Goal: Task Accomplishment & Management: Manage account settings

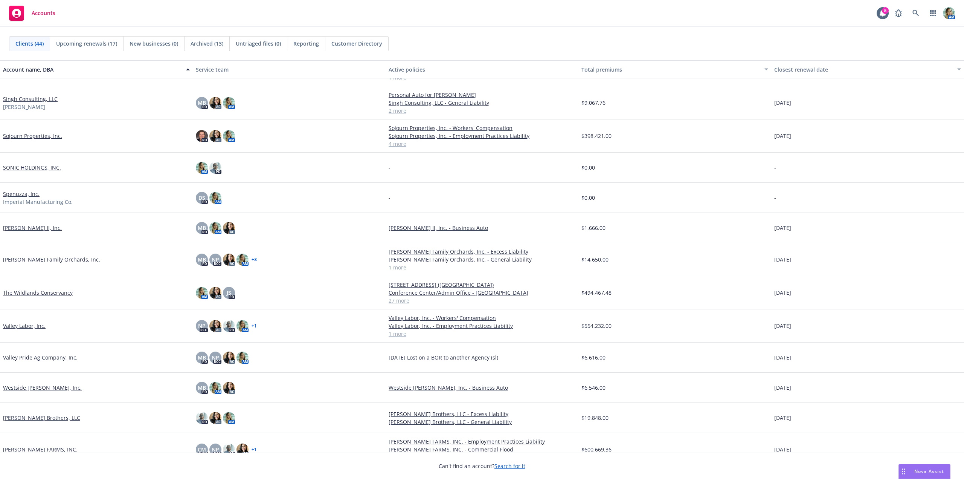
scroll to position [973, 0]
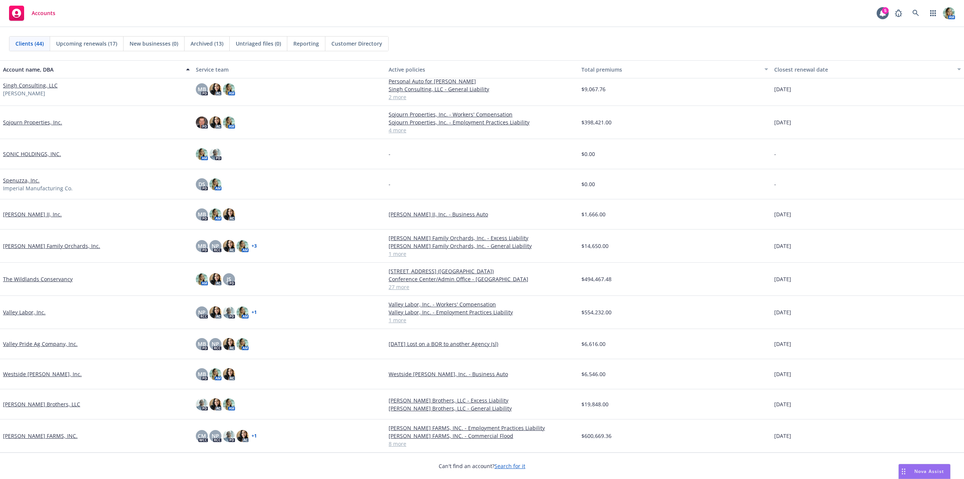
click at [65, 281] on link "The Wildlands Conservancy" at bounding box center [38, 279] width 70 height 8
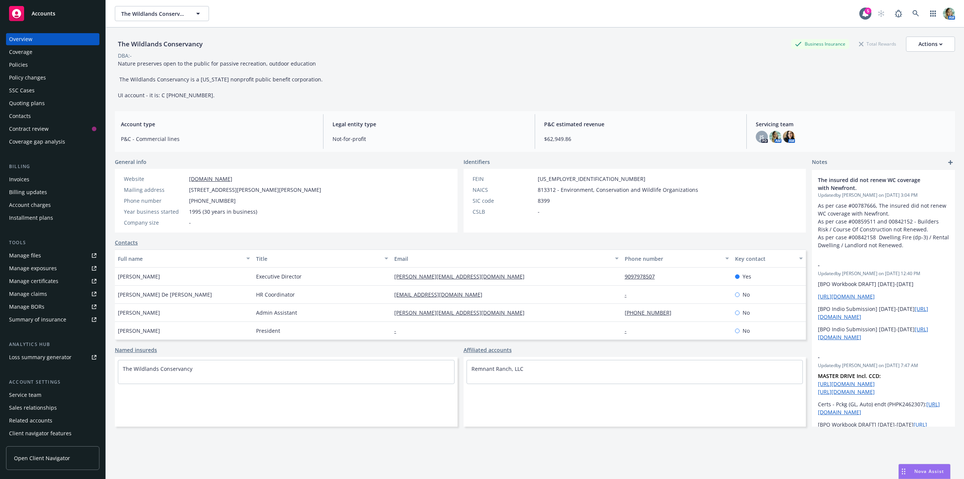
click at [33, 103] on div "Quoting plans" at bounding box center [27, 103] width 36 height 12
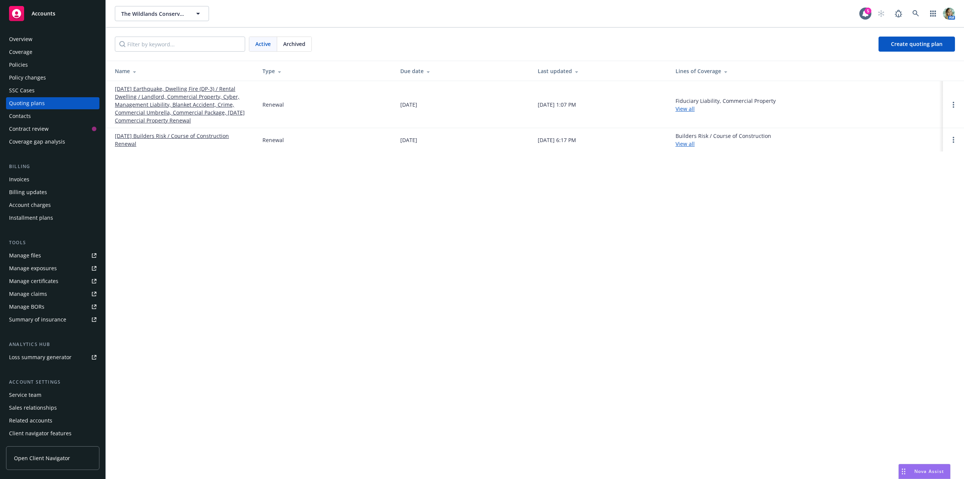
click at [161, 117] on link "09/03/25 Earthquake, Dwelling Fire (DP-3) / Rental Dwelling / Landlord, Commerc…" at bounding box center [183, 105] width 136 height 40
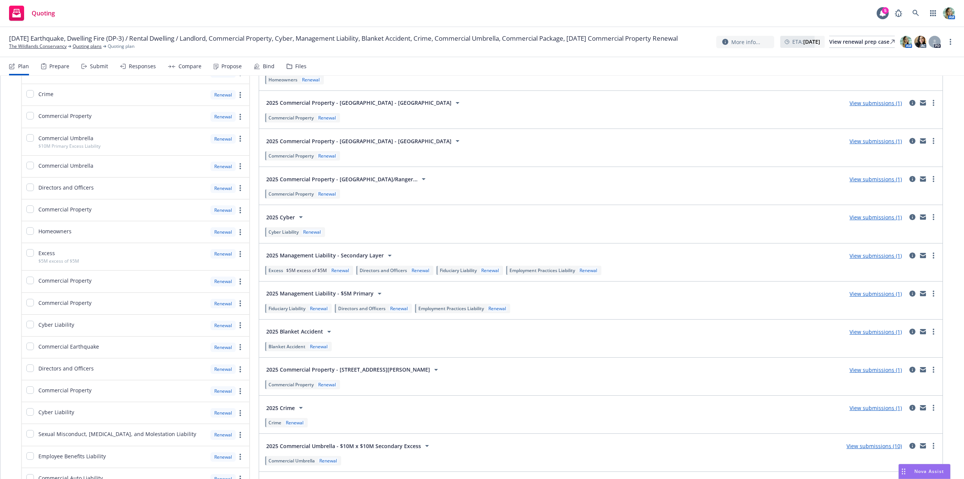
scroll to position [386, 0]
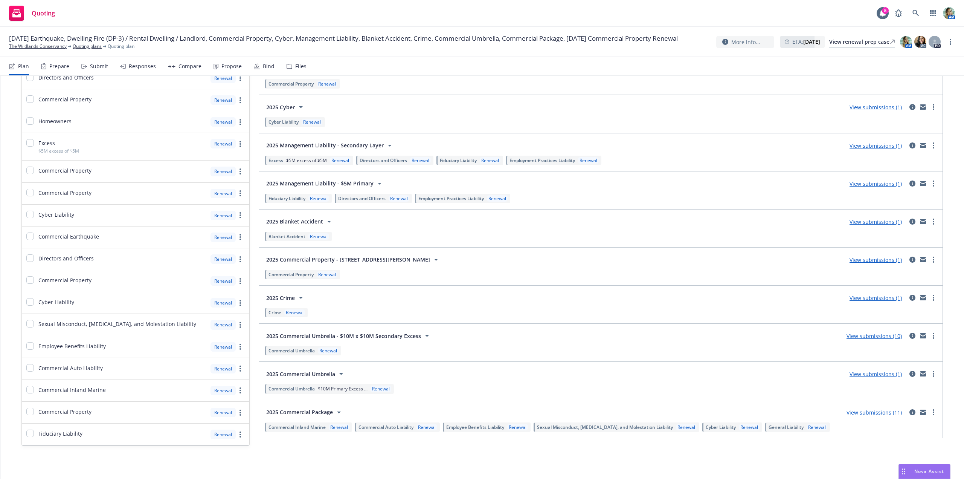
click at [847, 336] on link "View submissions (10)" at bounding box center [874, 335] width 55 height 7
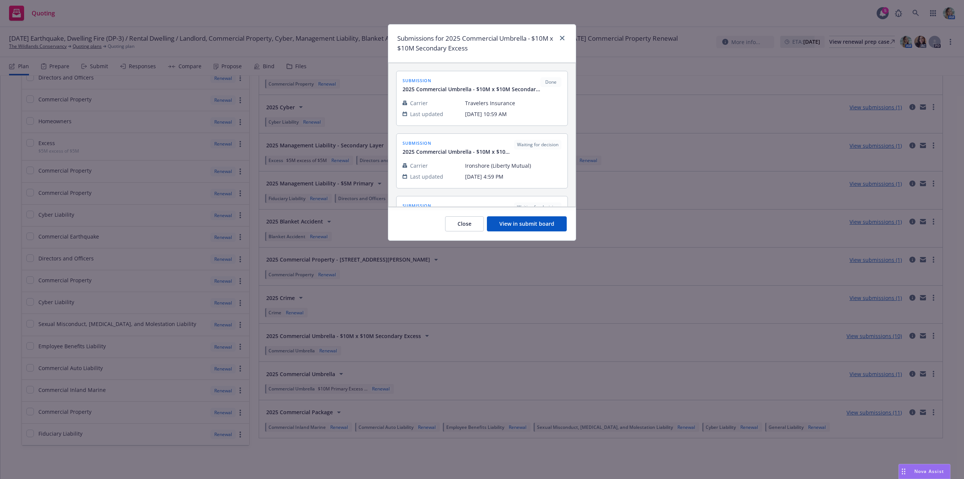
click at [519, 227] on button "View in submit board" at bounding box center [527, 223] width 80 height 15
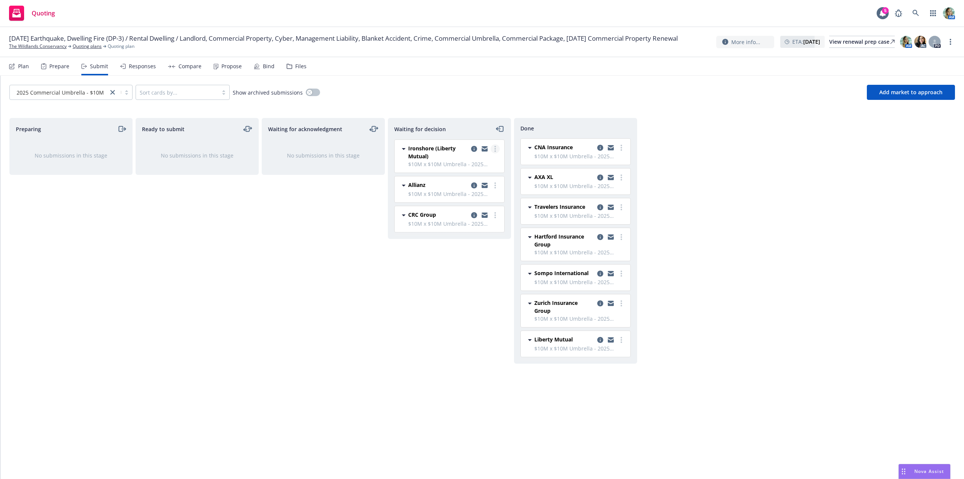
click at [495, 151] on circle "more" at bounding box center [496, 151] width 2 height 2
click at [464, 207] on span "Add declined decision" at bounding box center [461, 209] width 74 height 7
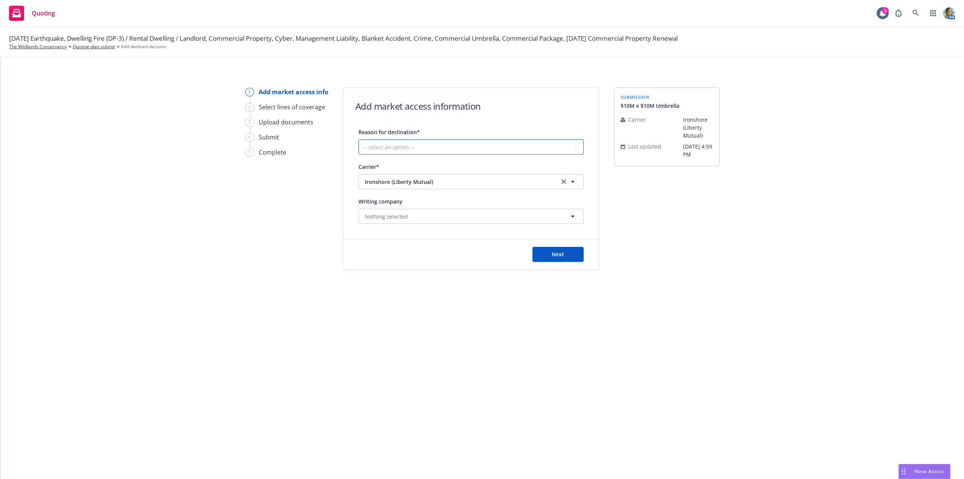
click at [470, 140] on select "-- select an option -- Cannot compete with other markets Carrier non-renewed Ca…" at bounding box center [471, 146] width 225 height 15
select select "DOES_NOT_FIT_UNDERWRITER_APPETITE"
click at [359, 139] on select "-- select an option -- Cannot compete with other markets Carrier non-renewed Ca…" at bounding box center [471, 146] width 225 height 15
click at [556, 260] on button "Next" at bounding box center [558, 254] width 51 height 15
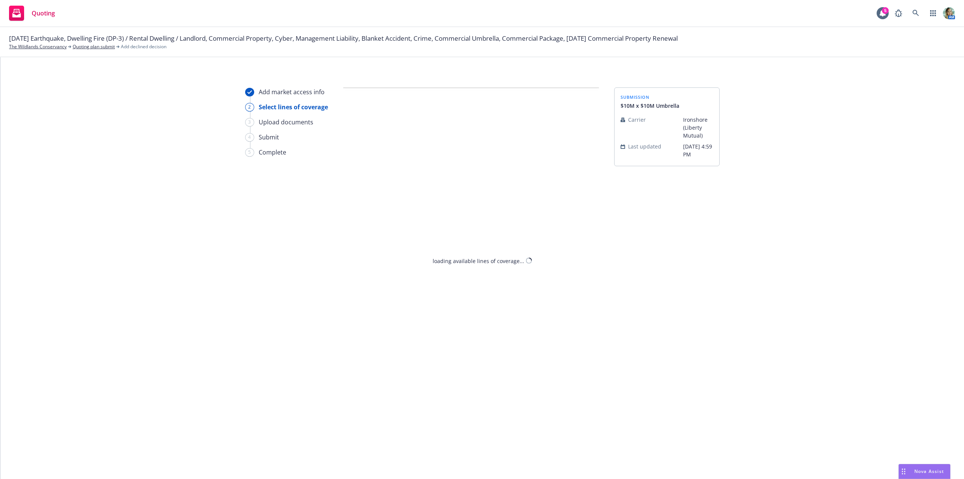
select select "DOES_NOT_FIT_UNDERWRITER_APPETITE"
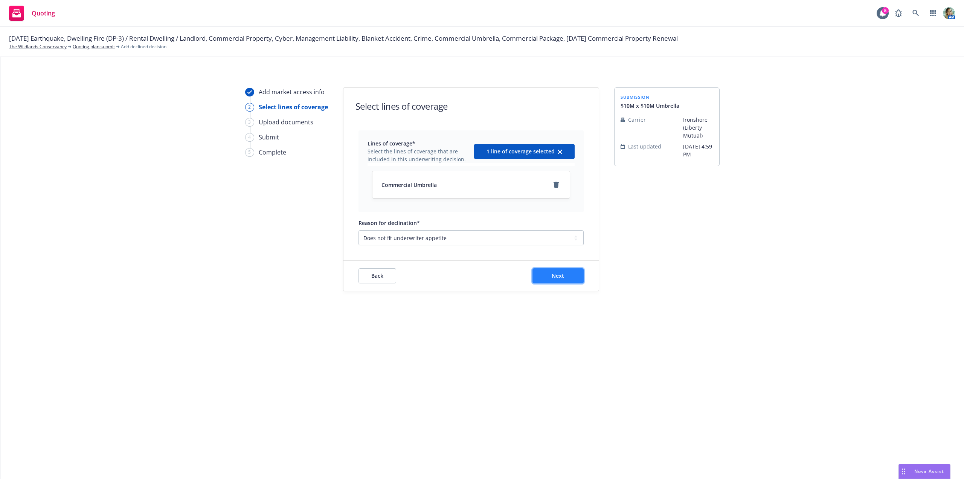
click at [541, 276] on button "Next" at bounding box center [558, 275] width 51 height 15
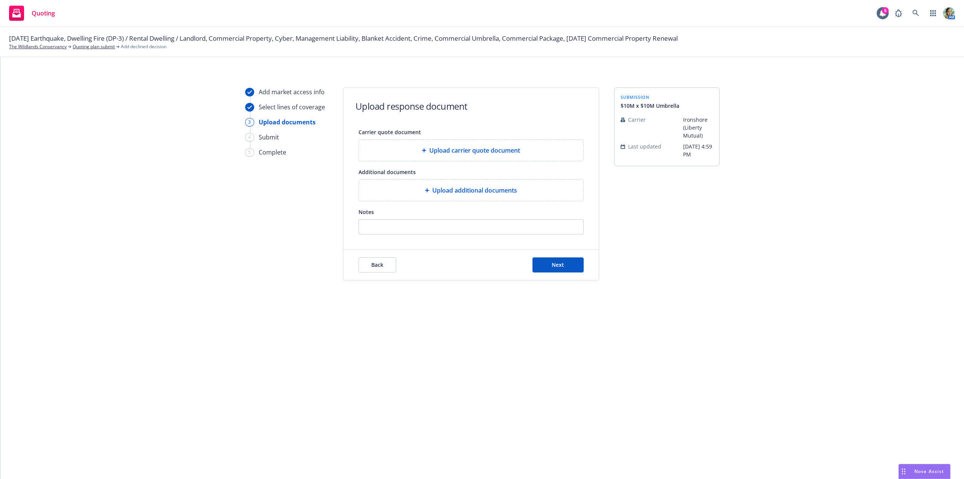
click at [450, 184] on div "Upload additional documents" at bounding box center [471, 190] width 224 height 21
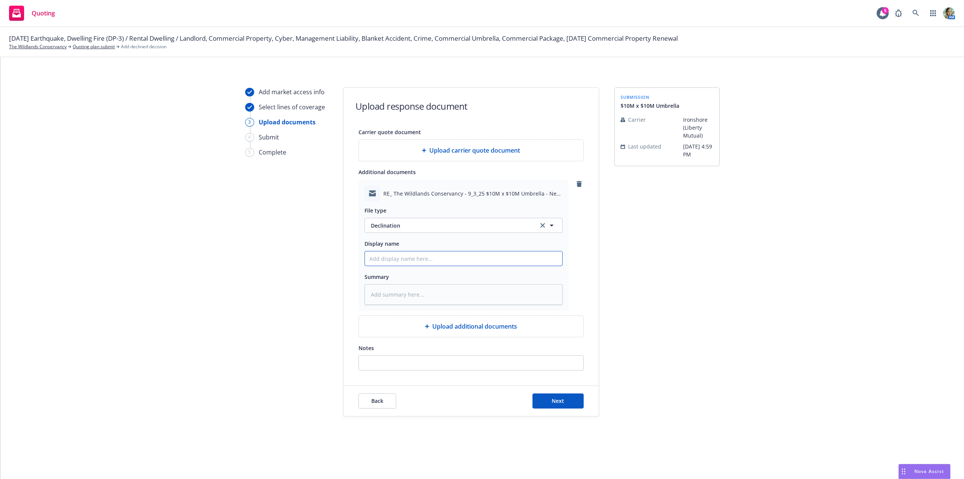
click at [388, 259] on input "Display name" at bounding box center [463, 258] width 197 height 14
type textarea "x"
type input "2"
type textarea "x"
type input "20"
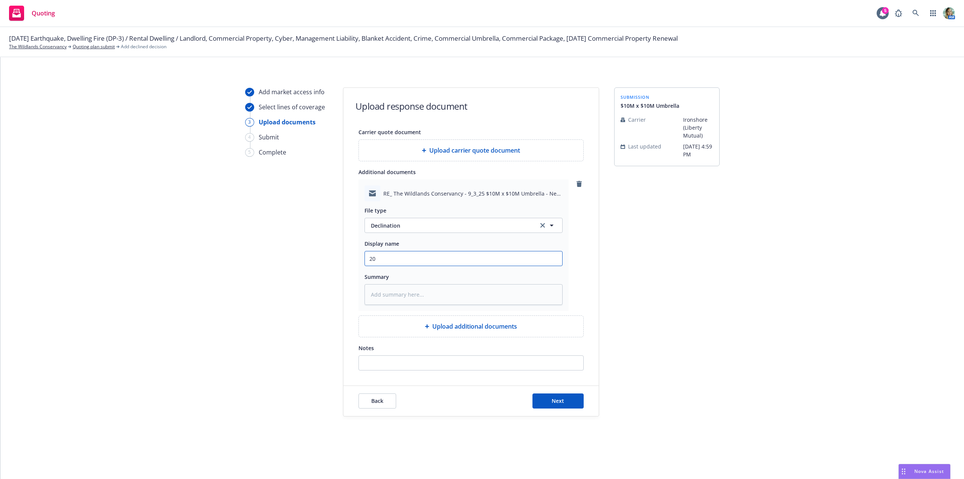
type textarea "x"
type input "202"
type textarea "x"
type input "2025"
type textarea "x"
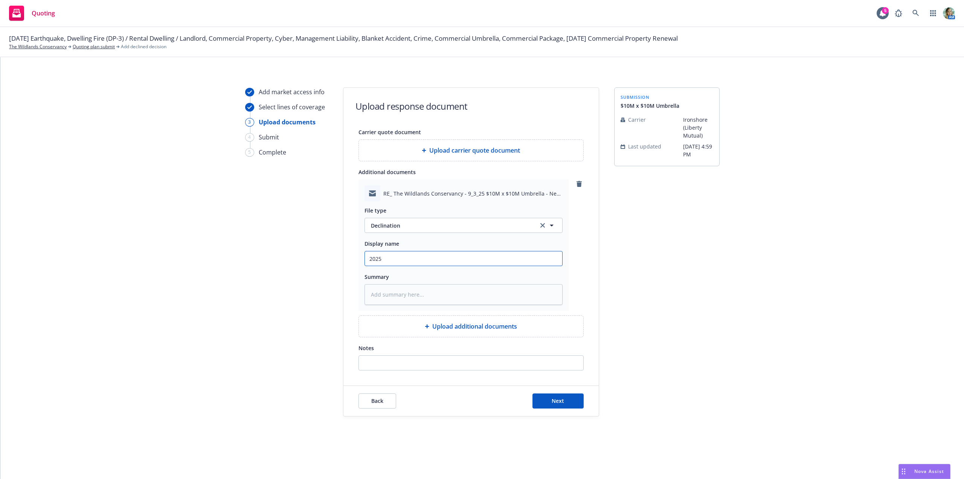
type input "2025"
type textarea "x"
type input "2025 L"
type textarea "x"
type input "2025 Li"
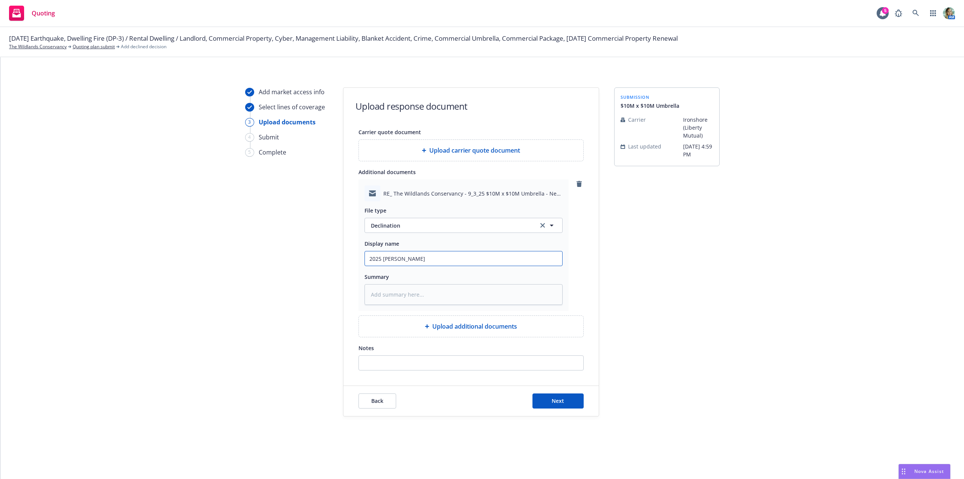
type textarea "x"
type input "2025 Lib"
type textarea "x"
type input "2025 Liber"
type textarea "x"
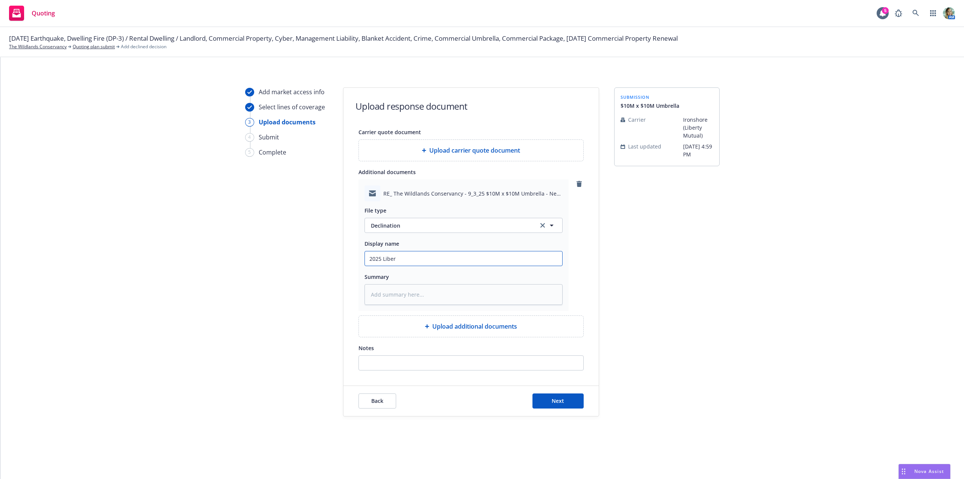
type input "2025 Libert"
type textarea "x"
type input "2025 Liberty"
type textarea "x"
type input "2025 Liberty"
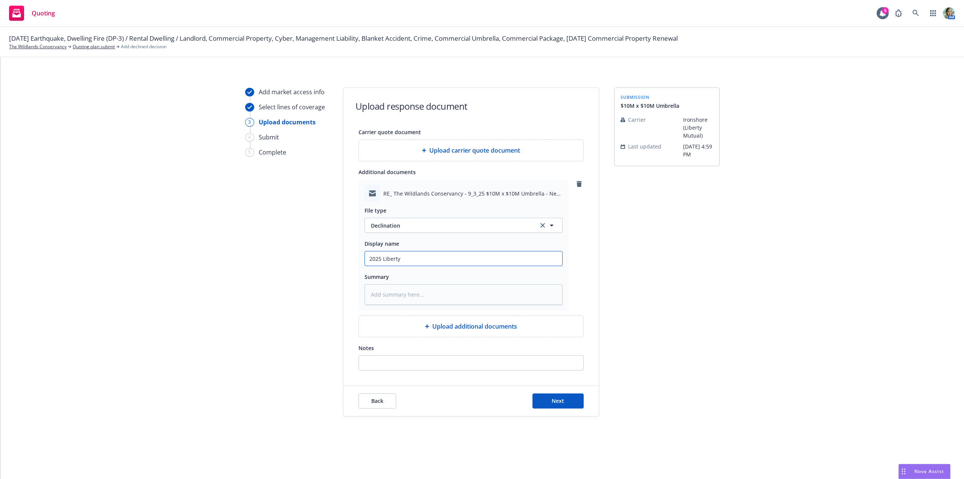
type textarea "x"
type input "2025 Liberty D"
type textarea "x"
type input "2025 Liberty De"
type textarea "x"
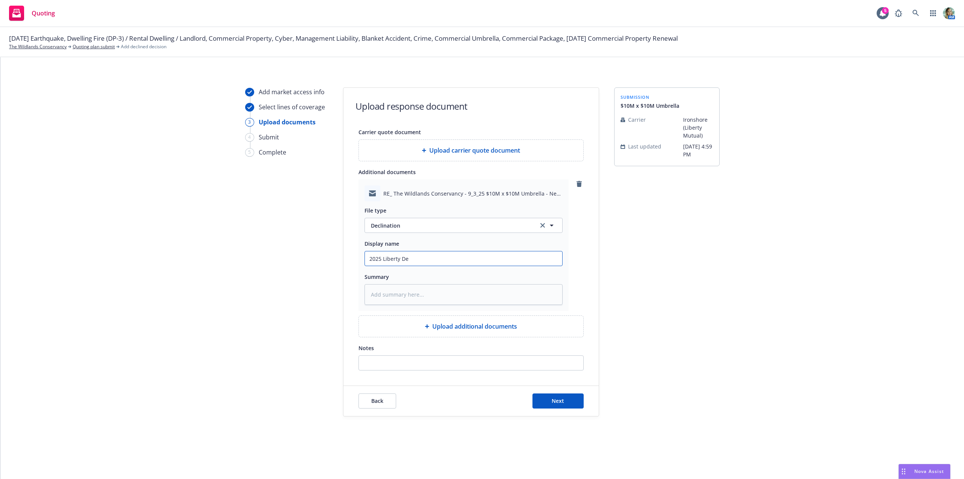
type input "2025 Liberty Dec"
type textarea "x"
type input "2025 Liberty Decl"
type textarea "x"
type input "2025 Liberty Decli"
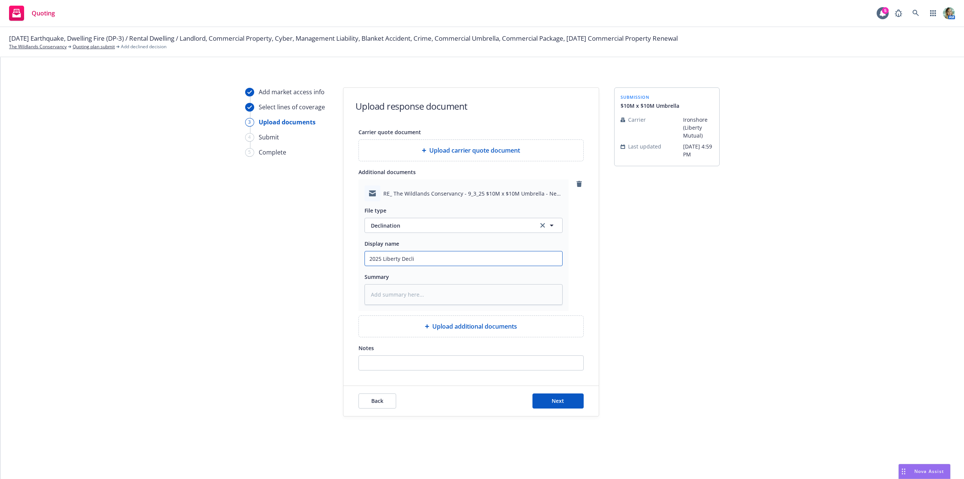
type textarea "x"
type input "2025 Liberty Declin"
type textarea "x"
type input "2025 Liberty Declinat"
type textarea "x"
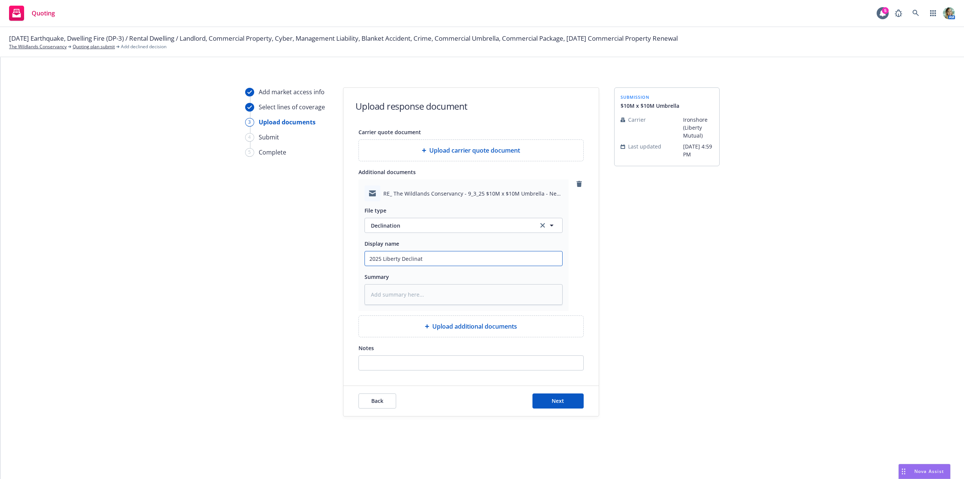
type input "2025 Liberty Declinati"
type textarea "x"
type input "2025 Liberty Declination"
type textarea "x"
type input "2025 Liberty Declination"
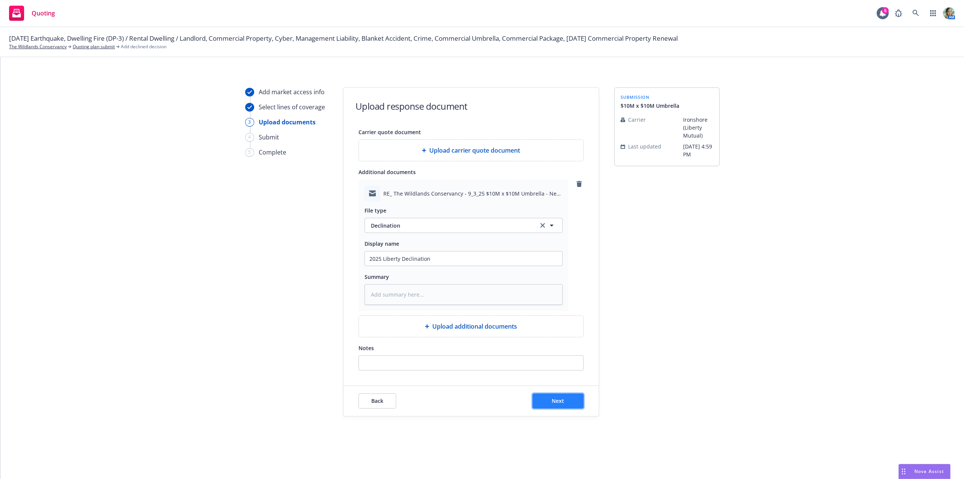
click at [558, 400] on span "Next" at bounding box center [558, 400] width 12 height 7
type textarea "x"
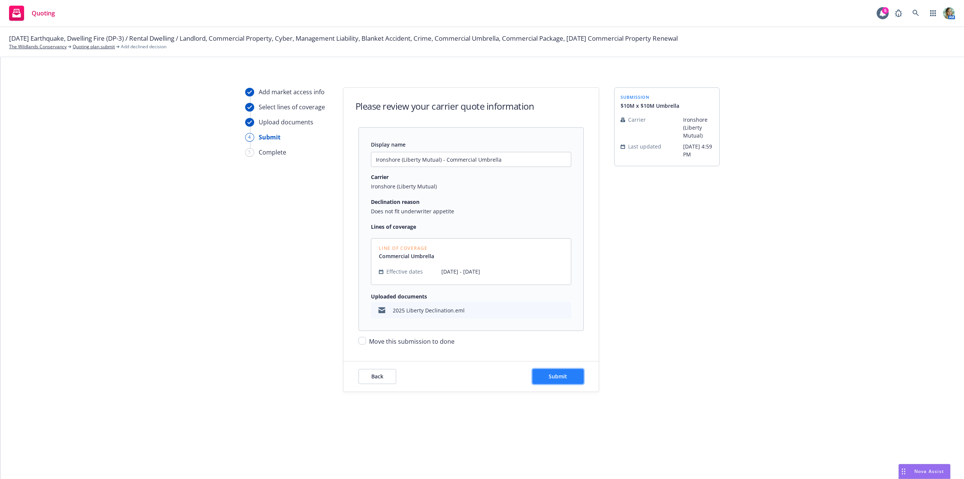
click at [552, 382] on button "Submit" at bounding box center [558, 376] width 51 height 15
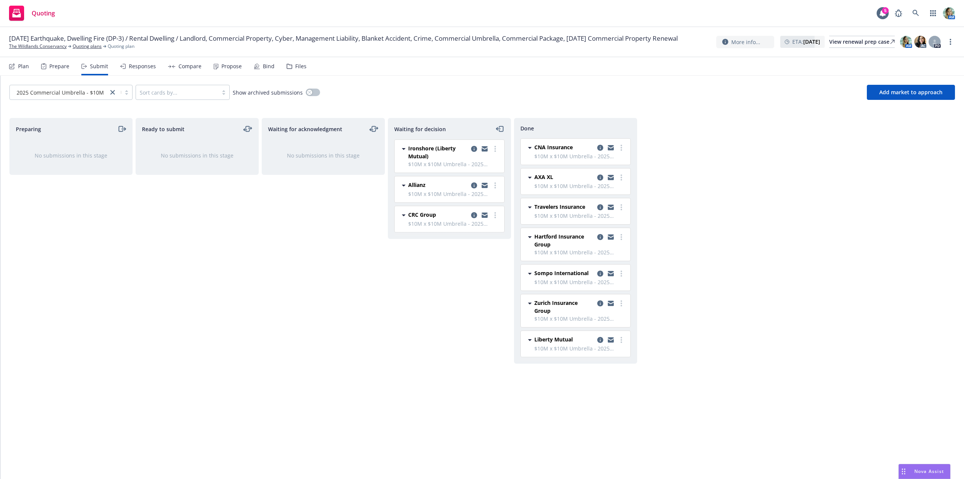
click at [496, 144] on div "Ironshore (Liberty Mutual) $10M x $10M Umbrella - 2025 Commercial Umbrella - $1…" at bounding box center [450, 156] width 110 height 33
click at [496, 149] on circle "more" at bounding box center [496, 149] width 2 height 2
click at [463, 180] on span "Move to done" at bounding box center [450, 179] width 52 height 7
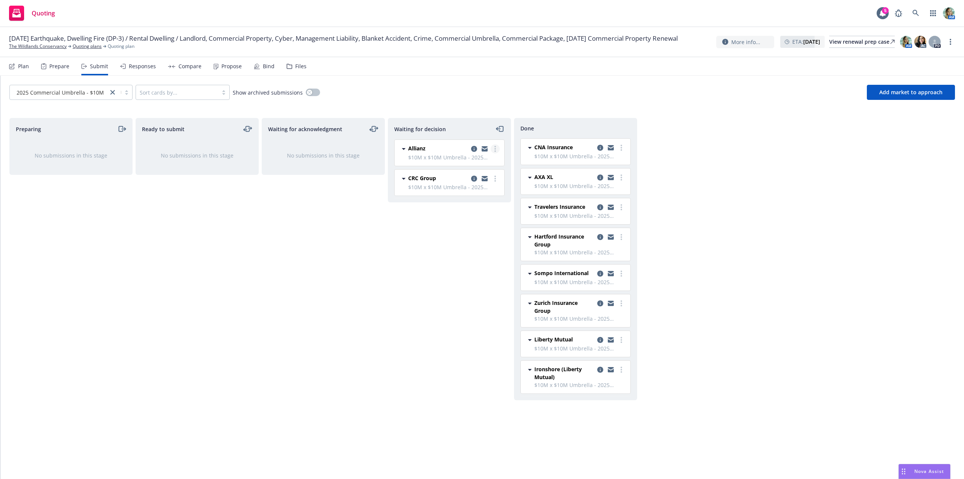
click at [495, 150] on icon "more" at bounding box center [496, 149] width 2 height 6
click at [463, 207] on span "Add declined decision" at bounding box center [461, 209] width 74 height 7
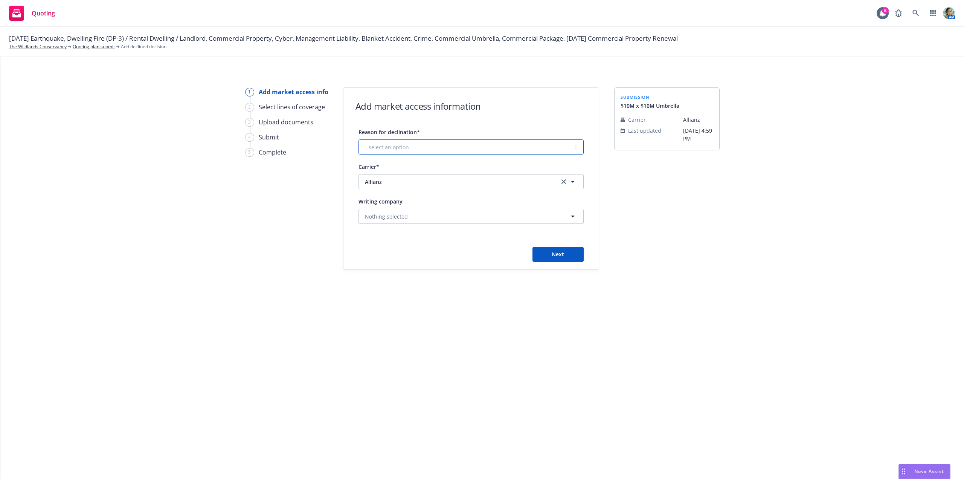
click at [435, 148] on select "-- select an option -- Cannot compete with other markets Carrier non-renewed Ca…" at bounding box center [471, 146] width 225 height 15
select select "DOES_NOT_FIT_UNDERWRITER_APPETITE"
click at [359, 139] on select "-- select an option -- Cannot compete with other markets Carrier non-renewed Ca…" at bounding box center [471, 146] width 225 height 15
click at [540, 258] on button "Next" at bounding box center [558, 254] width 51 height 15
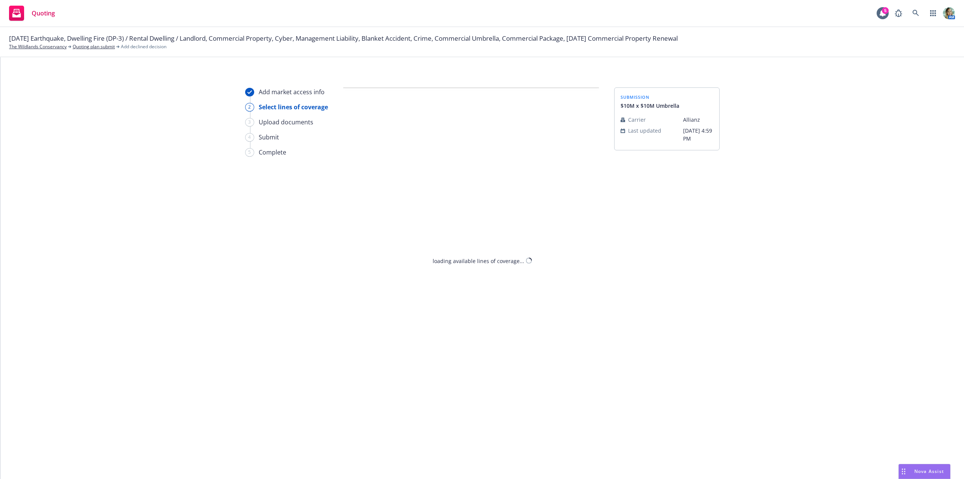
select select "DOES_NOT_FIT_UNDERWRITER_APPETITE"
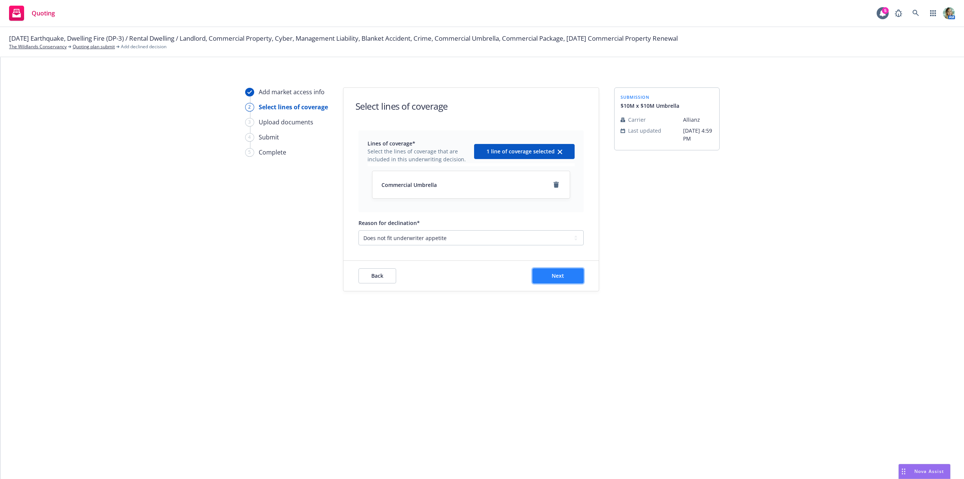
click at [547, 278] on button "Next" at bounding box center [558, 275] width 51 height 15
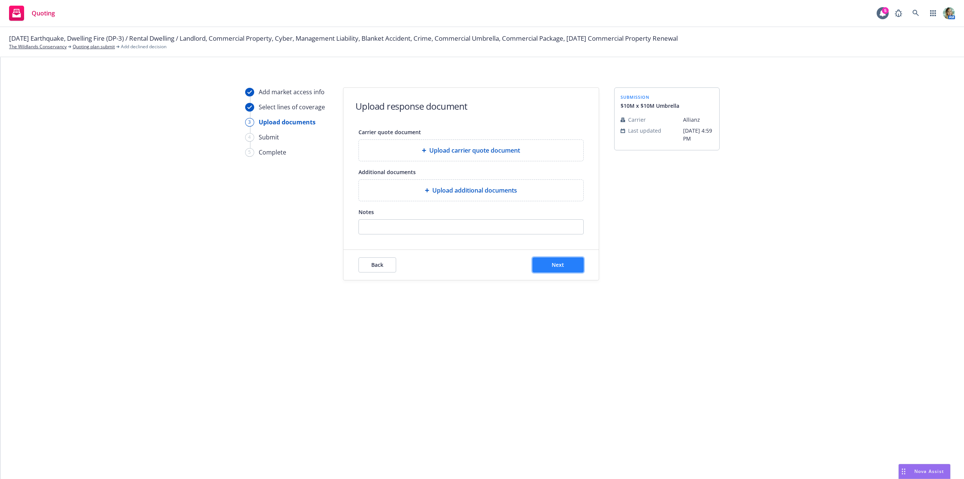
click at [549, 268] on button "Next" at bounding box center [558, 264] width 51 height 15
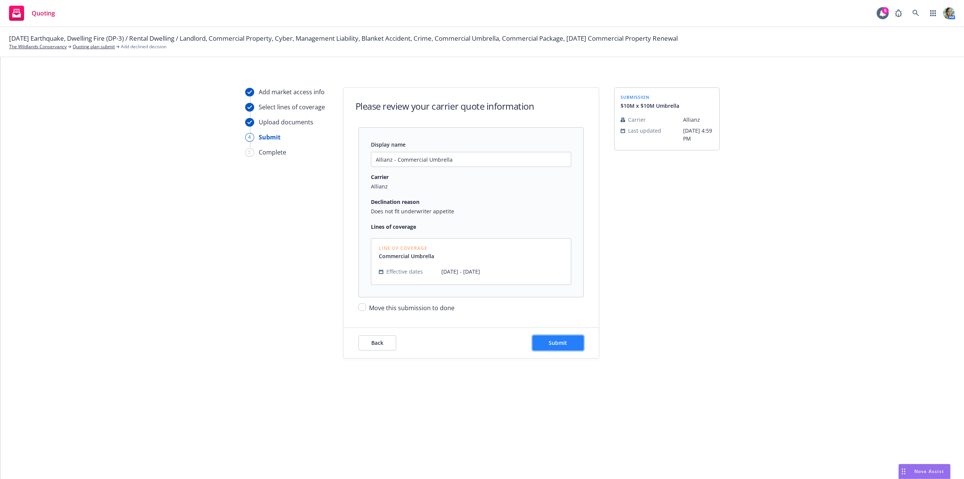
click at [553, 338] on button "Submit" at bounding box center [558, 342] width 51 height 15
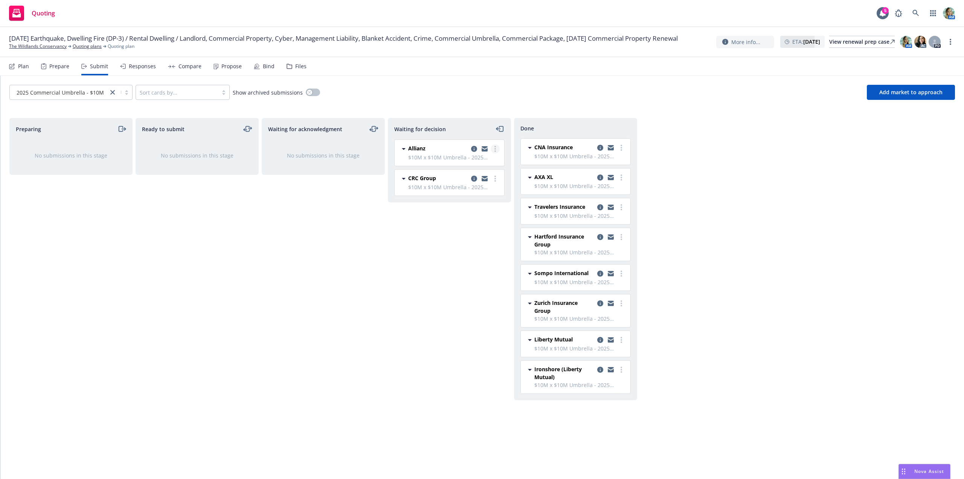
click at [493, 151] on link "more" at bounding box center [495, 148] width 9 height 9
click at [473, 180] on span "Move to done" at bounding box center [450, 179] width 52 height 7
drag, startPoint x: 443, startPoint y: 263, endPoint x: 205, endPoint y: 77, distance: 302.2
click at [442, 263] on div "Waiting for decision CRC Group $10M x $10M Umbrella - 2025 Commercial Umbrella …" at bounding box center [449, 290] width 123 height 345
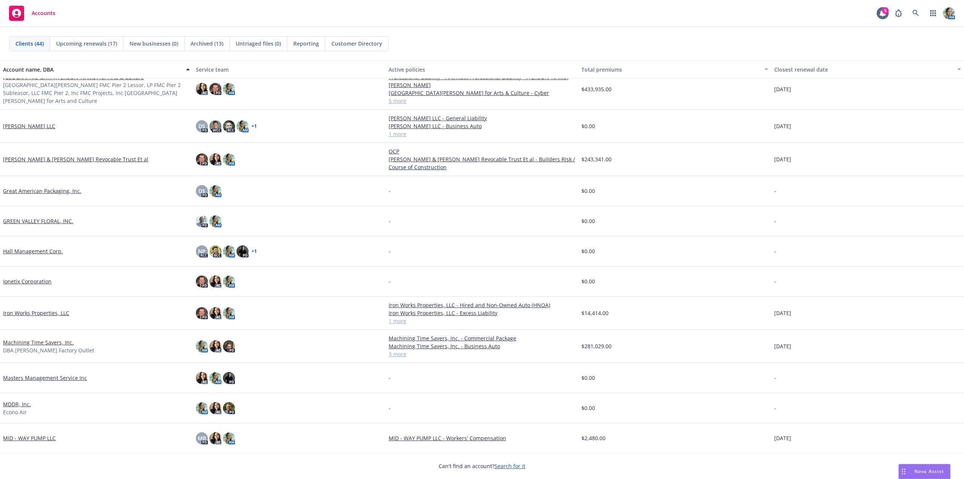
scroll to position [339, 0]
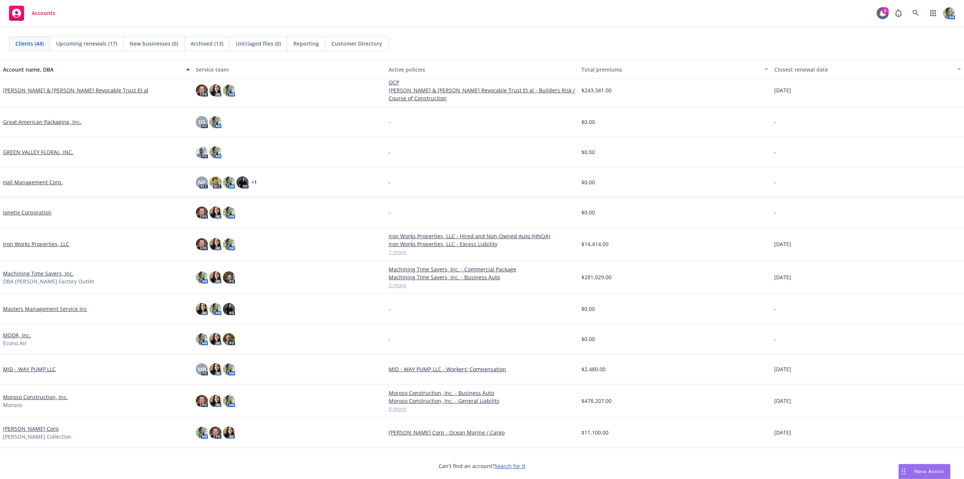
click at [54, 91] on link "[PERSON_NAME] & [PERSON_NAME] Revocable Trust Et al" at bounding box center [75, 90] width 145 height 8
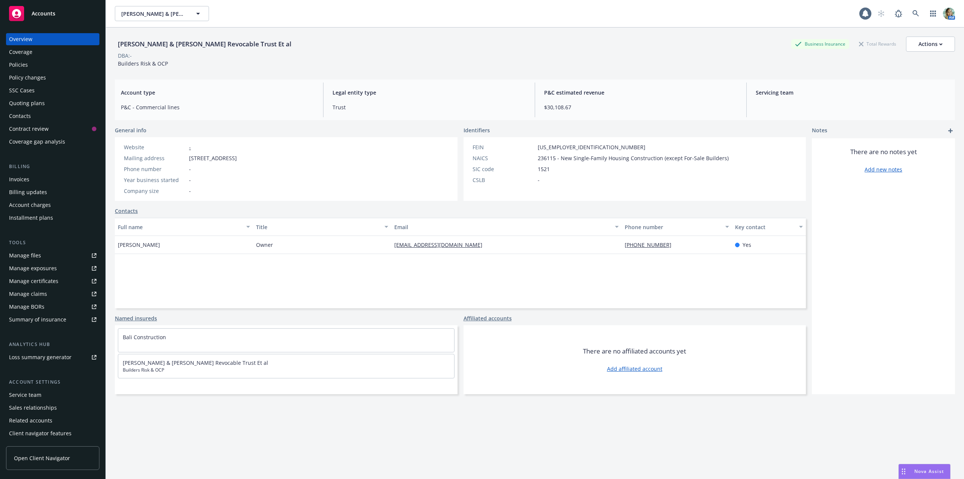
click at [33, 66] on div "Policies" at bounding box center [52, 65] width 87 height 12
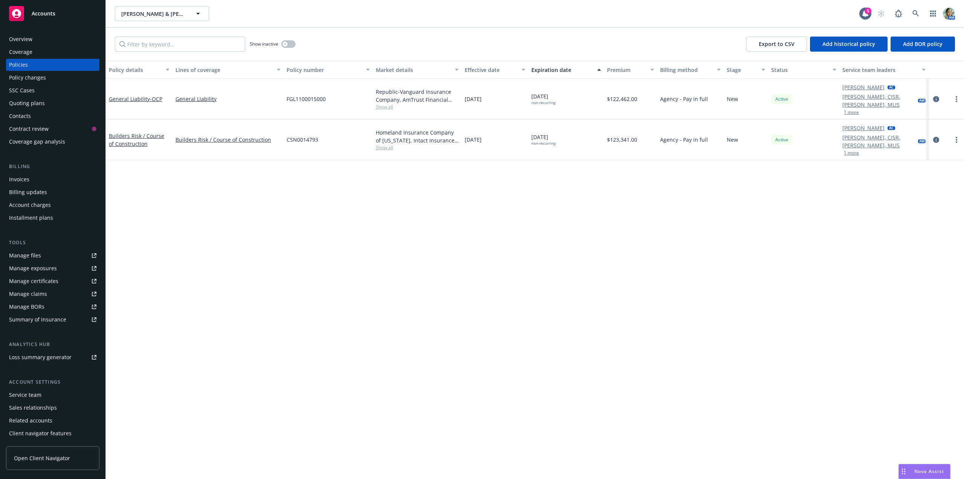
click at [337, 169] on div "Policy details Lines of coverage Policy number Market details Effective date Ex…" at bounding box center [535, 270] width 858 height 418
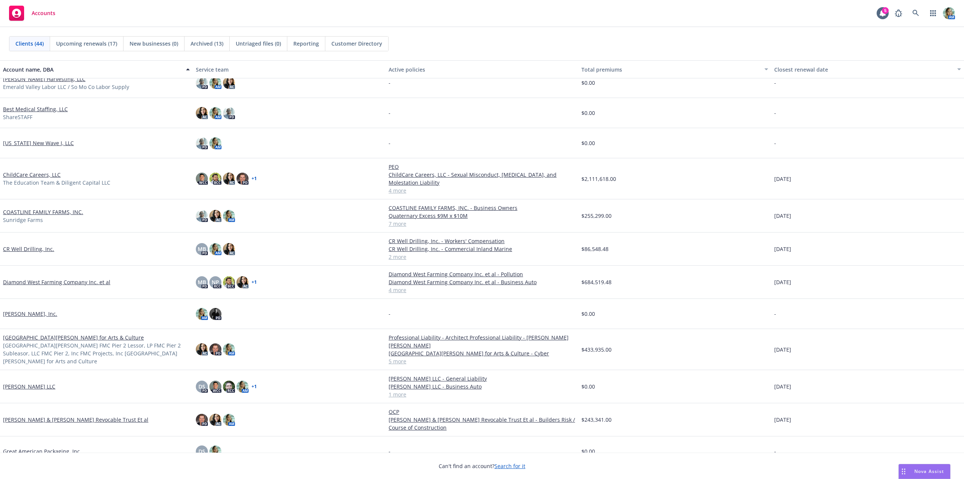
scroll to position [38, 0]
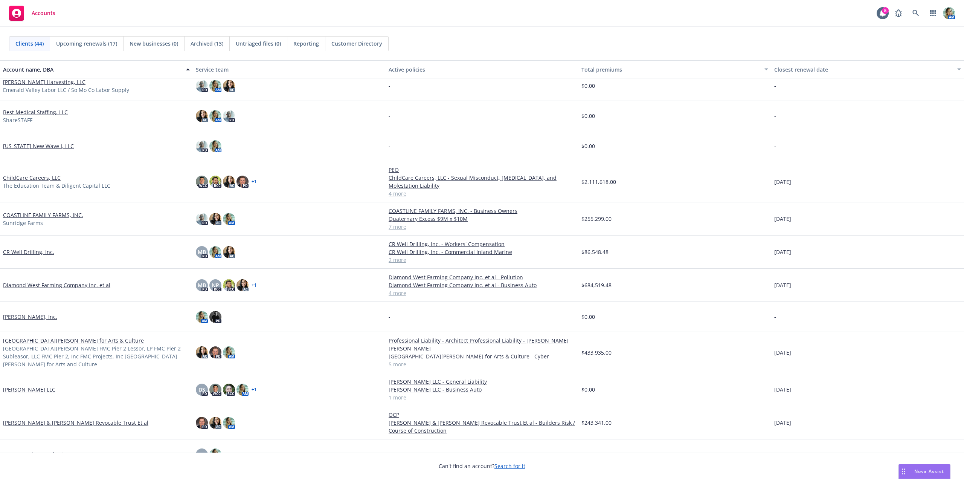
click at [57, 175] on link "ChildCare Careers, LLC" at bounding box center [32, 178] width 58 height 8
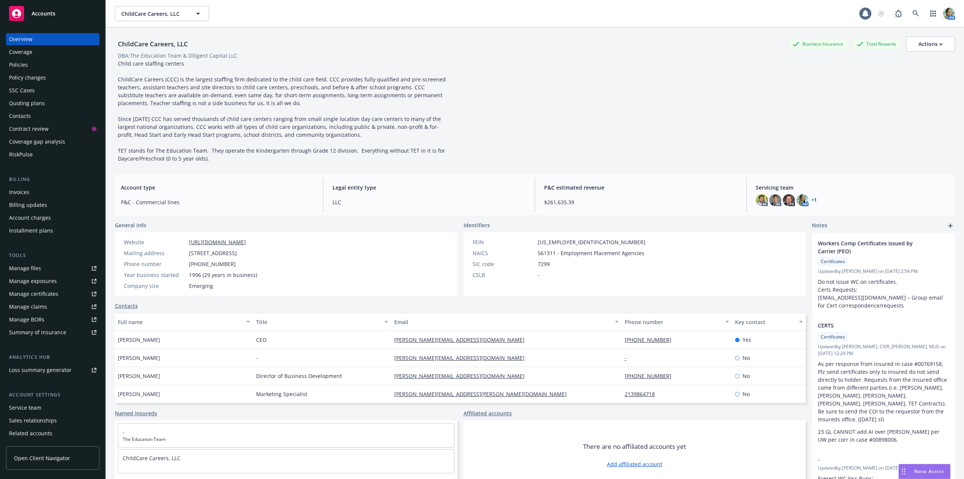
click at [23, 78] on div "Policy changes" at bounding box center [27, 78] width 37 height 12
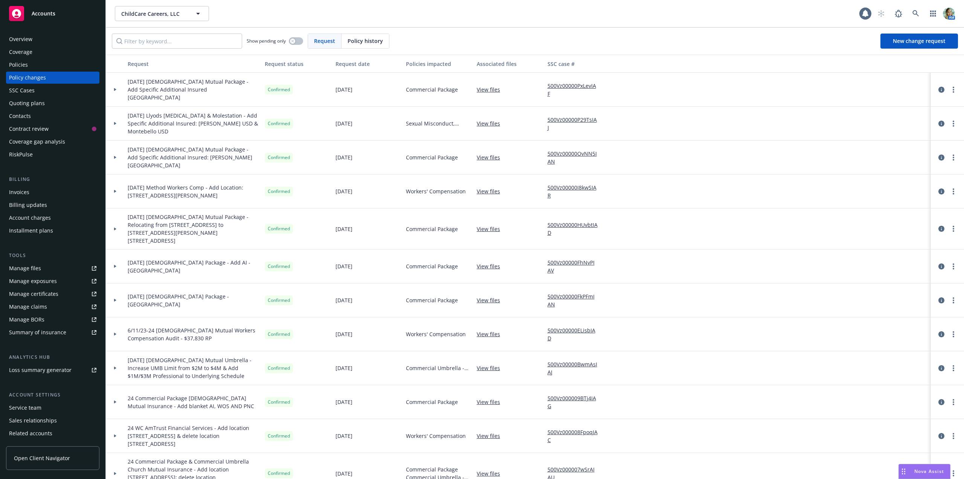
click at [31, 66] on div "Policies" at bounding box center [52, 65] width 87 height 12
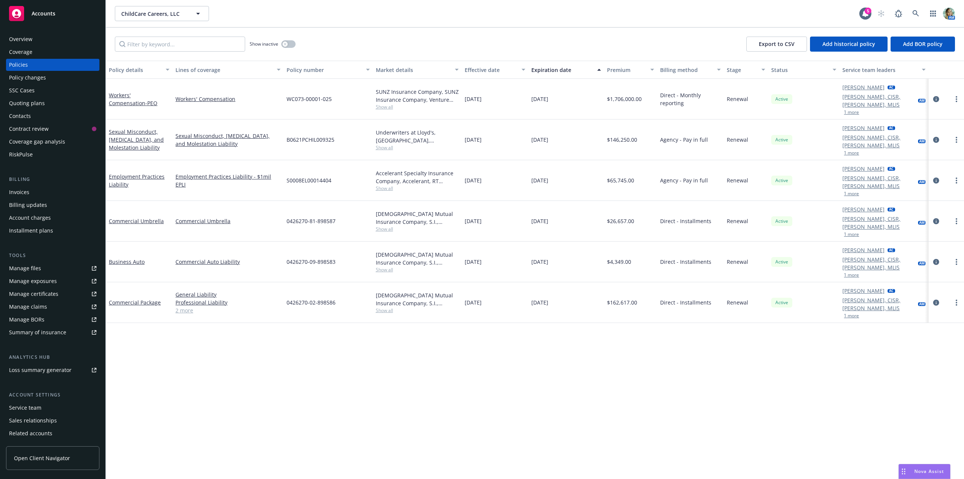
click at [33, 80] on div "Policy changes" at bounding box center [27, 78] width 37 height 12
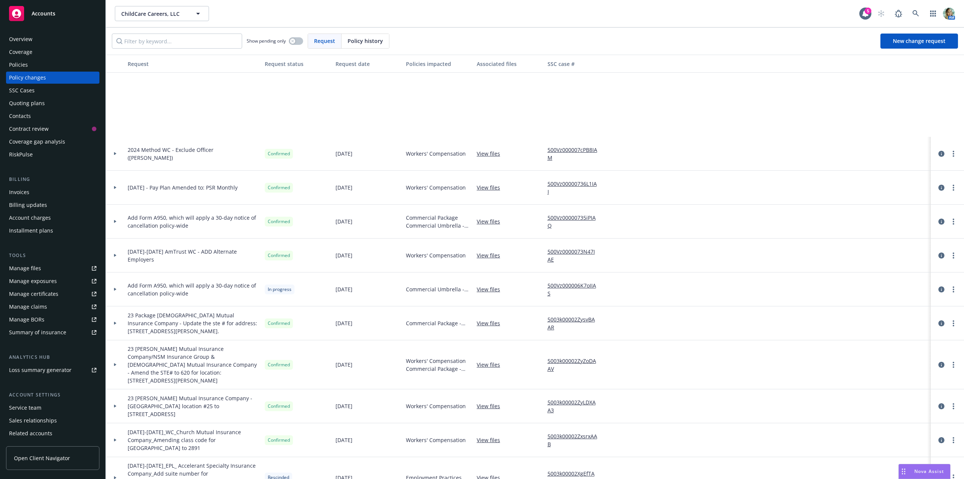
scroll to position [565, 0]
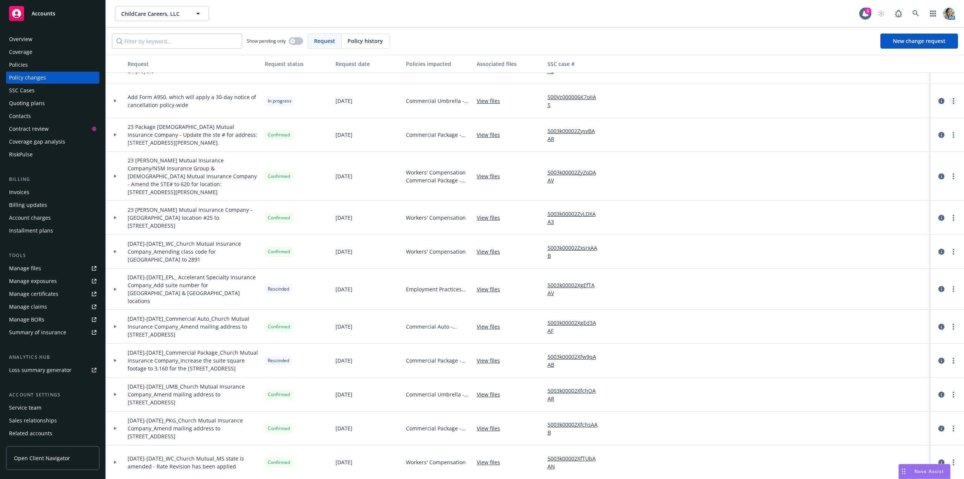
click at [953, 103] on circle "more" at bounding box center [954, 103] width 2 height 2
click at [863, 161] on link "Resume workflow" at bounding box center [887, 161] width 129 height 15
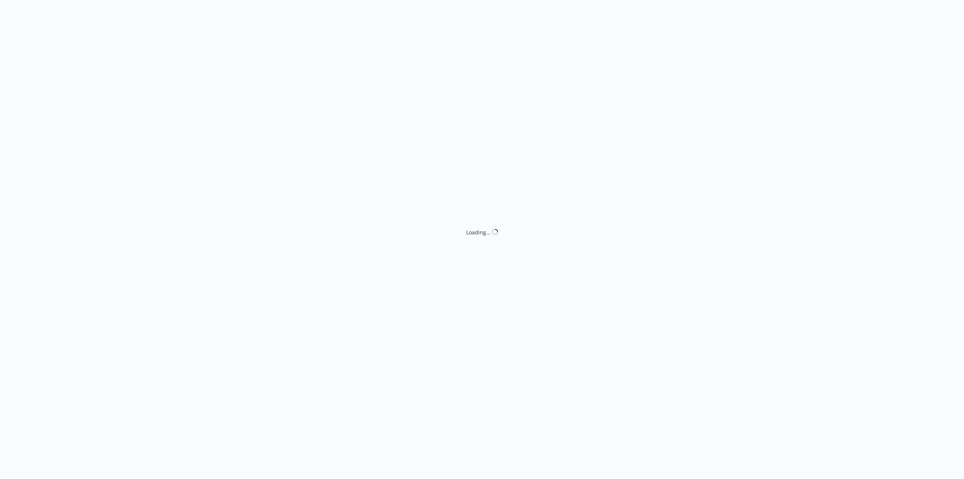
select select "NO_ENDORSEMENT_NEEDED"
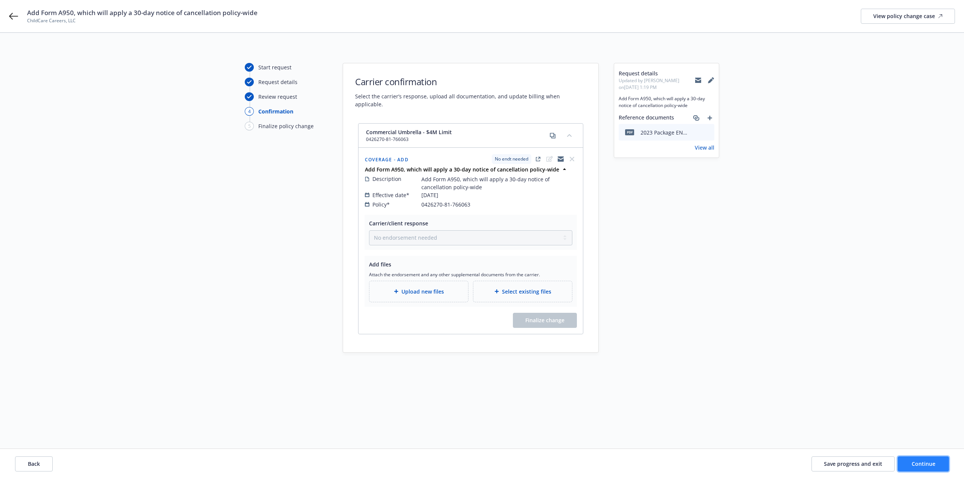
click at [929, 466] on span "Continue" at bounding box center [924, 463] width 24 height 7
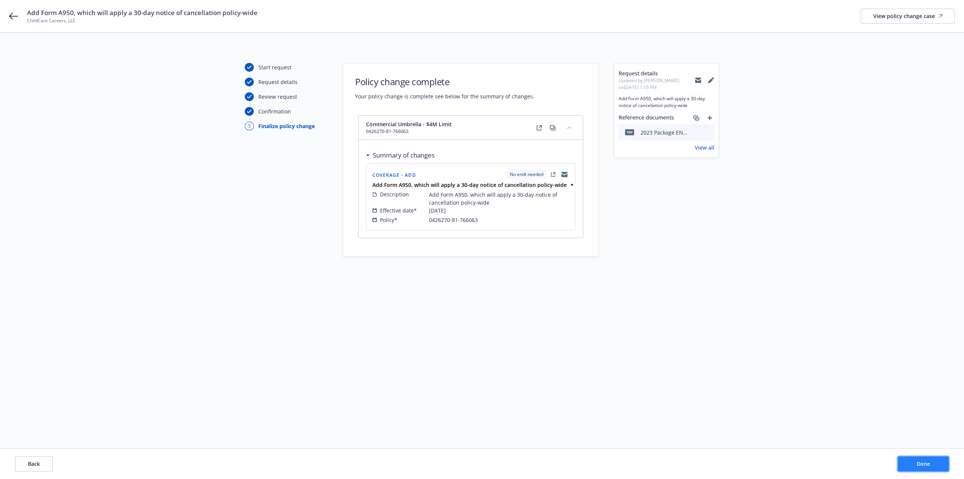
click at [929, 465] on span "Done" at bounding box center [924, 463] width 14 height 7
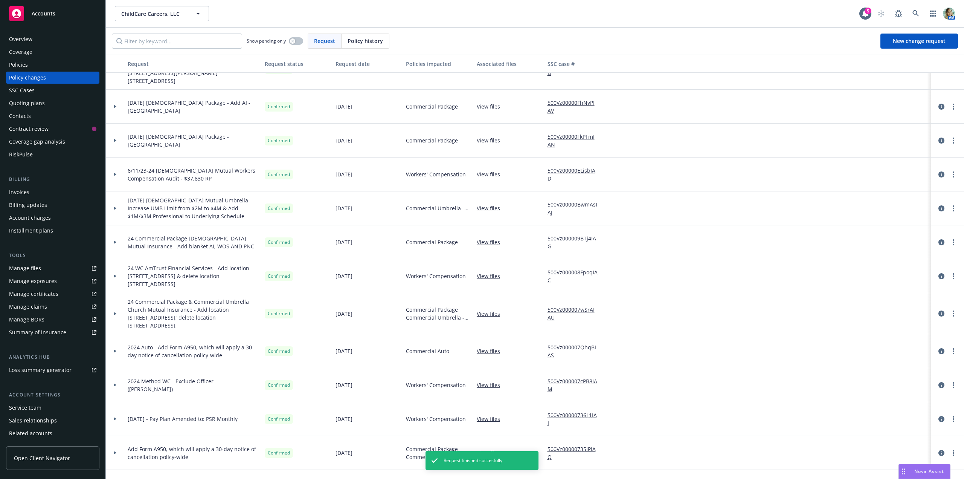
scroll to position [151, 0]
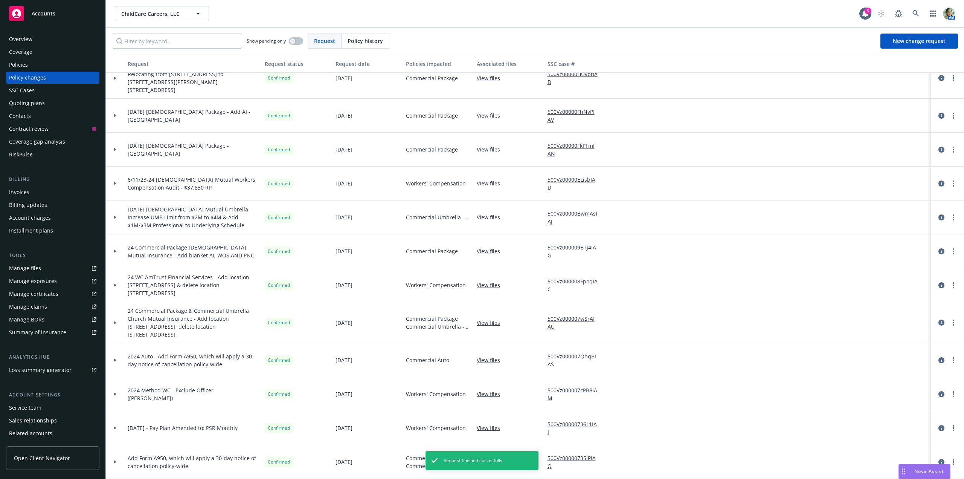
click at [302, 45] on div "Show pending only" at bounding box center [275, 41] width 57 height 15
click at [299, 41] on button "button" at bounding box center [296, 41] width 14 height 8
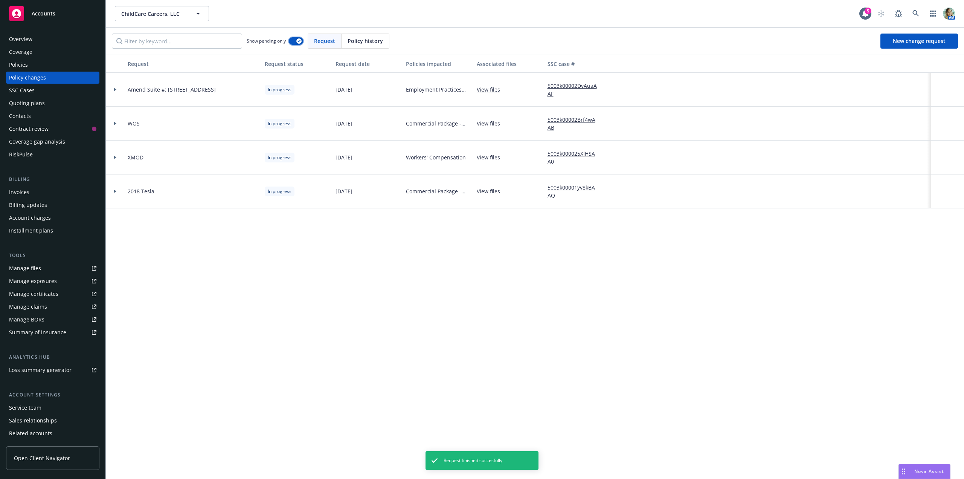
click at [292, 43] on button "button" at bounding box center [296, 41] width 14 height 8
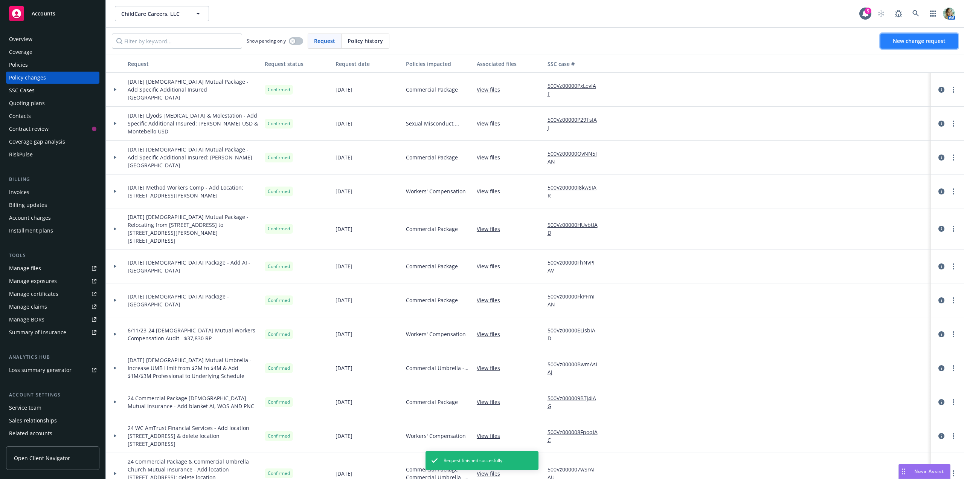
click at [909, 35] on link "New change request" at bounding box center [920, 41] width 78 height 15
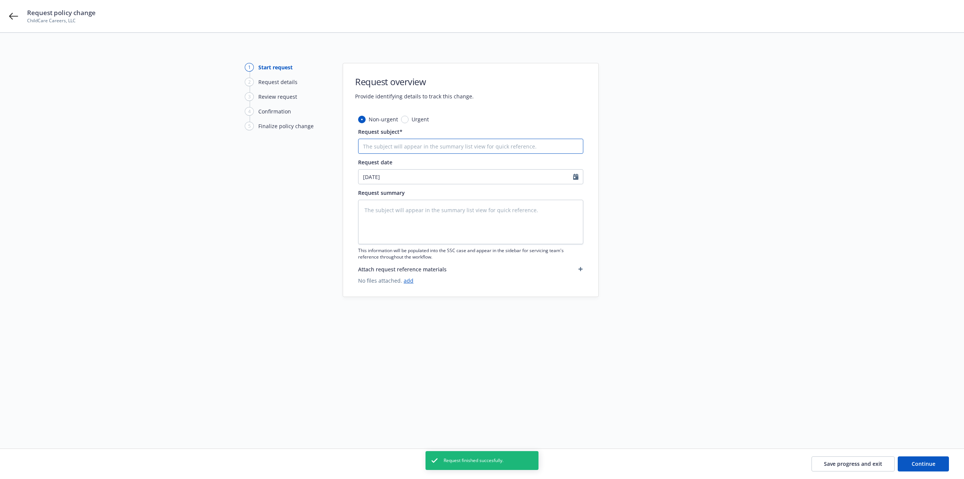
click at [392, 142] on input "Request subject*" at bounding box center [470, 146] width 225 height 15
paste input "01745564"
type textarea "x"
type input "01745564"
drag, startPoint x: 390, startPoint y: 147, endPoint x: 337, endPoint y: 145, distance: 53.5
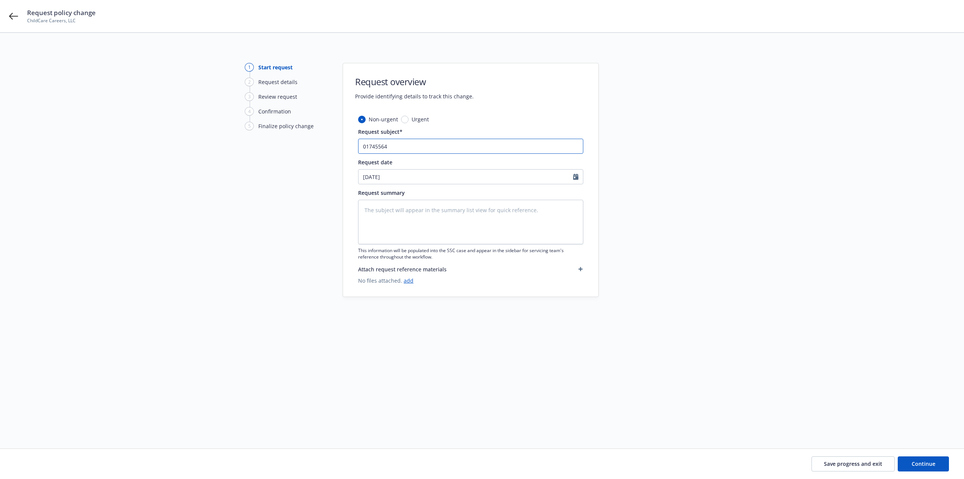
click at [339, 144] on div "1 Start request 2 Request details 3 Review request 4 Confirmation 5 Finalize po…" at bounding box center [482, 231] width 946 height 337
paste input "6/11/25 Package, Auto, Umbrella Church Mutual - add DBA The Education Team"
type textarea "x"
type input "6/11/25 Package, Auto, Umbrella Church Mutual - add DBA The Education Team"
click at [390, 209] on textarea at bounding box center [470, 222] width 225 height 44
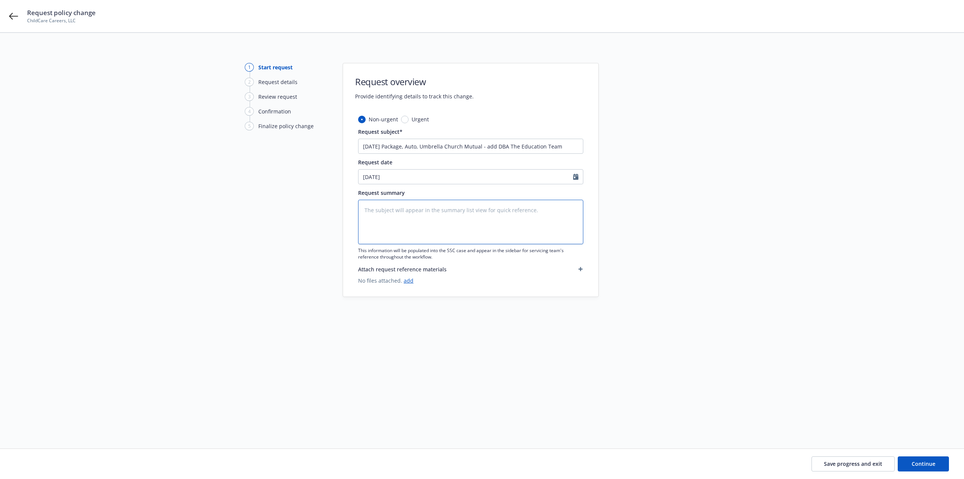
paste textarea "6/11/25 Package, Auto, Umbrella Church Mutual - add DBA The Education Team"
type textarea "x"
type textarea "6/11/25 Package, Auto, Umbrella Church Mutual - add DBA The Education Team"
click at [403, 146] on input "6/11/25 Package, Auto, Umbrella Church Mutual - add DBA The Education Team" at bounding box center [470, 146] width 225 height 15
drag, startPoint x: 402, startPoint y: 148, endPoint x: 444, endPoint y: 153, distance: 42.0
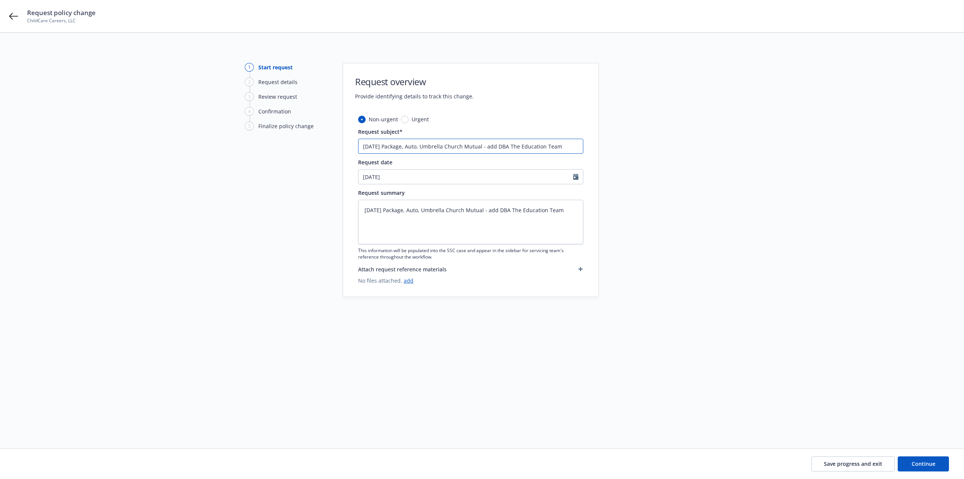
click at [444, 153] on input "6/11/25 Package, Auto, Umbrella Church Mutual - add DBA The Education Team" at bounding box center [470, 146] width 225 height 15
type textarea "x"
type input "6/11/25 Package=Church Mutual - add DBA The Education Team"
type textarea "x"
type input "6/11/25 PackageChurch Mutual - add DBA The Education Team"
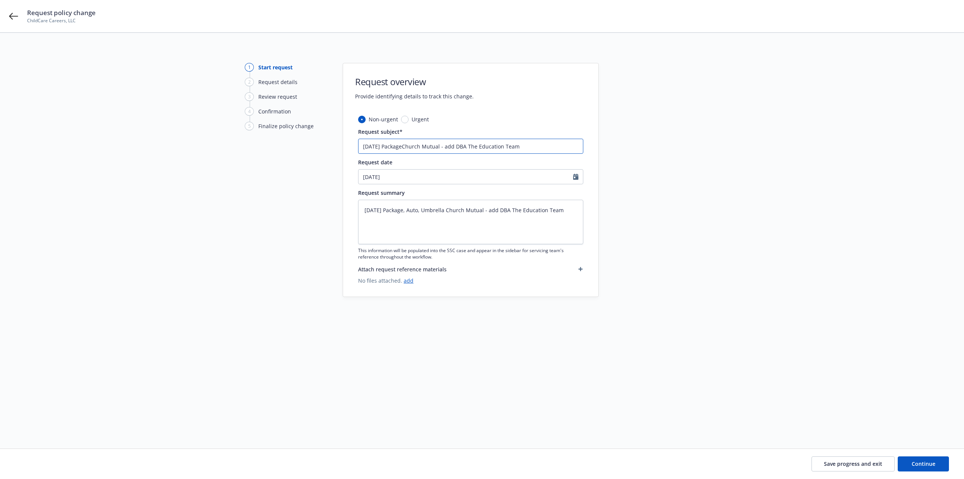
type textarea "x"
type input "6/11/25 Package Church Mutual - add DBA The Education Team"
click at [446, 145] on input "6/11/25 Package Church Mutual - add DBA The Education Team" at bounding box center [470, 146] width 225 height 15
type textarea "x"
drag, startPoint x: 532, startPoint y: 149, endPoint x: 342, endPoint y: 140, distance: 190.1
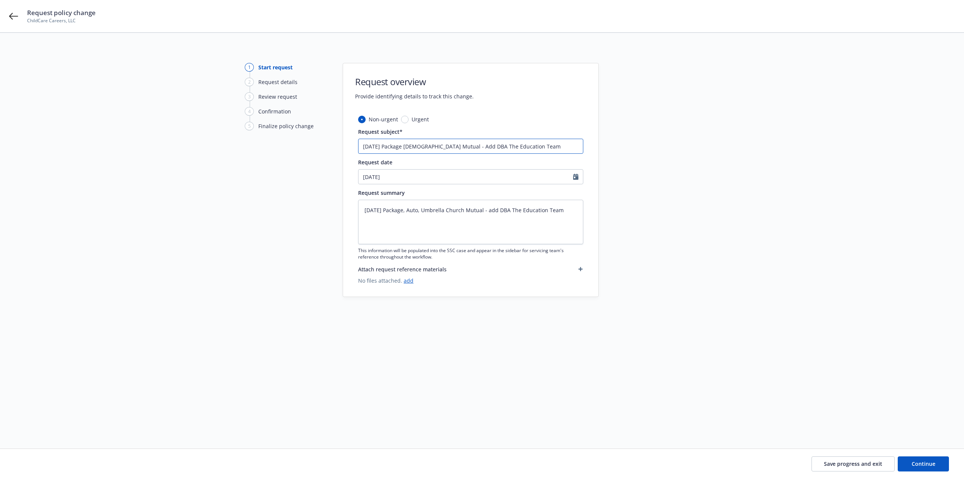
click at [342, 139] on div "1 Start request 2 Request details 3 Review request 4 Confirmation 5 Finalize po…" at bounding box center [482, 231] width 946 height 337
type input "6/11/25 Package Church Mutual - Add DBA The Education Team"
drag, startPoint x: 560, startPoint y: 217, endPoint x: 332, endPoint y: 204, distance: 229.0
click at [318, 210] on div "1 Start request 2 Request details 3 Review request 4 Confirmation 5 Finalize po…" at bounding box center [482, 231] width 946 height 337
paste textarea "Church Mutual - A"
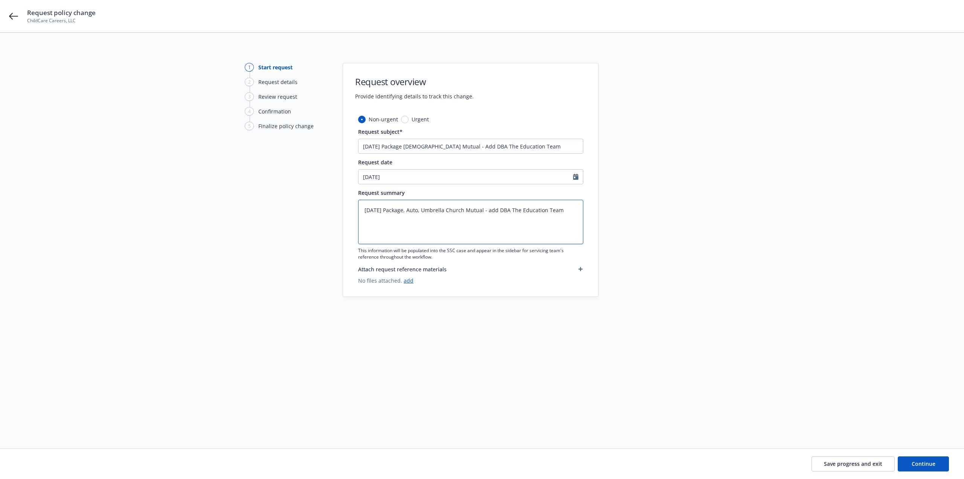
type textarea "x"
click at [492, 224] on textarea "6/11/25 Package Church Mutual - Add DBA The Education Team" at bounding box center [470, 222] width 225 height 44
type textarea "6/11/25 Package Church Mutual - Add DBA The Education Team"
click at [928, 468] on button "Continue" at bounding box center [923, 463] width 51 height 15
type textarea "x"
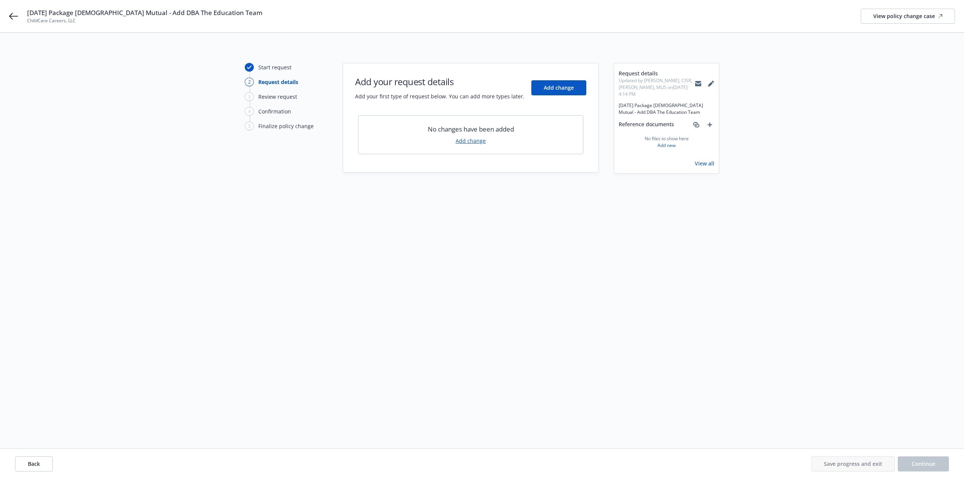
click at [478, 141] on link "Add change" at bounding box center [471, 141] width 30 height 8
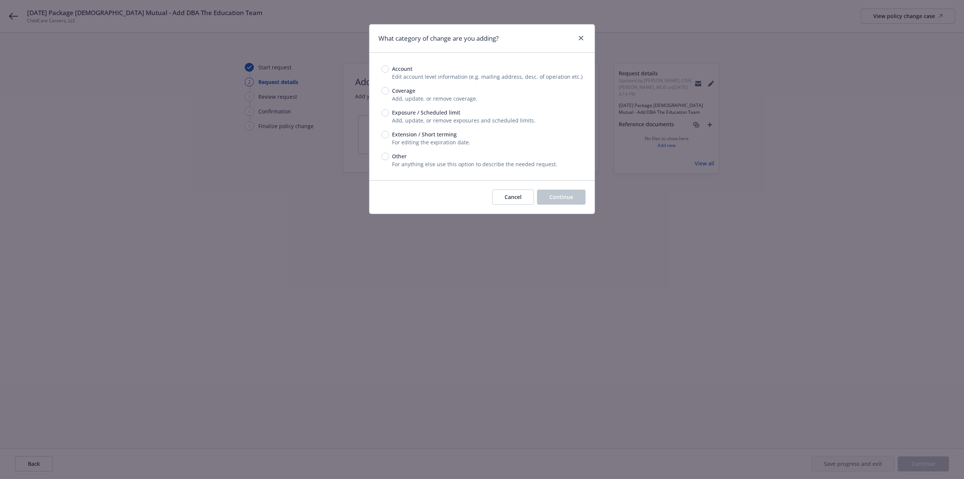
click at [390, 69] on span "Account" at bounding box center [400, 69] width 23 height 8
click at [389, 69] on input "Account" at bounding box center [386, 69] width 8 height 8
radio input "true"
click at [552, 197] on span "Continue" at bounding box center [562, 196] width 24 height 7
select select "US"
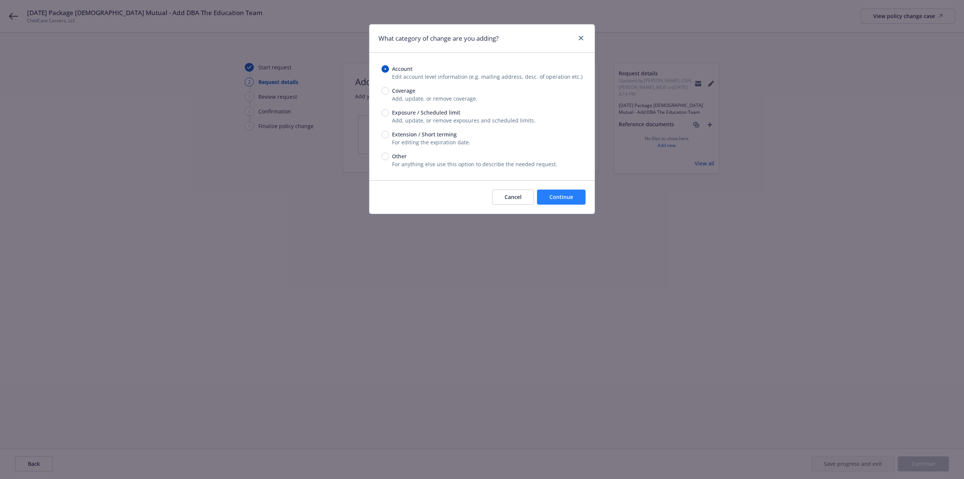
select select "LLC"
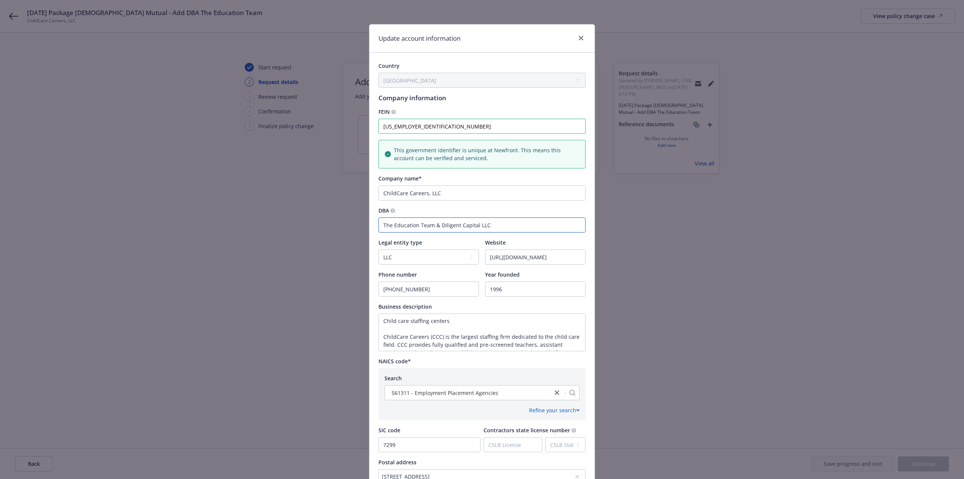
click at [494, 225] on input "The Education Team & Diligent Capital LLC" at bounding box center [482, 224] width 207 height 15
drag, startPoint x: 433, startPoint y: 226, endPoint x: 510, endPoint y: 227, distance: 77.2
click at [510, 227] on input "The Education Team & Diligent Capital LLC" at bounding box center [482, 224] width 207 height 15
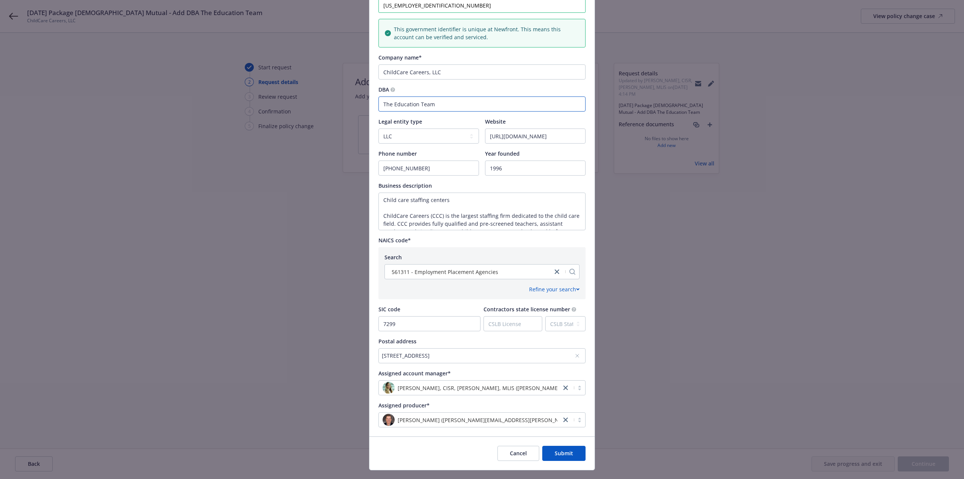
scroll to position [136, 0]
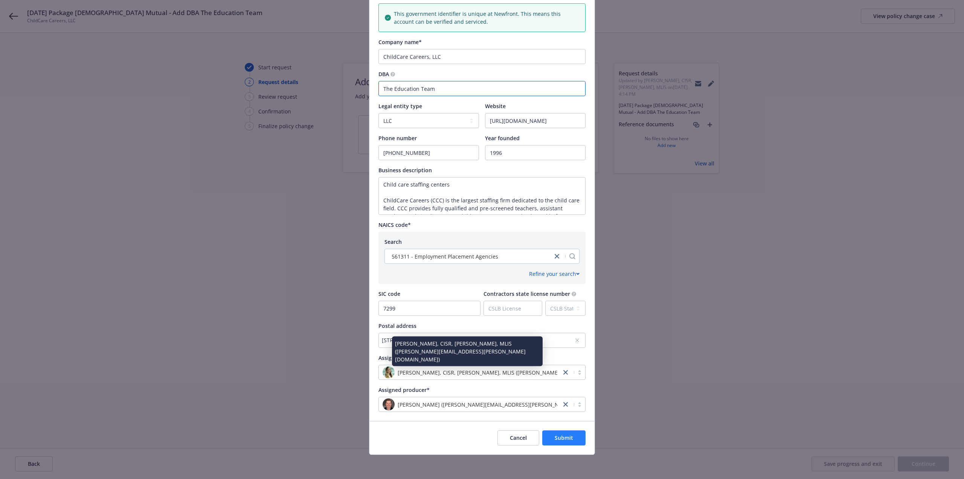
type input "The Education Team"
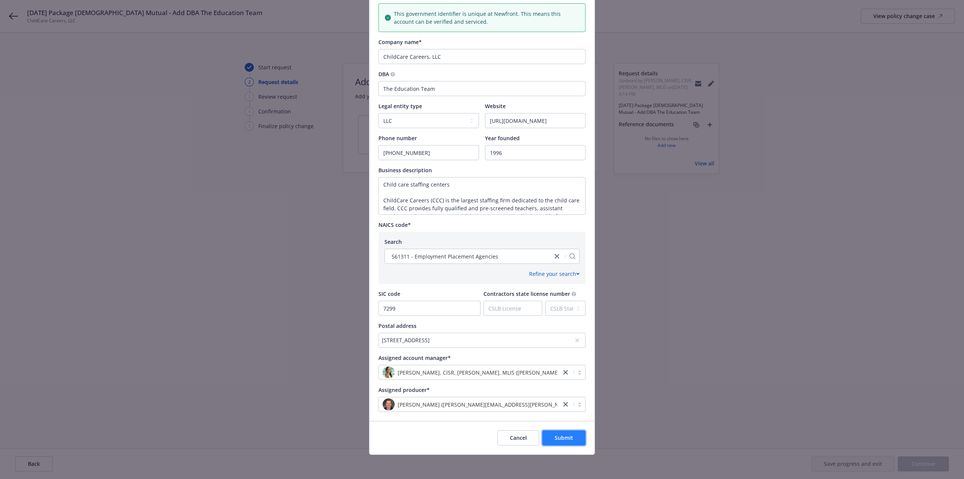
click at [559, 434] on button "Submit" at bounding box center [563, 437] width 43 height 15
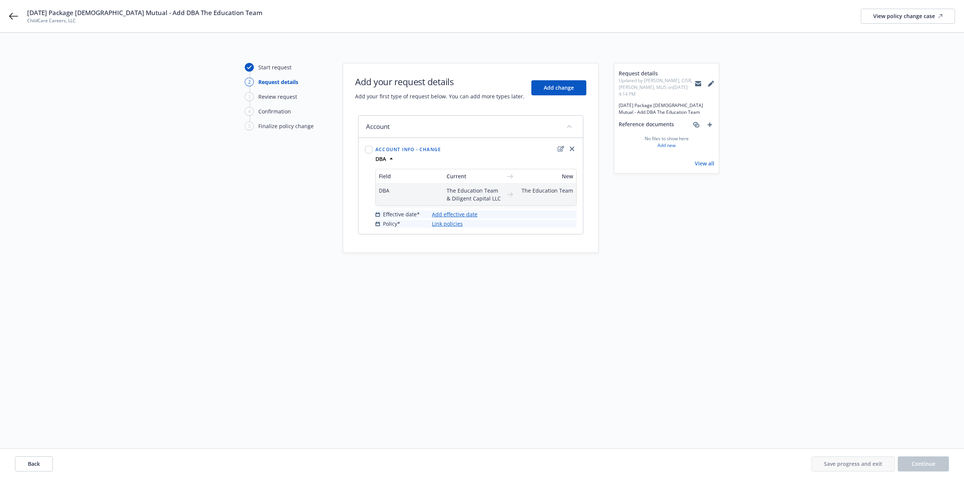
click at [460, 207] on div "Field Current New DBA The Education Team & Diligent Capital LLC The Education T…" at bounding box center [476, 187] width 201 height 46
click at [460, 214] on link "Add effective date" at bounding box center [455, 214] width 46 height 8
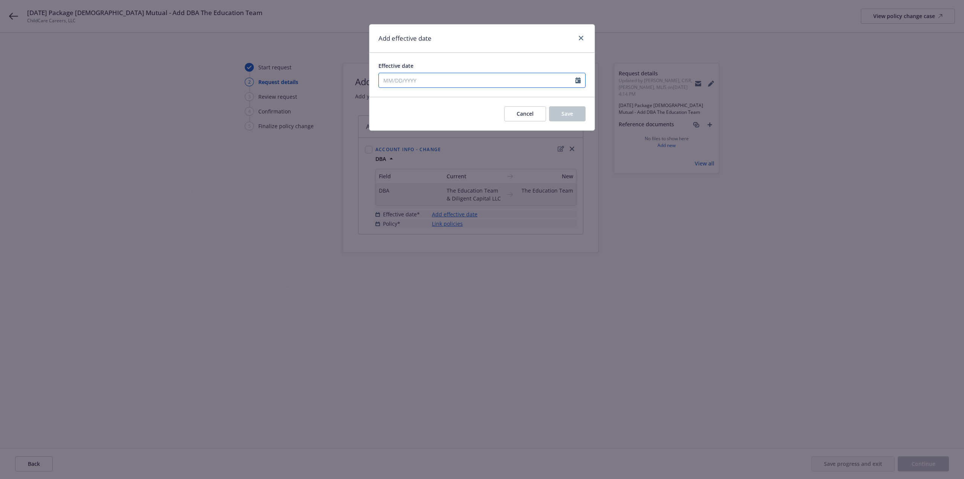
click at [400, 81] on input "Effective date" at bounding box center [477, 80] width 197 height 14
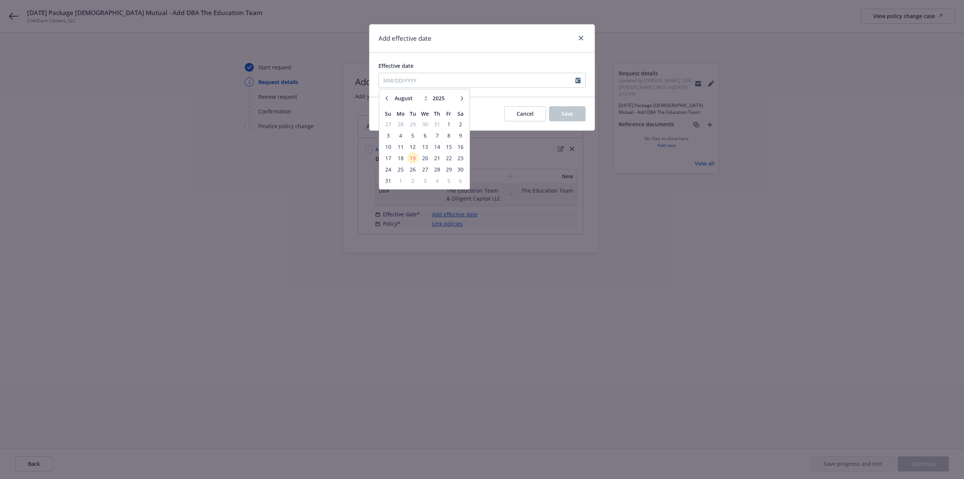
click at [383, 99] on button "button" at bounding box center [386, 98] width 9 height 9
click at [462, 96] on icon "button" at bounding box center [462, 98] width 5 height 5
select select "6"
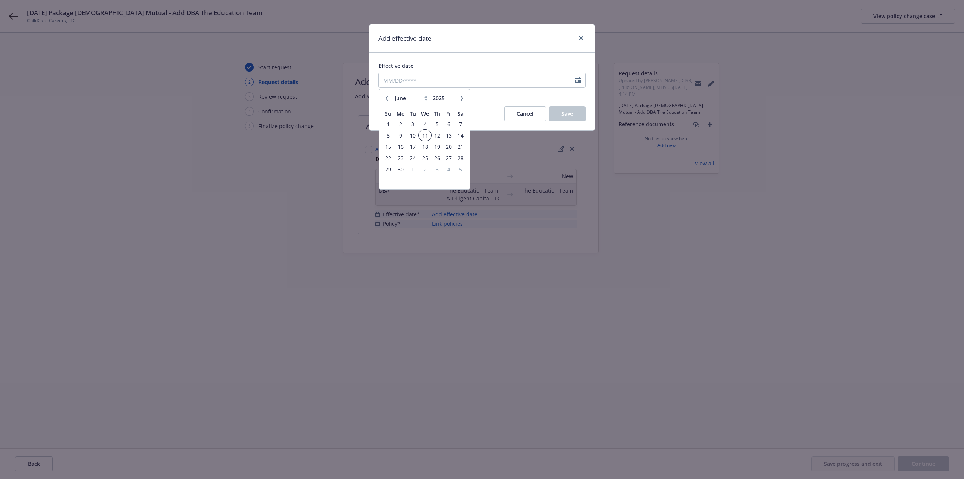
click at [426, 135] on span "11" at bounding box center [425, 135] width 11 height 9
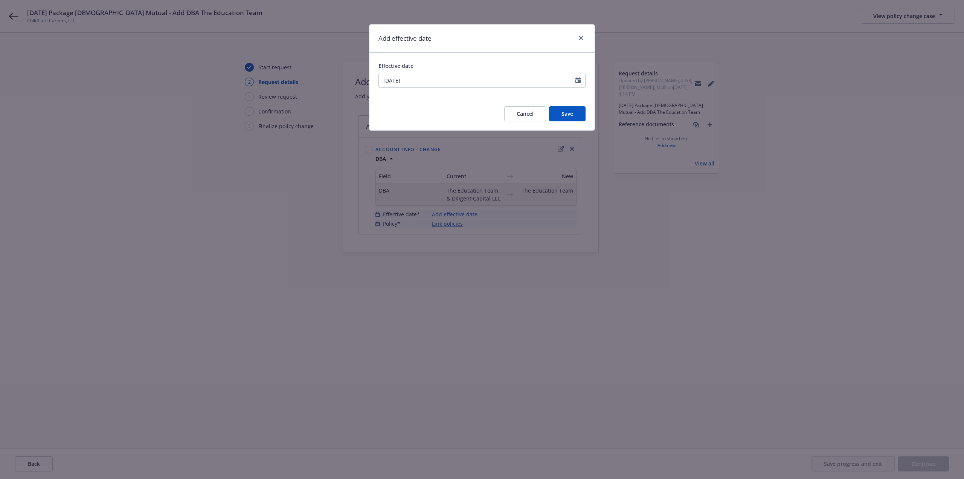
type input "06/11/2025"
drag, startPoint x: 580, startPoint y: 115, endPoint x: 564, endPoint y: 125, distance: 18.7
click at [580, 115] on button "Save" at bounding box center [567, 113] width 37 height 15
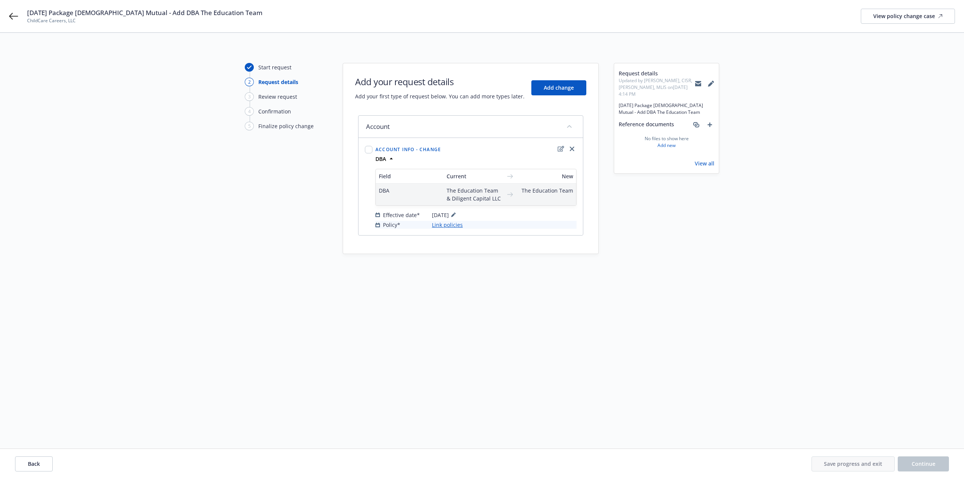
click at [456, 224] on link "Link policies" at bounding box center [447, 225] width 31 height 8
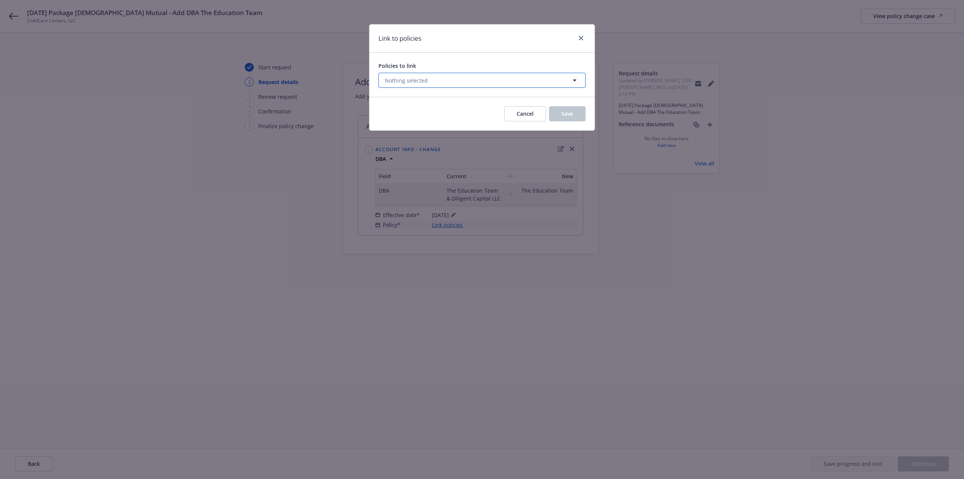
click at [425, 81] on span "Nothing selected" at bounding box center [406, 80] width 43 height 8
select select "ACTIVE"
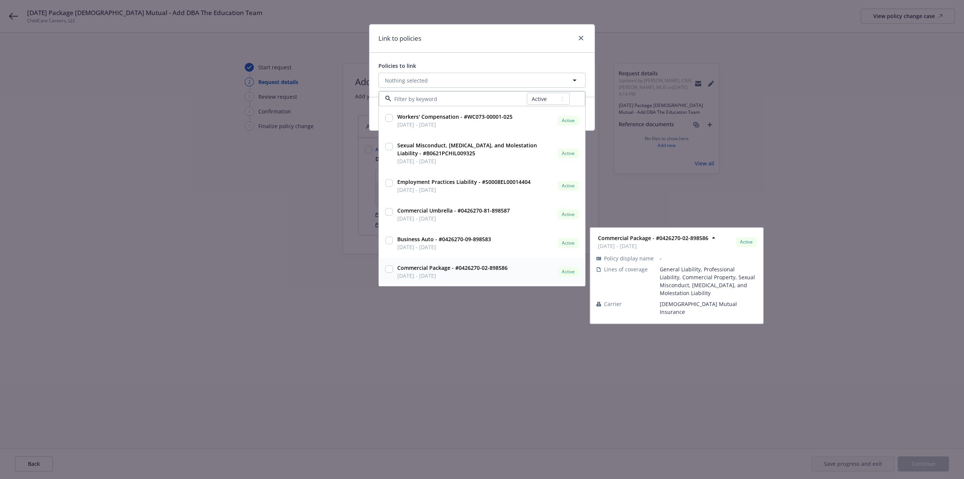
click at [417, 270] on strong "Commercial Package - #0426270-02-898586" at bounding box center [452, 267] width 110 height 7
checkbox input "true"
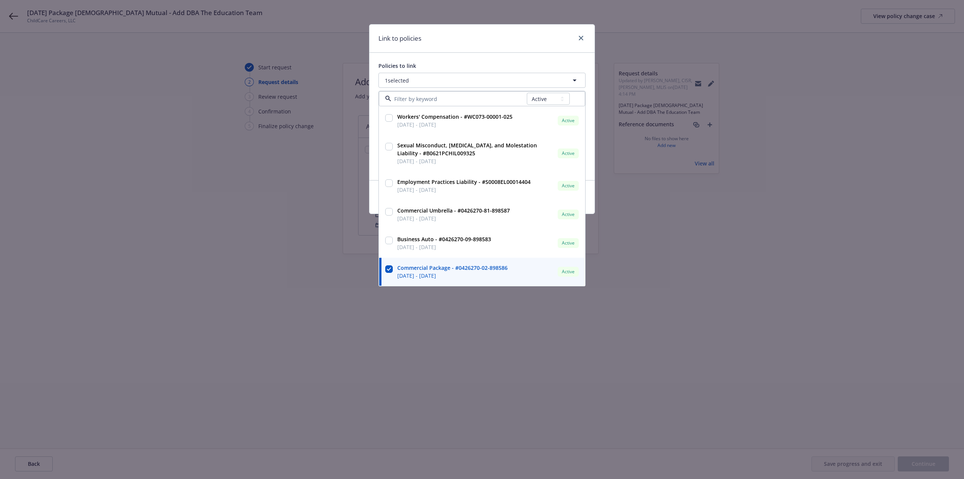
drag, startPoint x: 497, startPoint y: 339, endPoint x: 550, endPoint y: 327, distance: 54.5
click at [499, 339] on div "Link to policies Policies to link 1 selected All Active Upcoming Expired Cancel…" at bounding box center [482, 239] width 964 height 479
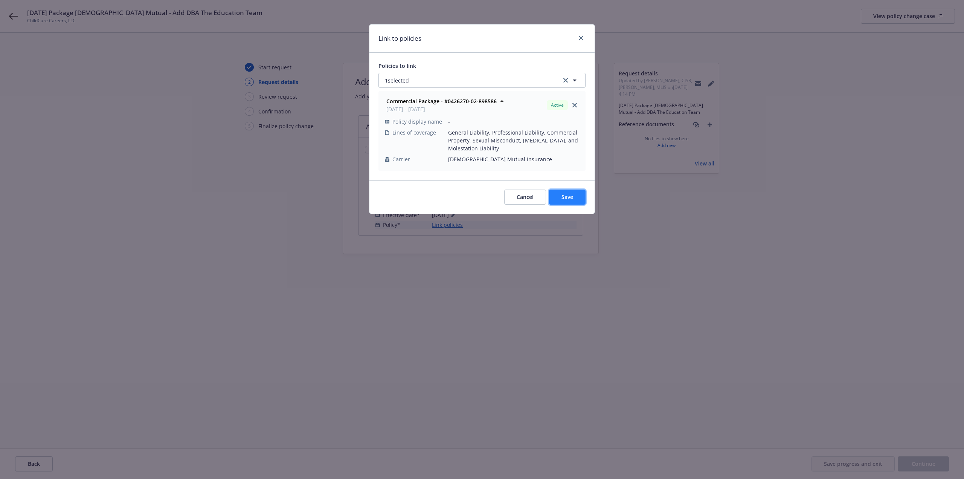
click at [555, 202] on button "Save" at bounding box center [567, 196] width 37 height 15
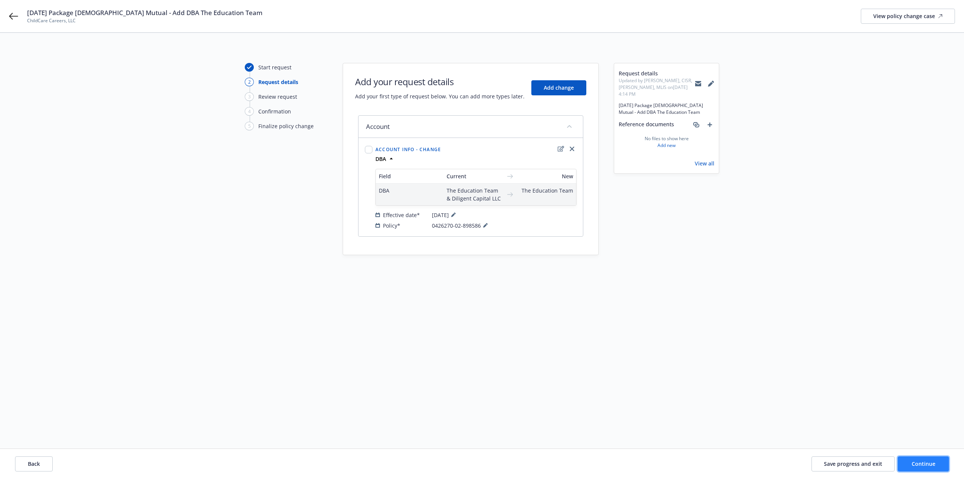
click at [905, 463] on button "Continue" at bounding box center [923, 463] width 51 height 15
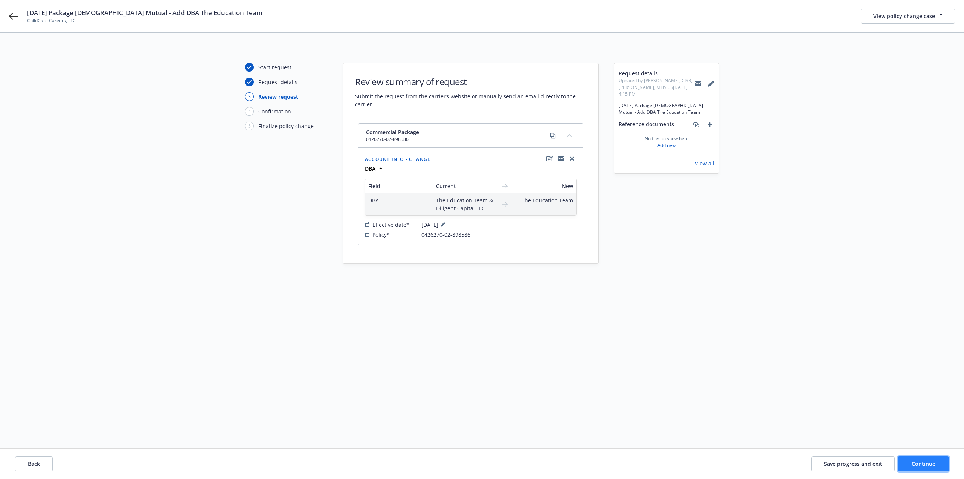
click at [906, 463] on button "Continue" at bounding box center [923, 463] width 51 height 15
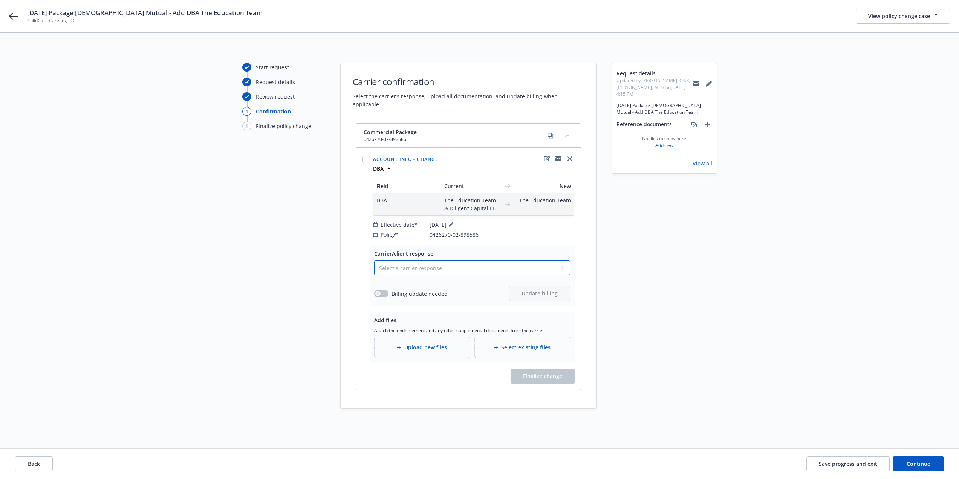
click at [436, 261] on select "Select a carrier response Accepted Accepted with revision No endorsement needed…" at bounding box center [472, 267] width 196 height 15
select select "ACCEPTED"
click at [374, 260] on select "Select a carrier response Accepted Accepted with revision No endorsement needed…" at bounding box center [472, 267] width 196 height 15
click at [420, 343] on span "Upload new files" at bounding box center [425, 347] width 43 height 8
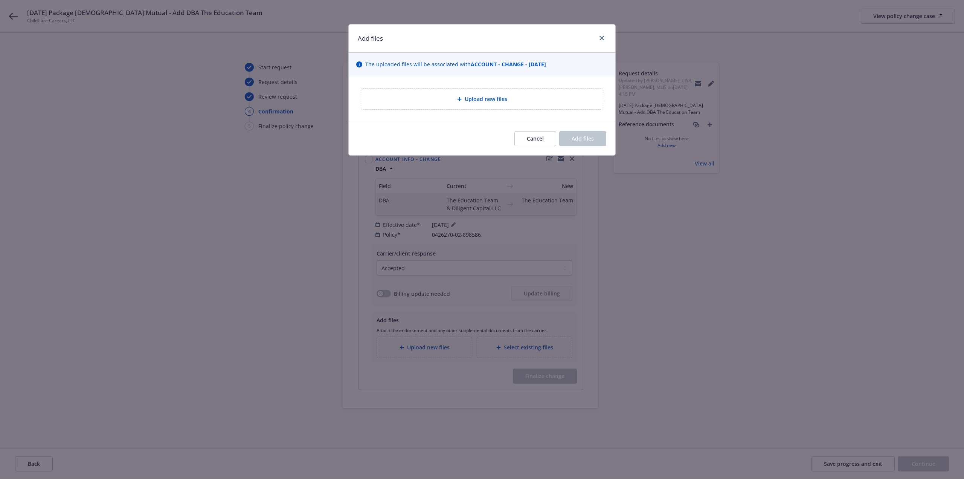
click at [490, 101] on span "Upload new files" at bounding box center [486, 99] width 43 height 8
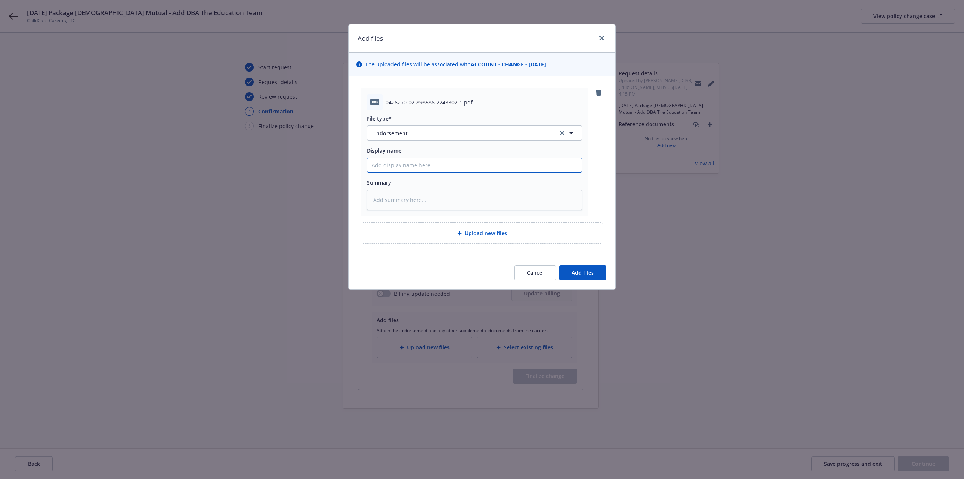
click at [408, 165] on input "Display name" at bounding box center [474, 165] width 215 height 14
type textarea "x"
type input "2"
type textarea "x"
type input "20"
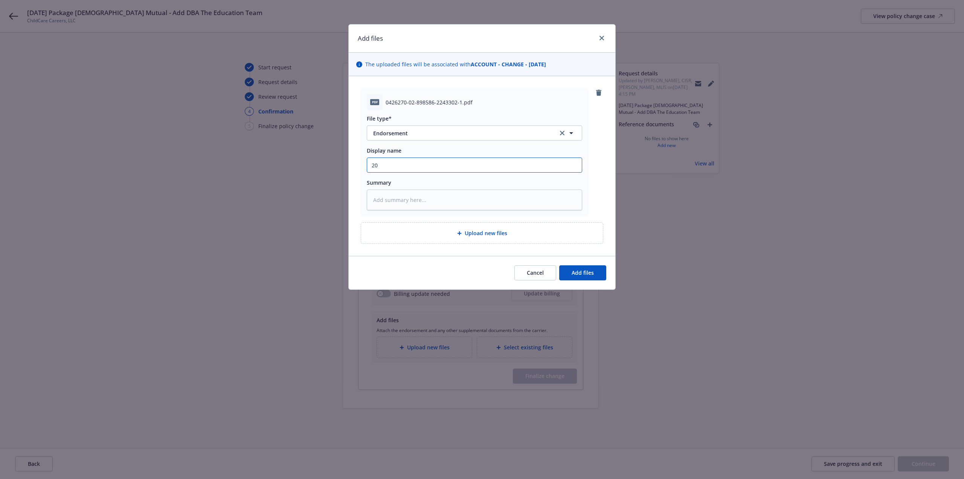
type textarea "x"
type input "202"
type textarea "x"
type input "2025"
type textarea "x"
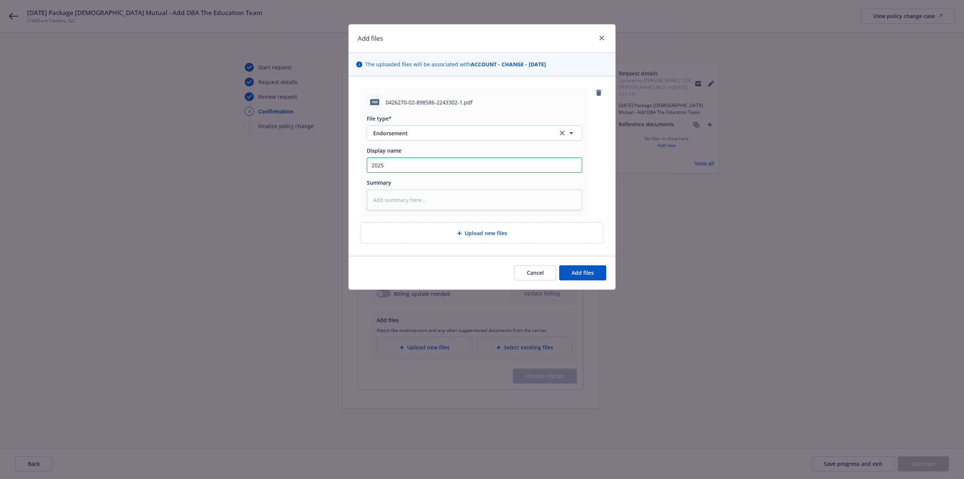
type input "2025"
type textarea "x"
type input "2025 P"
type textarea "x"
type input "2025 Pa"
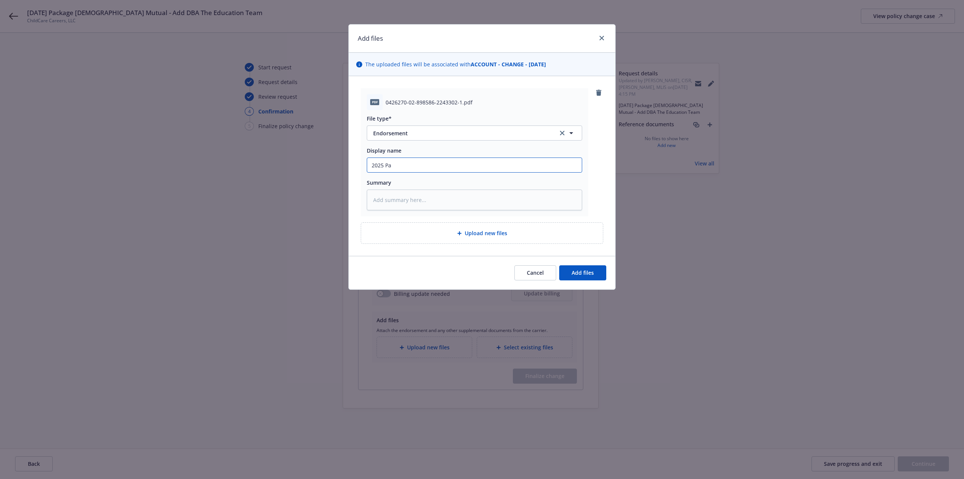
type textarea "x"
type input "2025 Pac"
type textarea "x"
type input "2025 Pa"
type textarea "x"
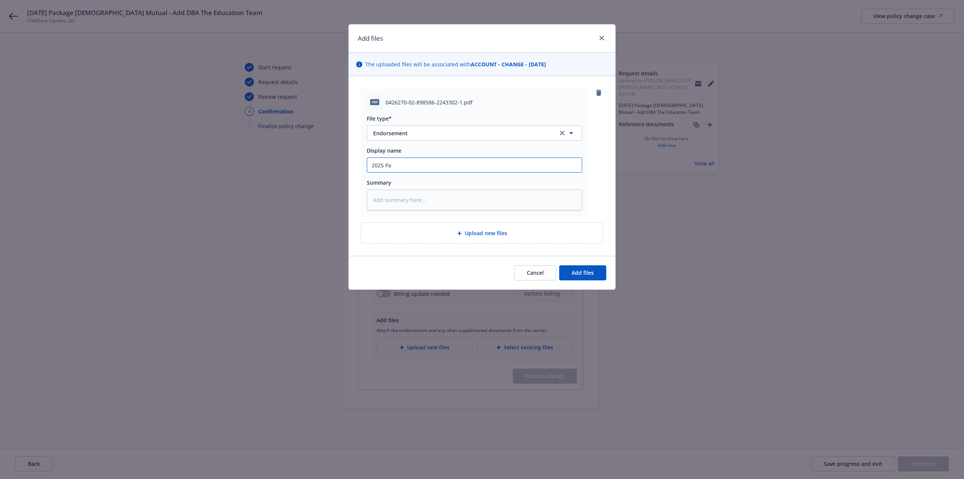
type input "2025 P"
type textarea "x"
type input "2025"
type textarea "x"
type input "2025 C"
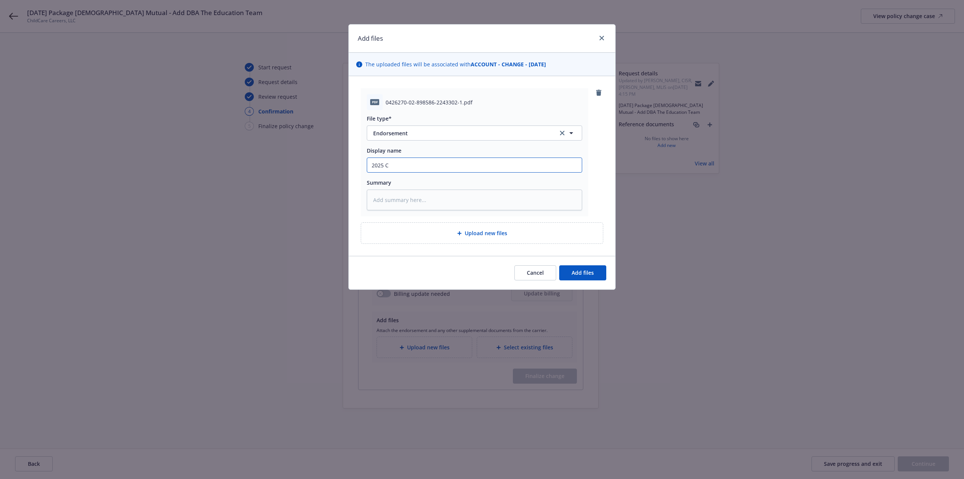
type textarea "x"
type input "2025 Ch"
type textarea "x"
type input "2025 Chu"
type textarea "x"
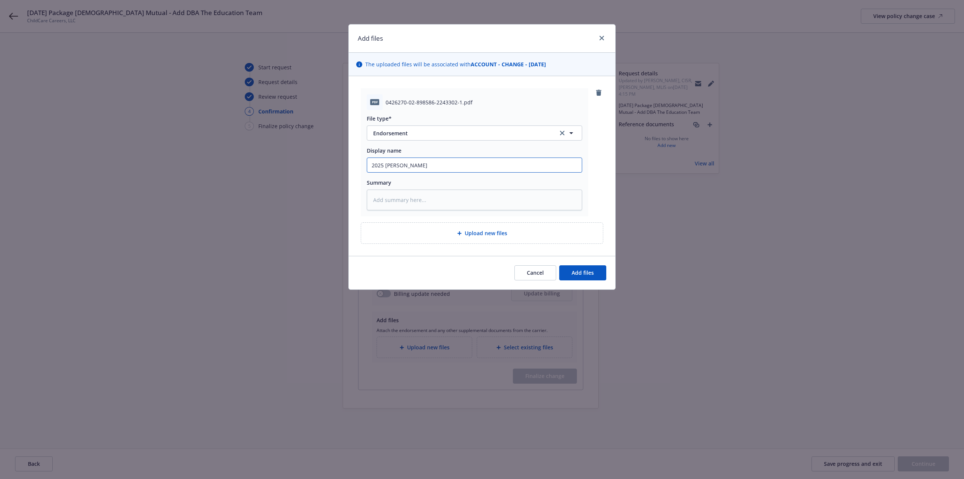
type input "2025 Chuc"
type textarea "x"
type input "2025 Chucr"
type textarea "x"
type input "2025 Chucrc"
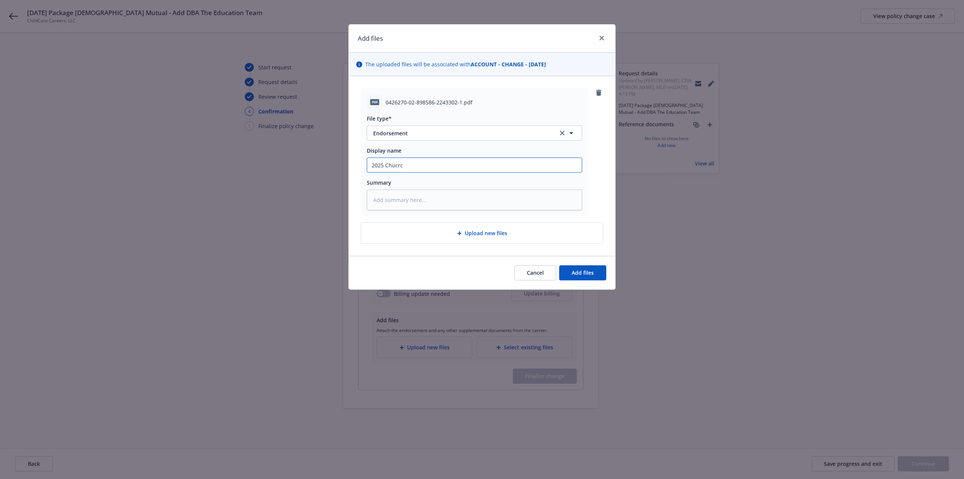
type textarea "x"
type input "2025 Chucr"
type textarea "x"
type input "2025 Chuc"
type textarea "x"
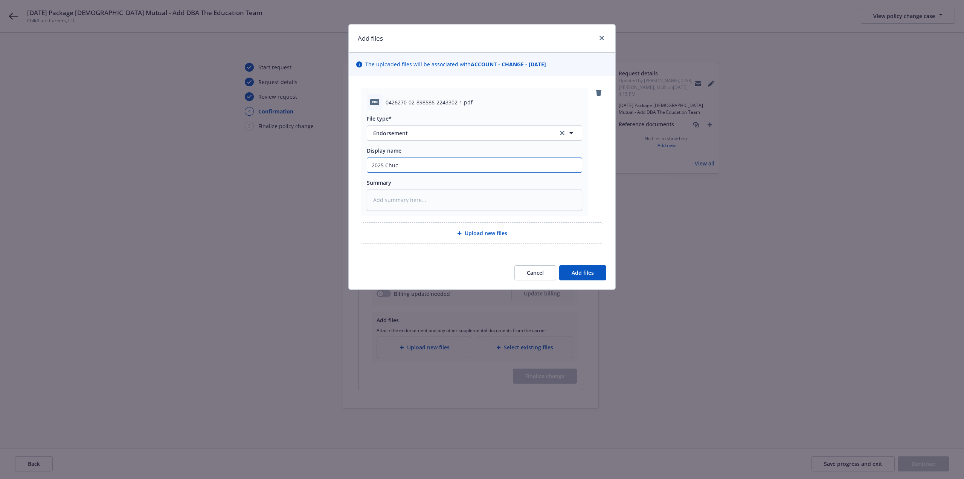
type input "2025 Chu"
type textarea "x"
type input "2025 Chur"
type textarea "x"
type input "2025 Church"
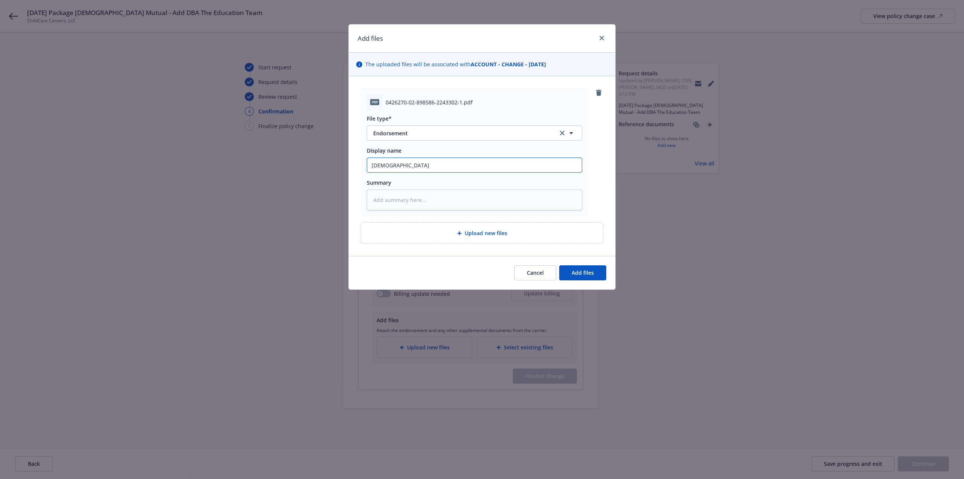
type textarea "x"
type input "2025 Church"
type textarea "x"
type input "2025 Church M"
type textarea "x"
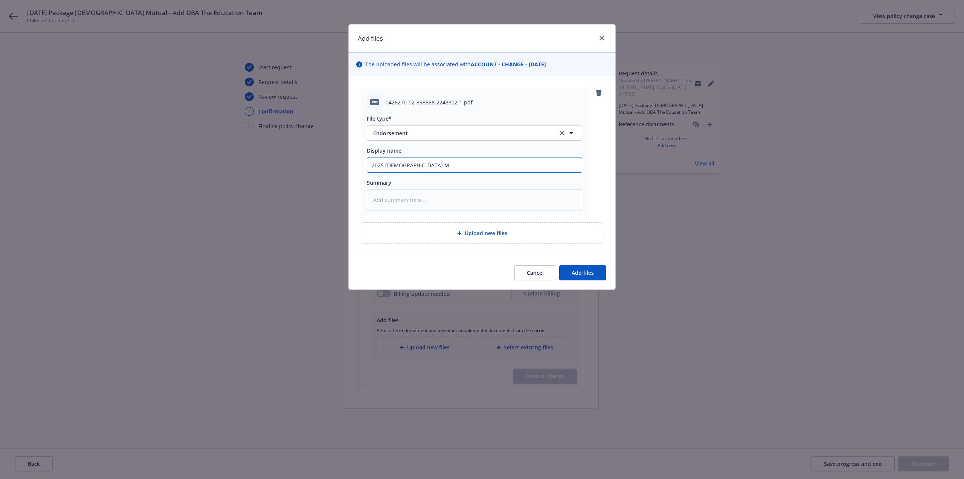
type input "2025 Church Mu"
type textarea "x"
type input "2025 Church Muu"
type textarea "x"
type input "2025 Church Muut"
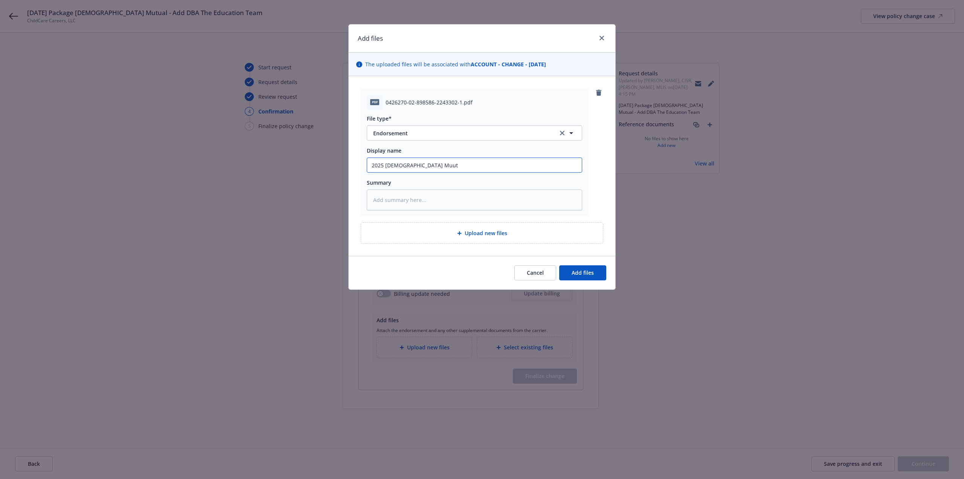
type textarea "x"
type input "2025 Church Muutal"
type textarea "x"
type input "2025 Church Muutal"
type textarea "x"
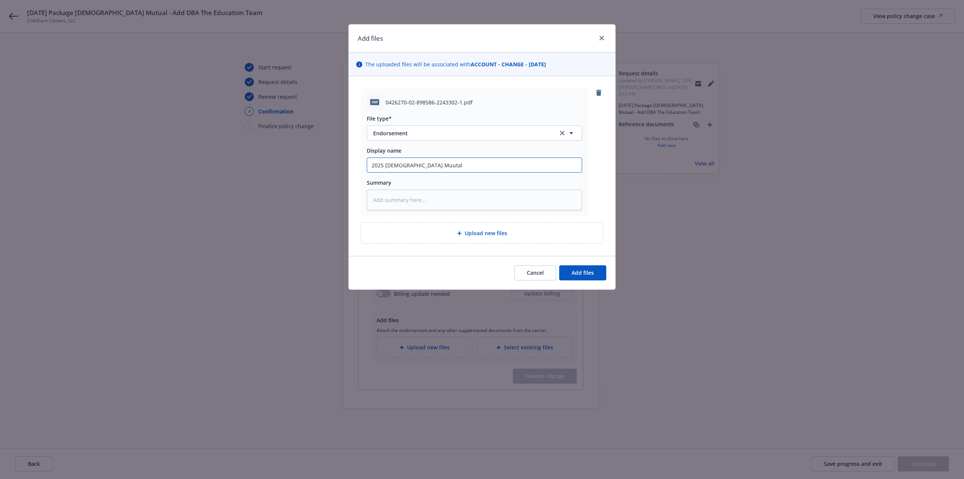
type input "2025 Church Muutal P"
type textarea "x"
type input "2025 Church Muutal Pac"
type textarea "x"
type input "2025 Church Muutal Pack"
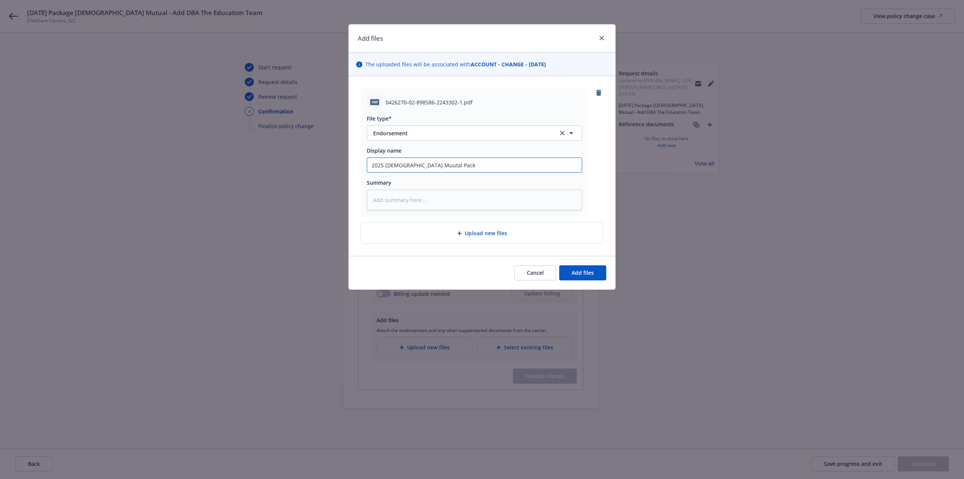
type textarea "x"
type input "2025 Church Muutal Packa"
type textarea "x"
type input "2025 Church Muutal Packag"
type textarea "x"
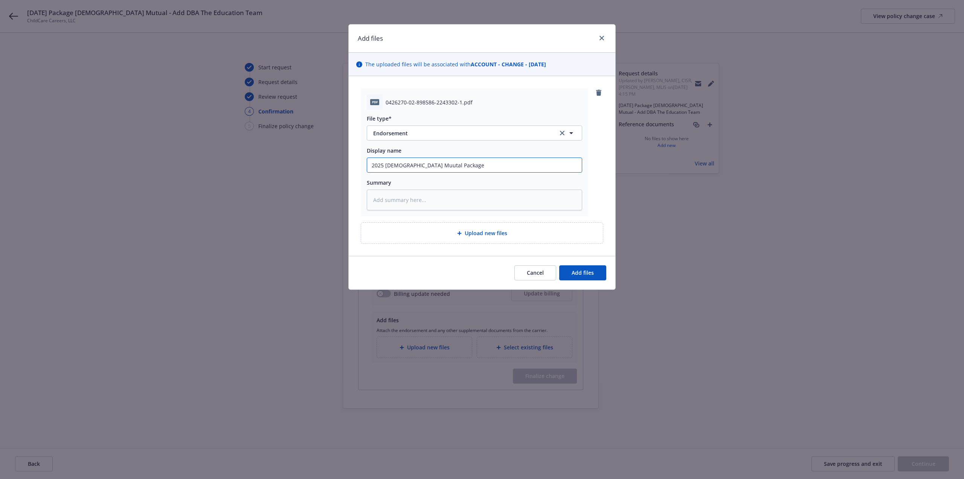
type input "2025 Church Muutal Package"
type textarea "x"
type input "2025 Church Muutal Package E"
type textarea "x"
type input "2025 Church Muutal Package En"
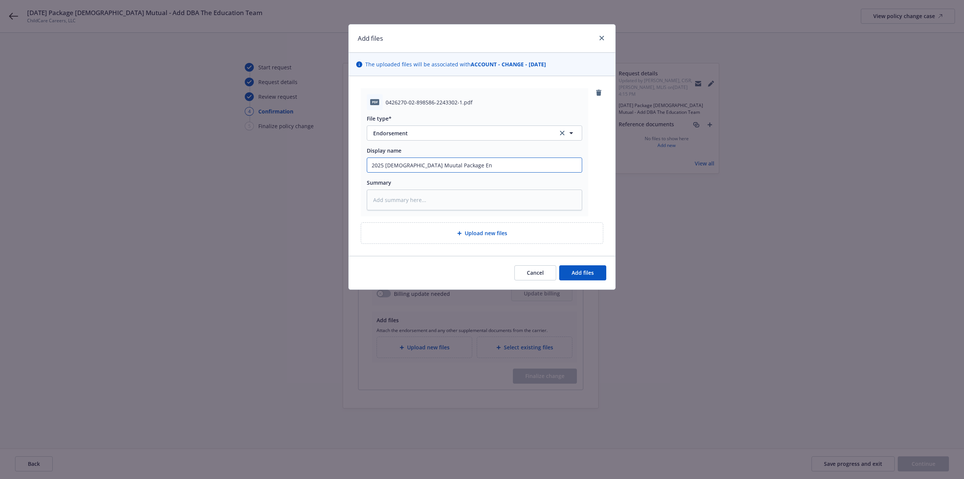
type textarea "x"
type input "2025 Church Muutal Package Eno"
type textarea "x"
type input "2025 Church Muutal Package En"
type textarea "x"
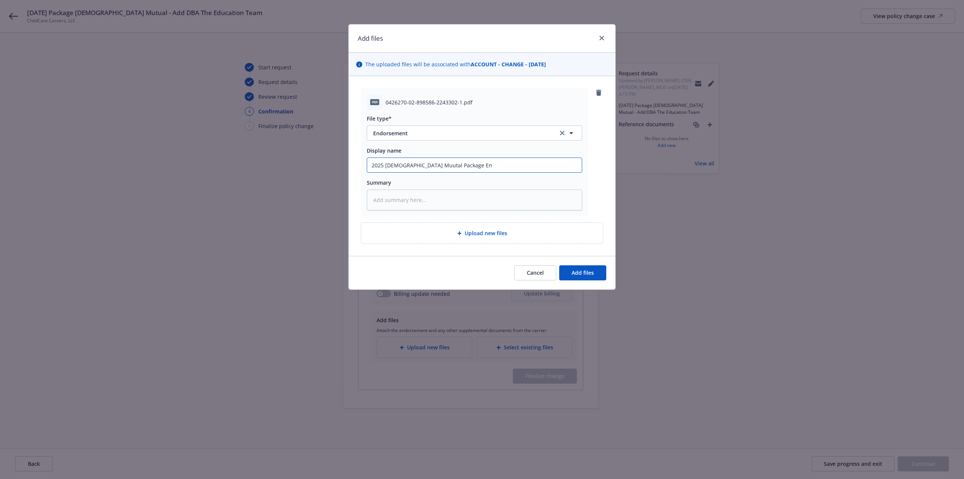
type input "2025 Church Muutal Package End"
type textarea "x"
type input "2025 Church Muutal Package Endo"
type textarea "x"
type input "2025 Church Muutal Package Endor"
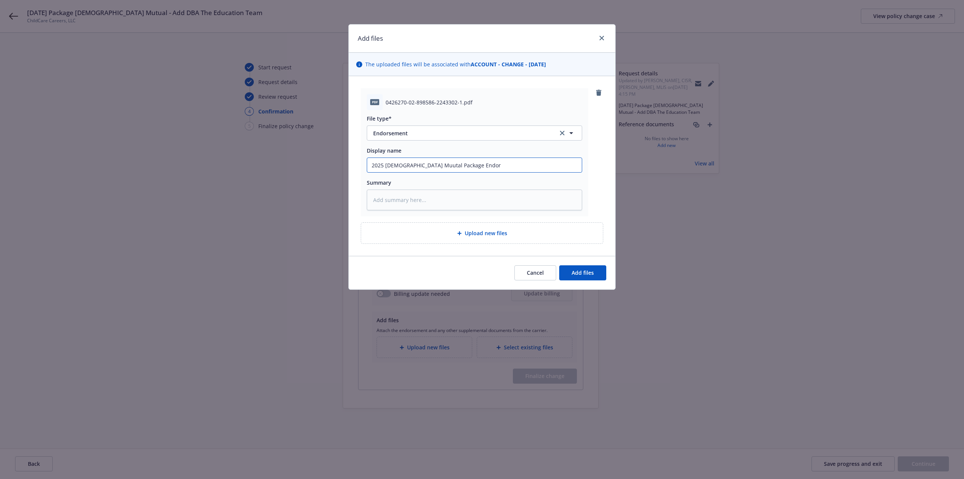
type textarea "x"
type input "2025 Church Muutal Package Endorse"
type textarea "x"
type input "2025 Church Muutal Package Endorseme"
type textarea "x"
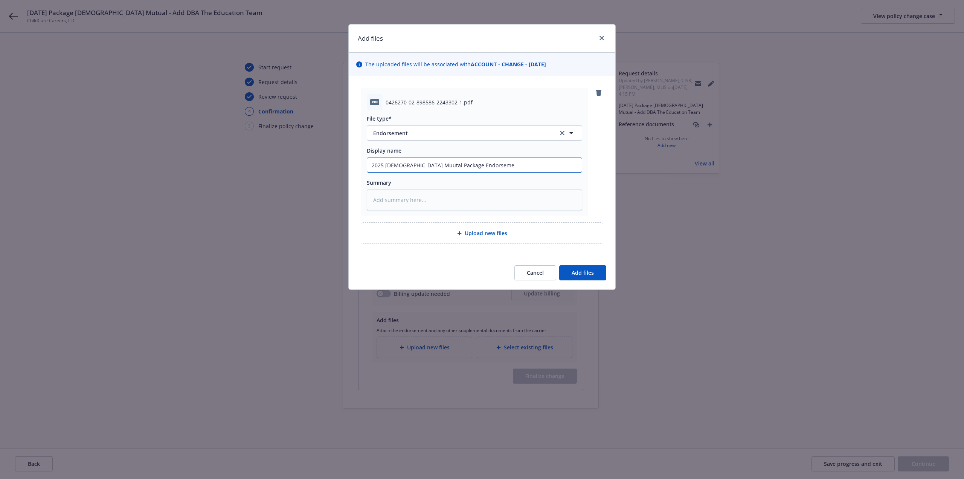
type input "2025 Church Muutal Package Endorsemen"
type textarea "x"
type input "2025 Church Muutal Package Endorsement"
click at [607, 278] on div "Cancel Add files" at bounding box center [482, 273] width 267 height 34
click at [606, 278] on button "Add files" at bounding box center [582, 272] width 47 height 15
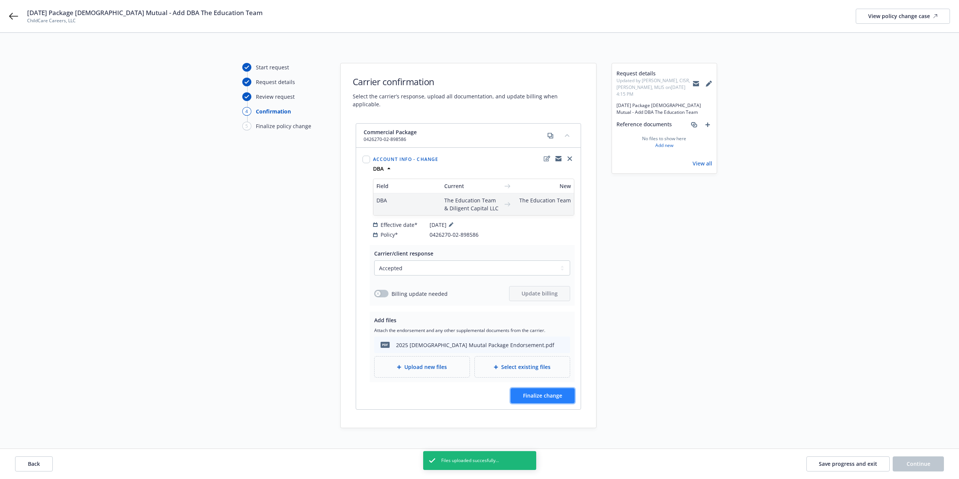
click at [567, 388] on button "Finalize change" at bounding box center [542, 395] width 64 height 15
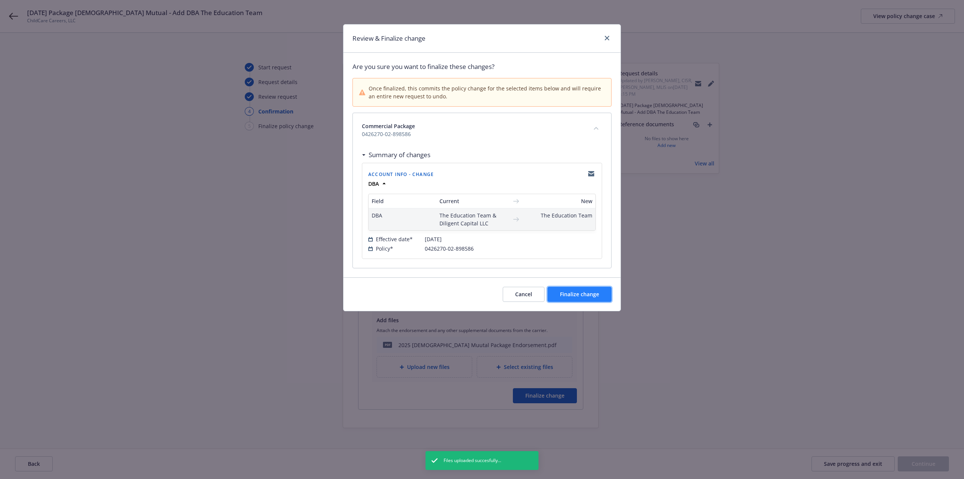
click at [588, 301] on button "Finalize change" at bounding box center [580, 294] width 64 height 15
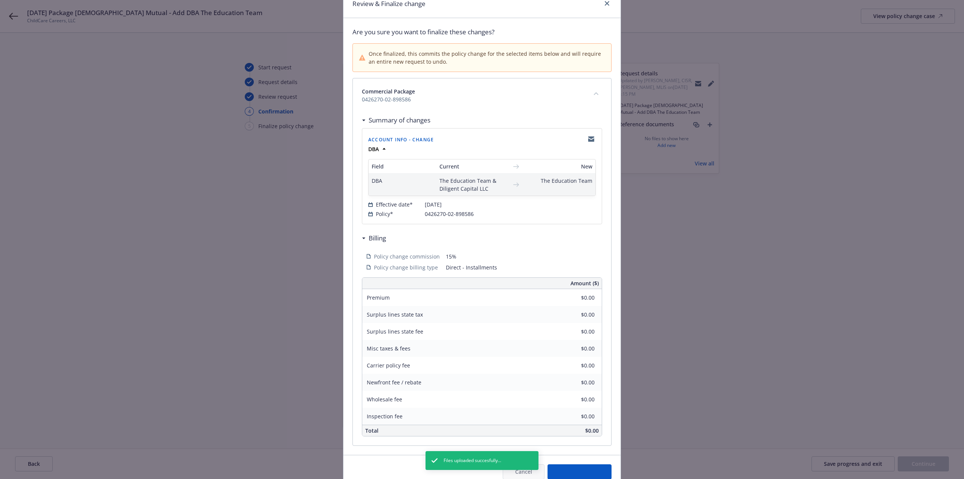
scroll to position [69, 0]
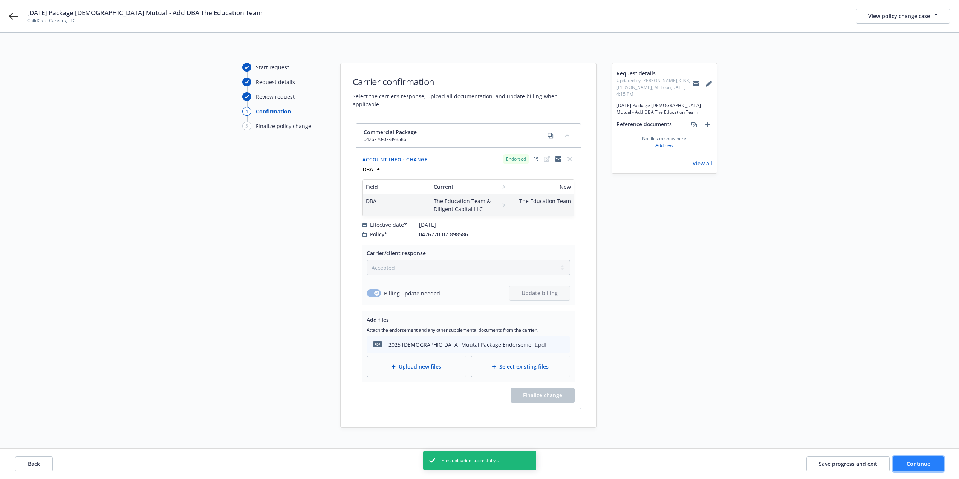
click at [900, 458] on button "Continue" at bounding box center [917, 463] width 51 height 15
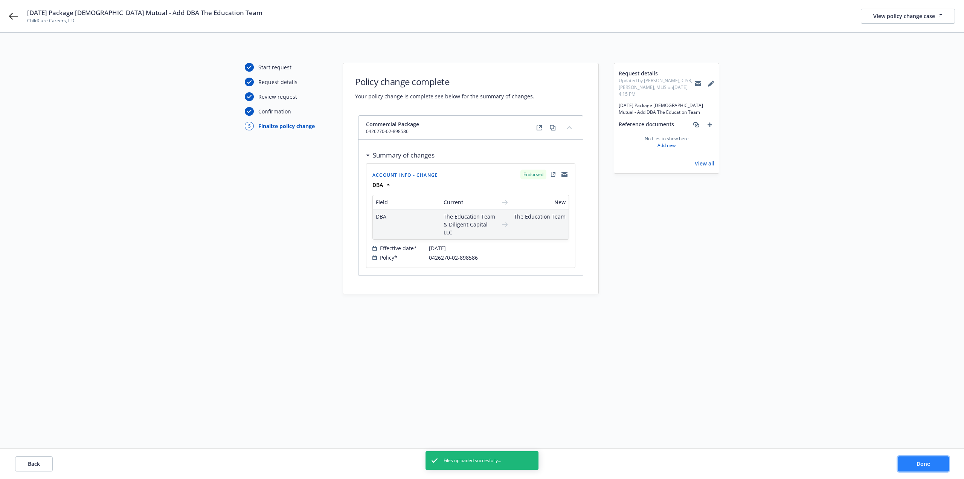
click at [905, 464] on button "Done" at bounding box center [923, 463] width 51 height 15
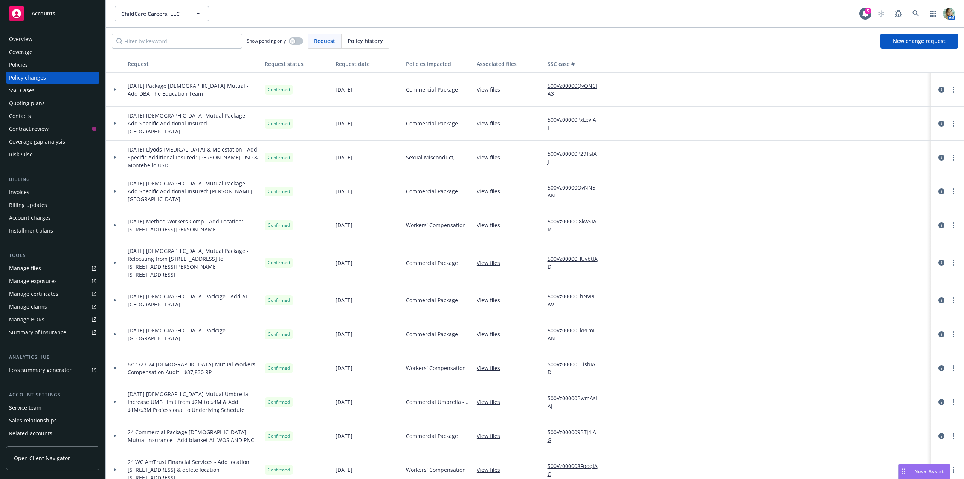
click at [35, 270] on div "Manage files" at bounding box center [25, 268] width 32 height 12
click at [935, 43] on span "New change request" at bounding box center [919, 40] width 53 height 7
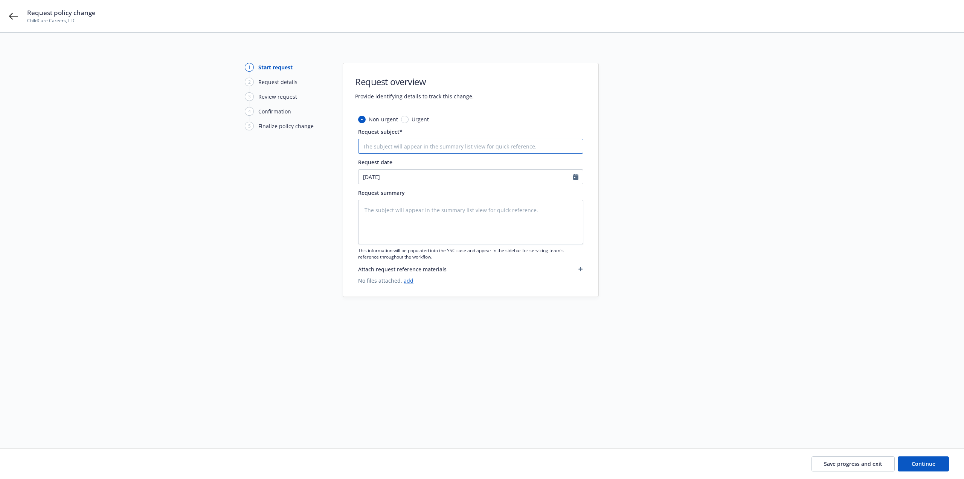
click at [405, 146] on input "Request subject*" at bounding box center [470, 146] width 225 height 15
paste input "6/11/25 Package Church Mutual - Add DBA The Education Team"
type textarea "x"
type input "6/11/25 Package Church Mutual - Add DBA The Education Team"
drag, startPoint x: 404, startPoint y: 147, endPoint x: 384, endPoint y: 150, distance: 20.2
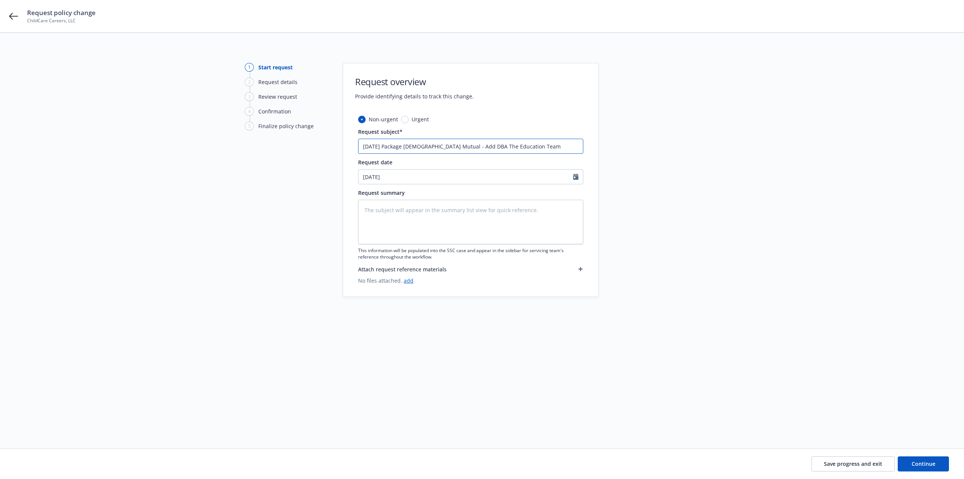
click at [384, 150] on input "6/11/25 Package Church Mutual - Add DBA The Education Team" at bounding box center [470, 146] width 225 height 15
type textarea "x"
type input "6/11/25 U Church Mutual - Add DBA The Education Team"
type textarea "x"
type input "6/11/25 Um Church Mutual - Add DBA The Education Team"
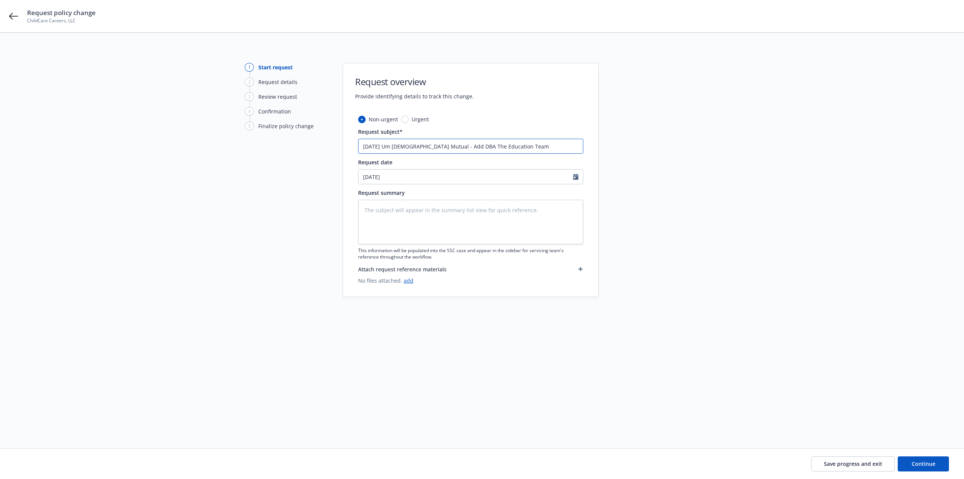
type textarea "x"
type input "6/11/25 Umb Church Mutual - Add DBA The Education Team"
type textarea "x"
type input "6/11/25 Umbr Church Mutual - Add DBA The Education Team"
type textarea "x"
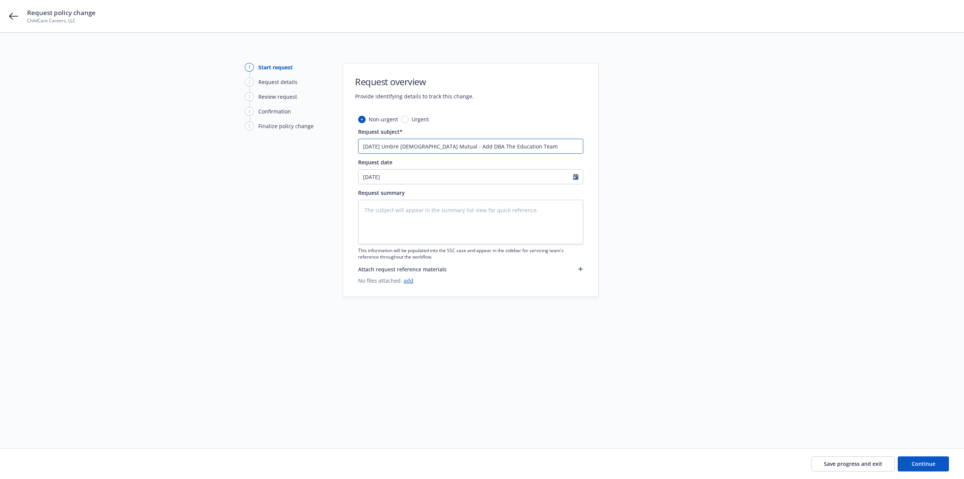
type input "6/11/25 Umbrel Church Mutual - Add DBA The Education Team"
type textarea "x"
type input "6/11/25 Umbrell Church Mutual - Add DBA The Education Team"
type textarea "x"
type input "6/11/25 Umbrella Church Mutual - Add DBA The Education Team"
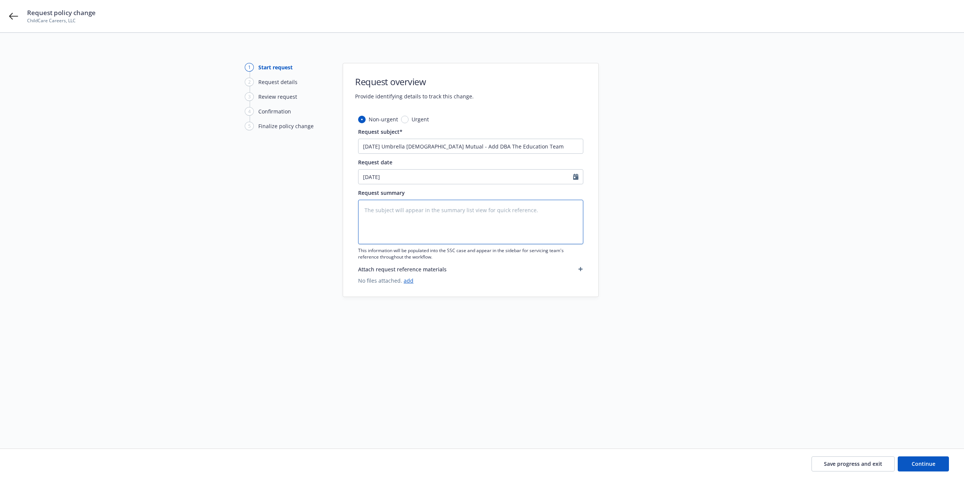
click at [400, 216] on textarea at bounding box center [470, 222] width 225 height 44
paste textarea "6/11/25 Package Church Mutual - Add DBA The Education Team"
type textarea "x"
type textarea "6/11/25 Package Church Mutual - Add DBA The Education Team"
click at [434, 225] on textarea "6/11/25 Package Church Mutual - Add DBA The Education Team" at bounding box center [470, 222] width 225 height 44
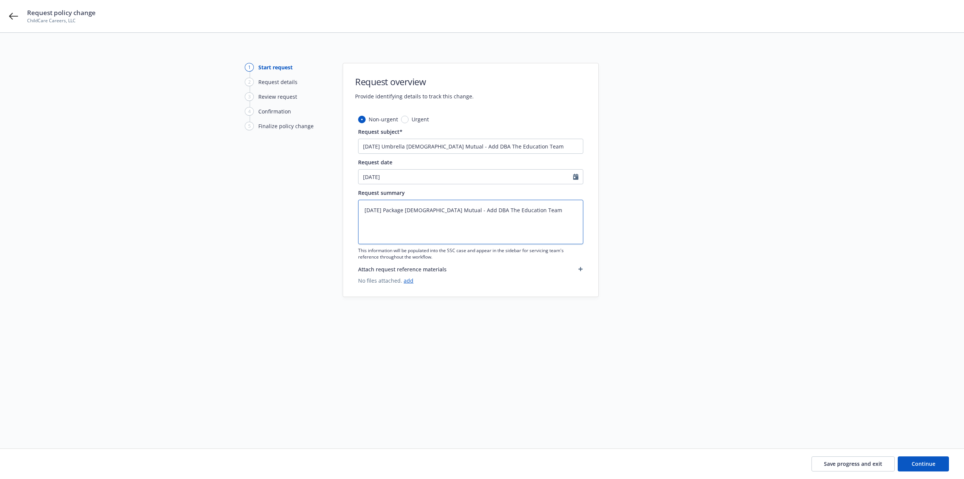
drag, startPoint x: 405, startPoint y: 211, endPoint x: 386, endPoint y: 211, distance: 18.8
click at [386, 211] on textarea "6/11/25 Package Church Mutual - Add DBA The Education Team" at bounding box center [470, 222] width 225 height 44
type textarea "x"
type textarea "6/11/25 U Church Mutual - Add DBA The Education Team"
type textarea "x"
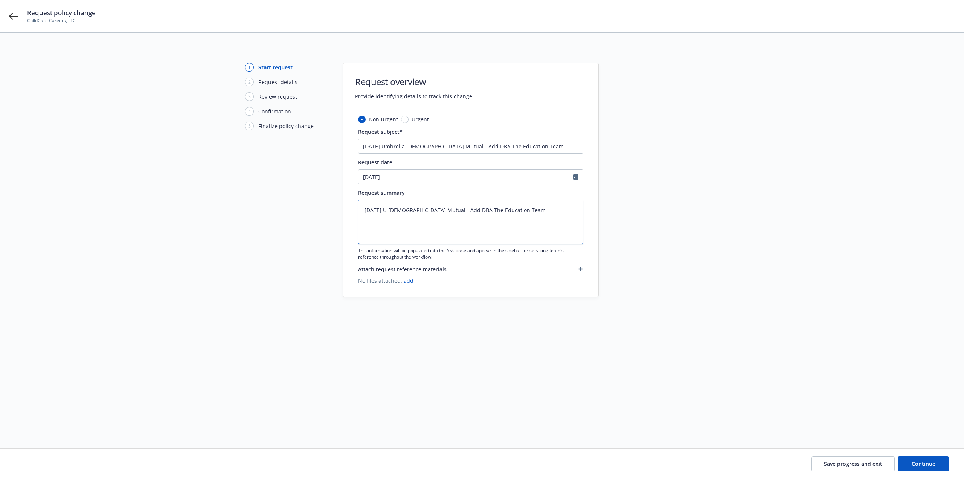
type textarea "6/11/25 Um Church Mutual - Add DBA The Education Team"
type textarea "x"
type textarea "6/11/25 Umb Church Mutual - Add DBA The Education Team"
type textarea "x"
type textarea "6/11/25 Umbr Church Mutual - Add DBA The Education Team"
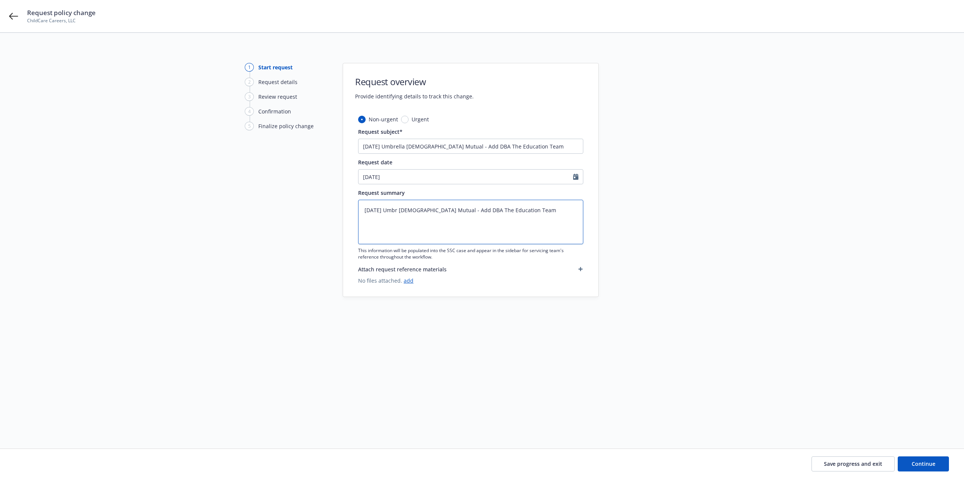
type textarea "x"
type textarea "6/11/25 Umbre Church Mutual - Add DBA The Education Team"
type textarea "x"
type textarea "6/11/25 Umbrel Church Mutual - Add DBA The Education Team"
type textarea "x"
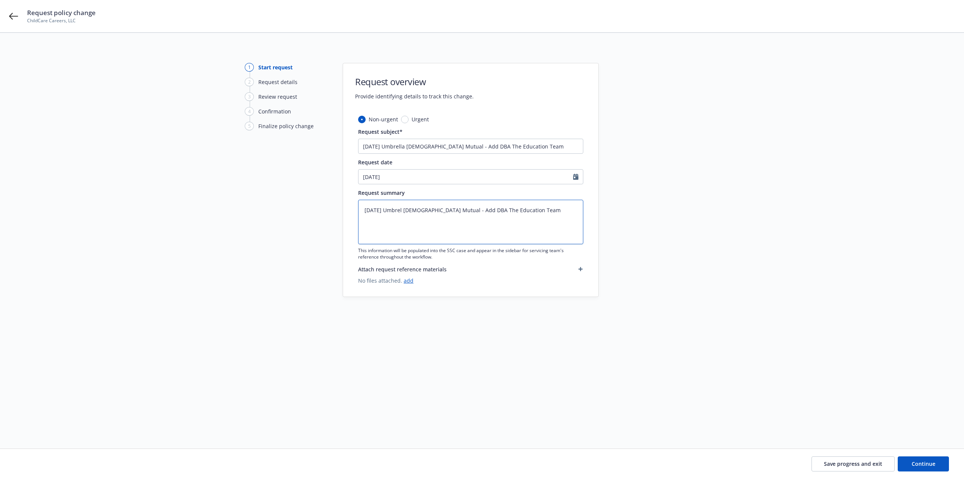
type textarea "6/11/25 Umbrell Church Mutual - Add DBA The Education Team"
type textarea "x"
type textarea "6/11/25 Umbrella Church Mutual - Add DBA The Education Team"
click at [922, 466] on span "Continue" at bounding box center [924, 463] width 24 height 7
type textarea "x"
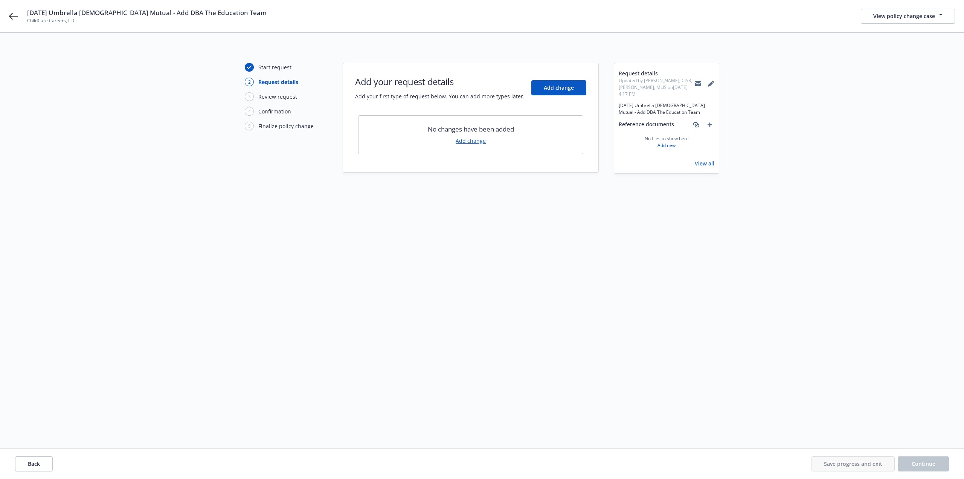
click at [469, 141] on link "Add change" at bounding box center [471, 141] width 30 height 8
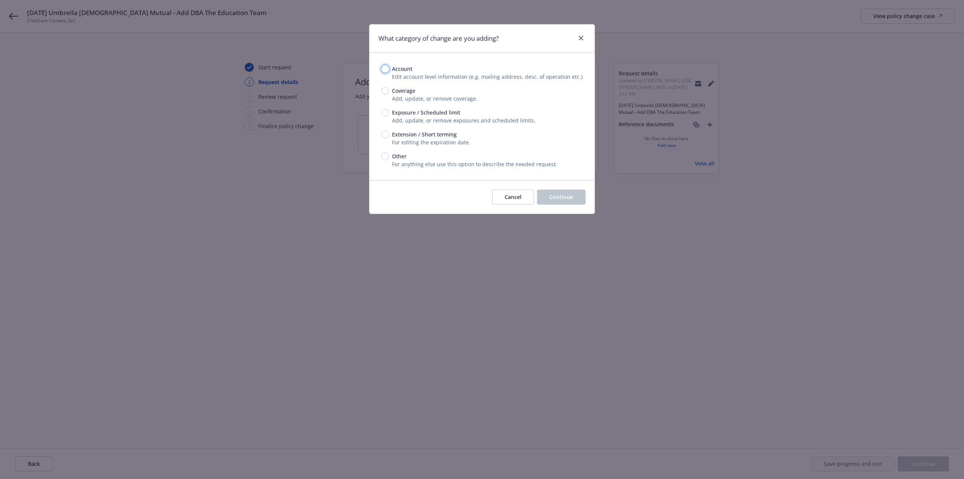
click at [383, 68] on input "Account" at bounding box center [386, 69] width 8 height 8
radio input "true"
click at [567, 191] on button "Continue" at bounding box center [561, 196] width 49 height 15
select select "US"
select select "LLC"
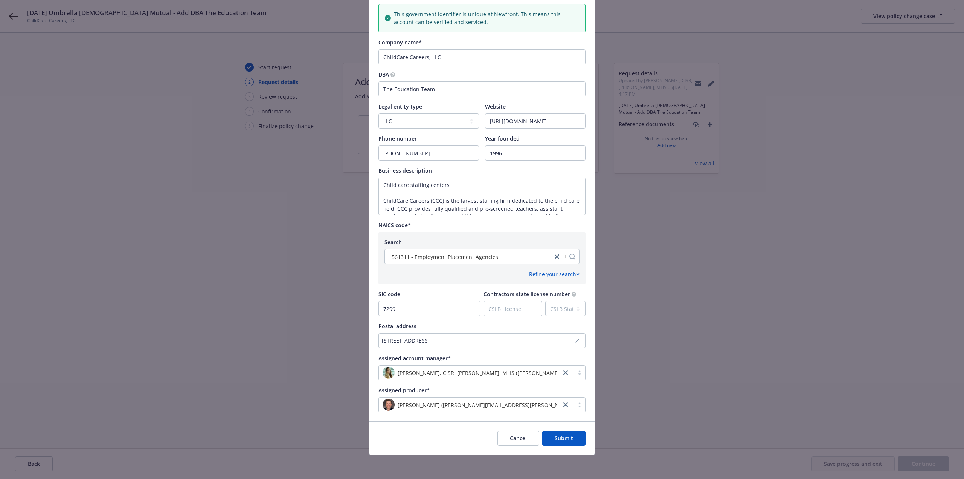
scroll to position [136, 0]
click at [567, 441] on button "Submit" at bounding box center [563, 437] width 43 height 15
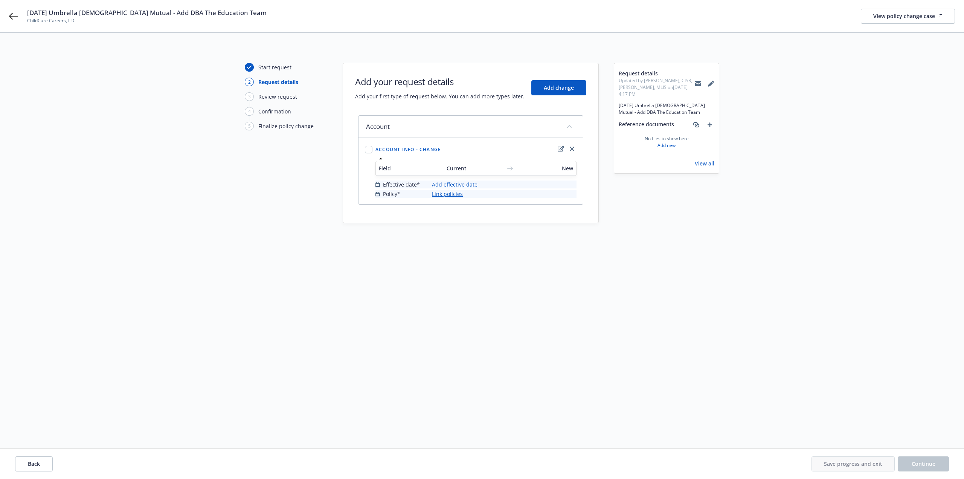
click at [459, 185] on link "Add effective date" at bounding box center [455, 184] width 46 height 8
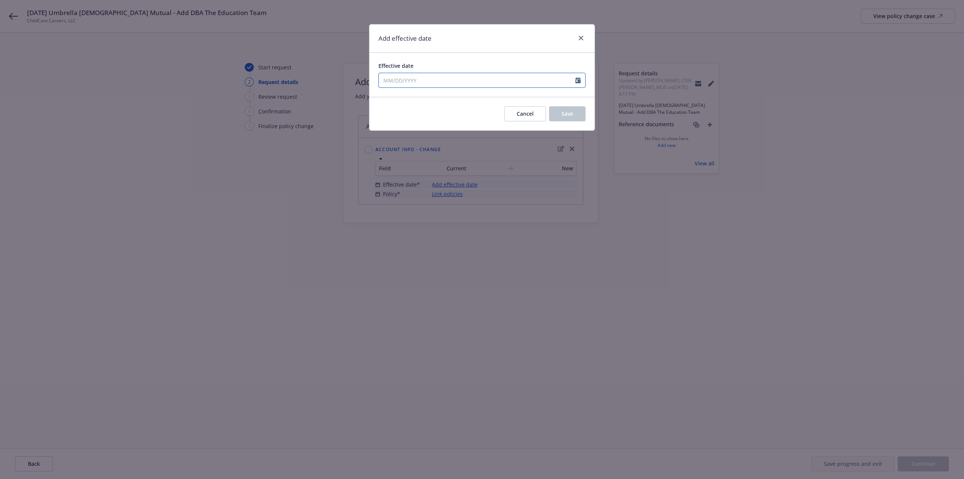
click at [401, 84] on input "Effective date" at bounding box center [477, 80] width 197 height 14
click at [387, 97] on icon "button" at bounding box center [387, 98] width 2 height 5
select select "6"
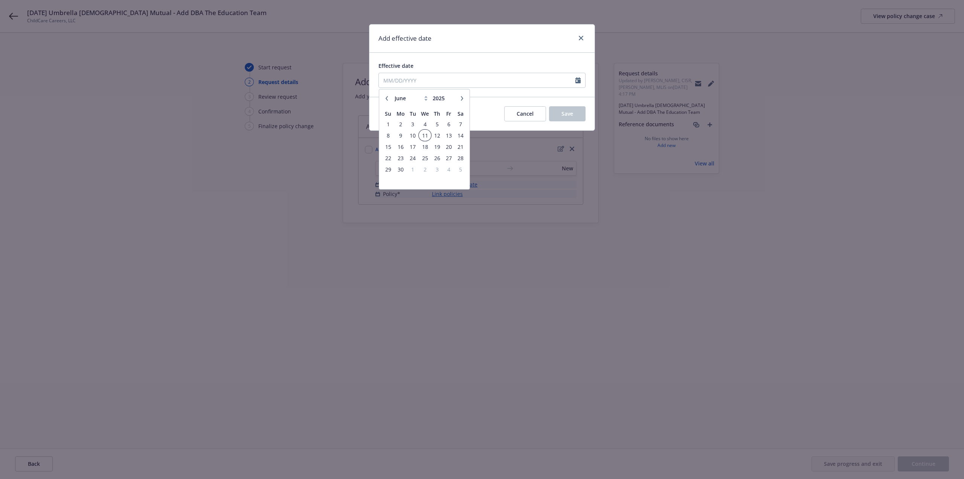
click at [425, 136] on span "11" at bounding box center [425, 135] width 11 height 9
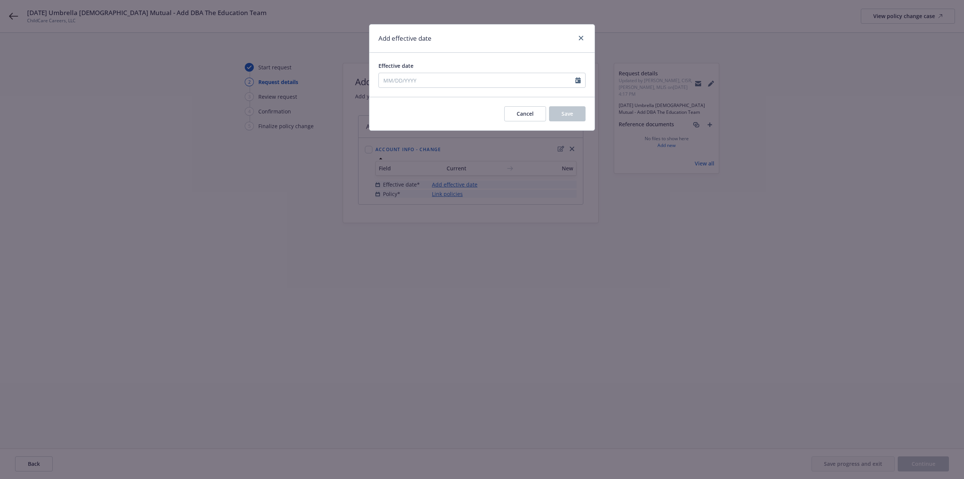
type input "06/11/2025"
click at [577, 117] on button "Save" at bounding box center [567, 113] width 37 height 15
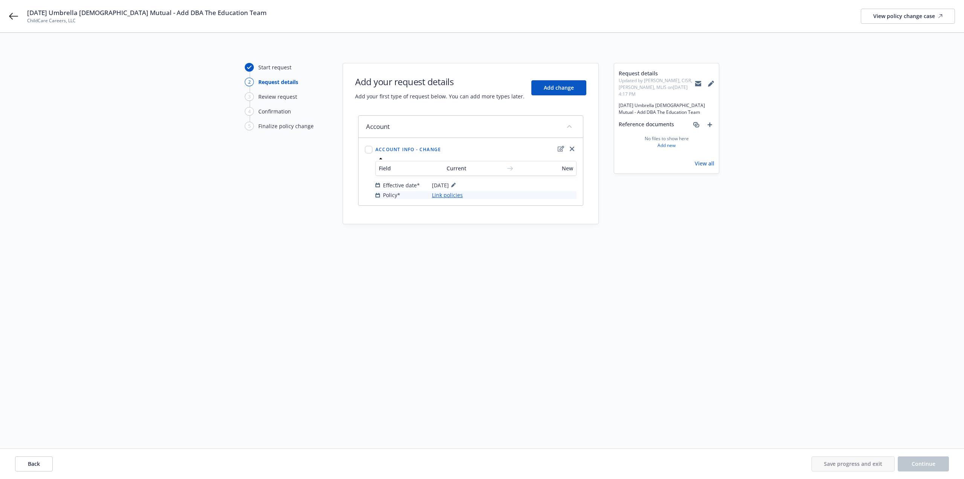
click at [452, 194] on link "Link policies" at bounding box center [447, 195] width 31 height 8
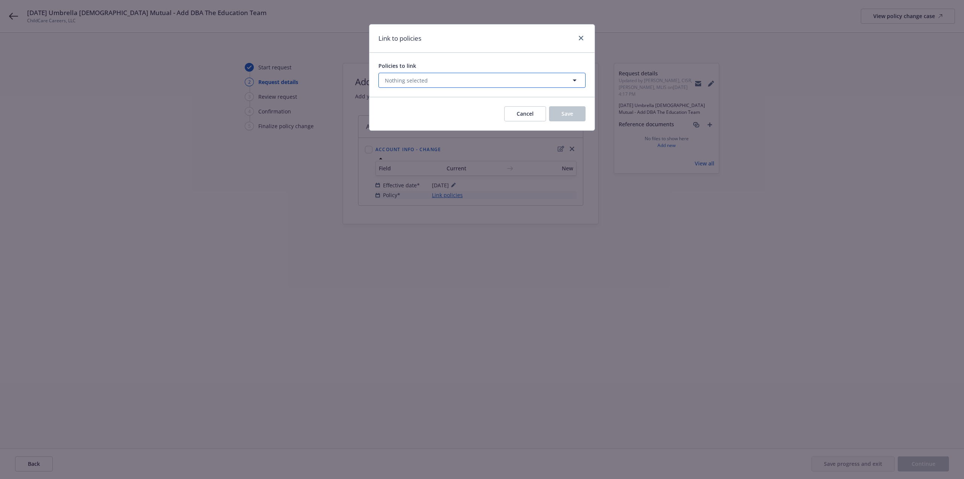
click at [445, 84] on button "Nothing selected" at bounding box center [482, 80] width 207 height 15
select select "ACTIVE"
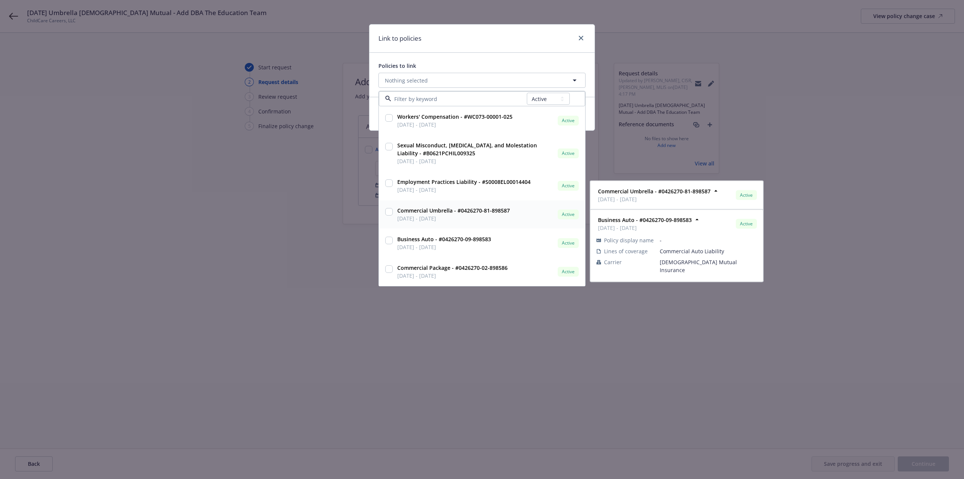
click at [406, 214] on span "Commercial Umbrella - #0426270-81-898587" at bounding box center [453, 210] width 113 height 8
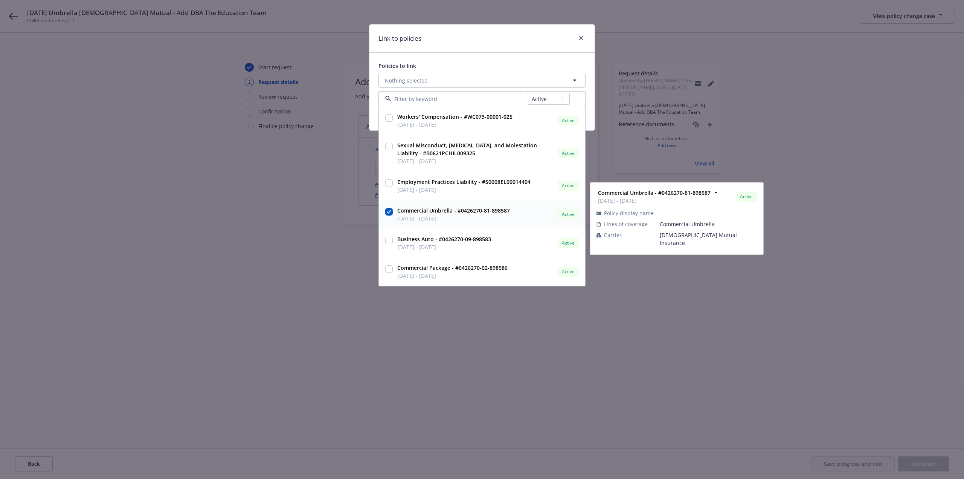
checkbox input "true"
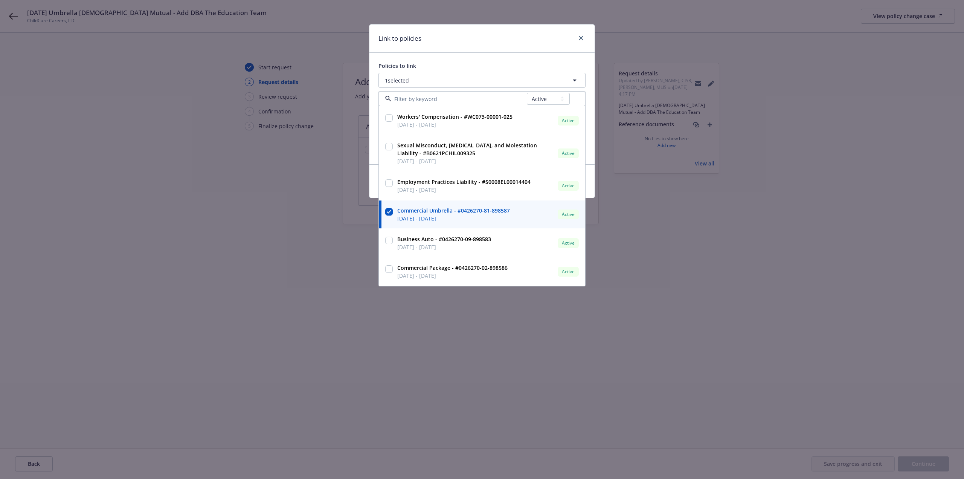
drag, startPoint x: 290, startPoint y: 236, endPoint x: 332, endPoint y: 333, distance: 105.3
click at [290, 238] on div "Link to policies Policies to link 1 selected All Active Upcoming Expired Cancel…" at bounding box center [482, 239] width 964 height 479
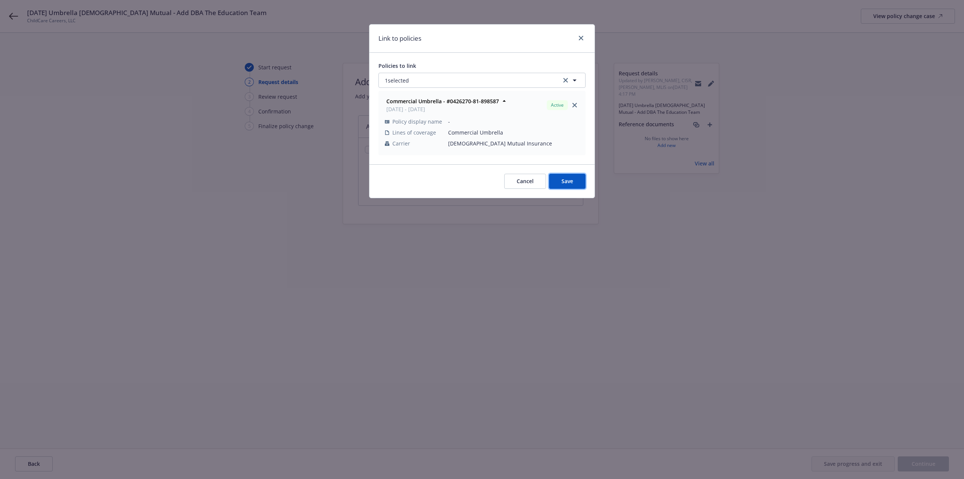
click at [580, 180] on button "Save" at bounding box center [567, 181] width 37 height 15
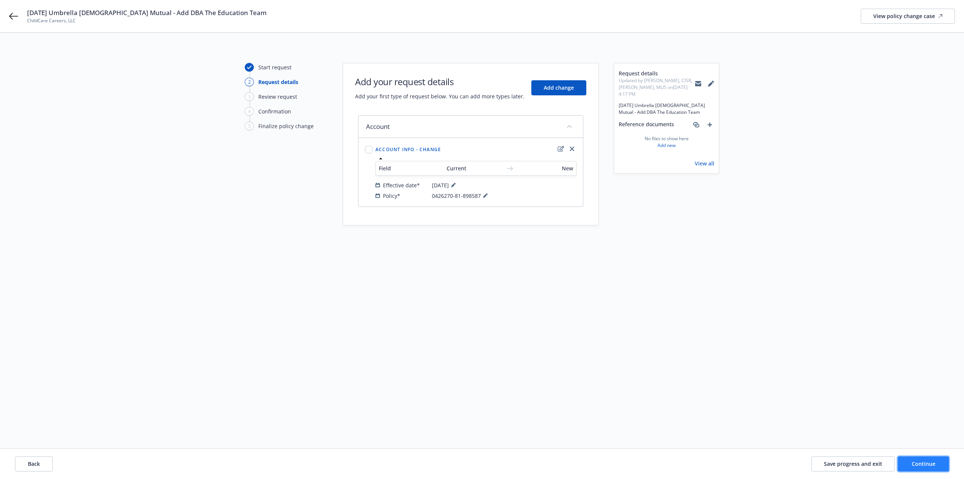
click at [915, 466] on button "Continue" at bounding box center [923, 463] width 51 height 15
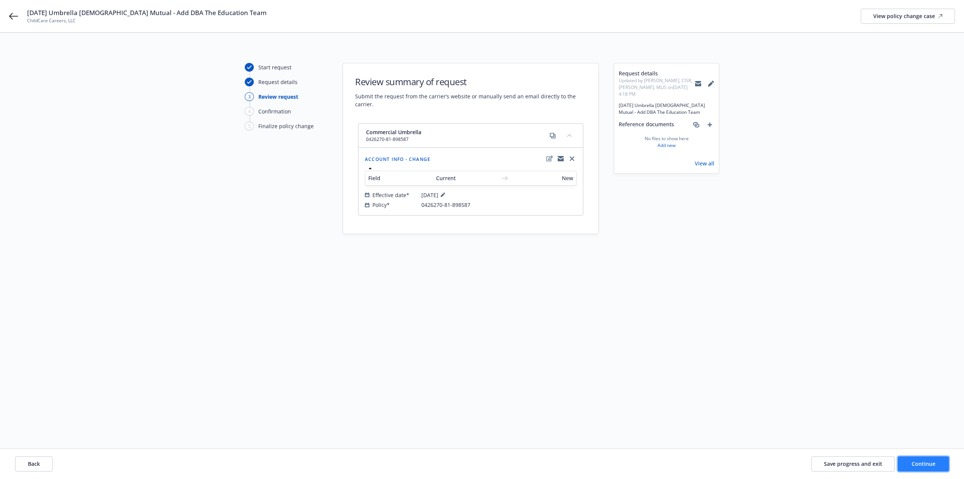
click at [911, 465] on button "Continue" at bounding box center [923, 463] width 51 height 15
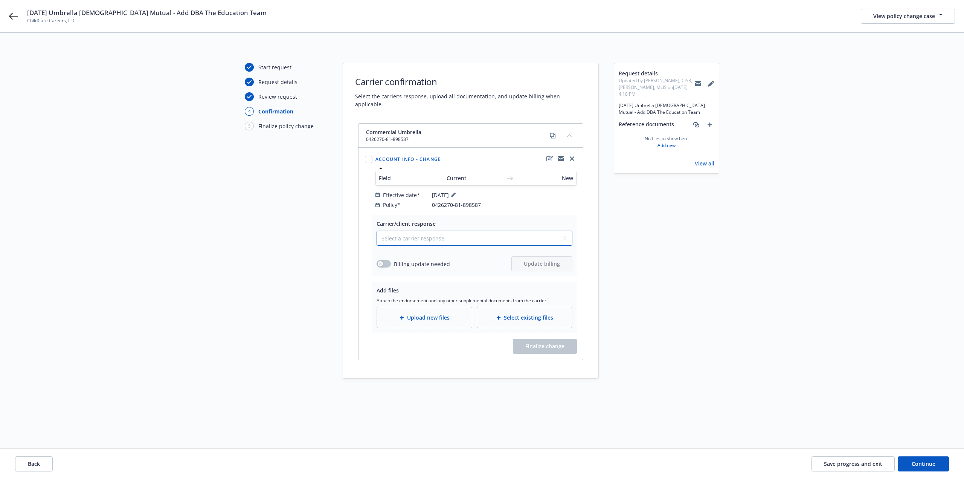
click at [449, 235] on select "Select a carrier response Accepted Accepted with revision No endorsement needed…" at bounding box center [475, 238] width 196 height 15
select select "ACCEPTED"
click at [377, 231] on select "Select a carrier response Accepted Accepted with revision No endorsement needed…" at bounding box center [475, 238] width 196 height 15
click at [425, 313] on span "Upload new files" at bounding box center [428, 317] width 43 height 8
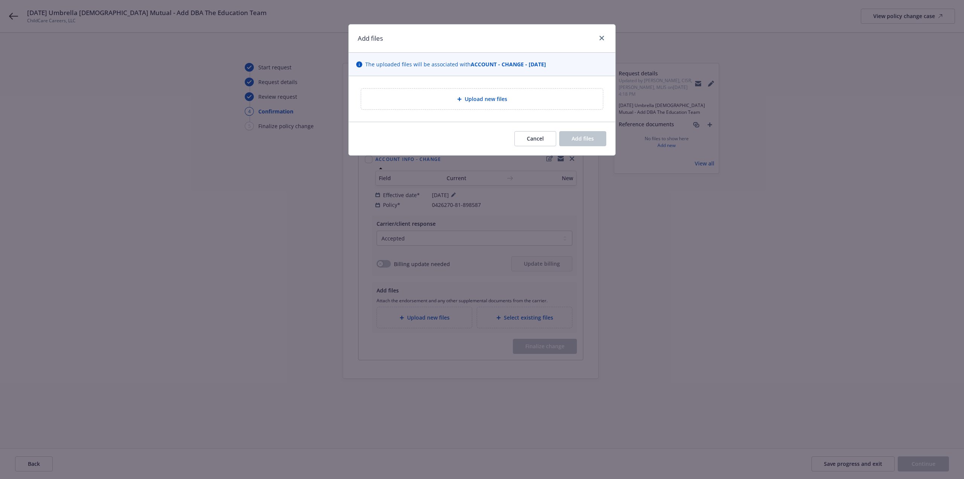
click at [440, 106] on div "Upload new files" at bounding box center [482, 99] width 242 height 21
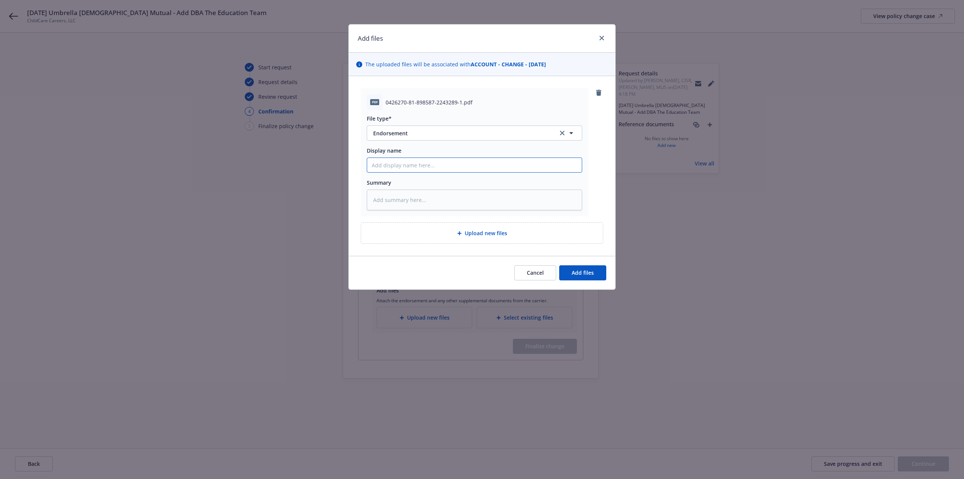
click at [400, 167] on input "Display name" at bounding box center [474, 165] width 215 height 14
type textarea "x"
type input "2"
type textarea "x"
type input "20"
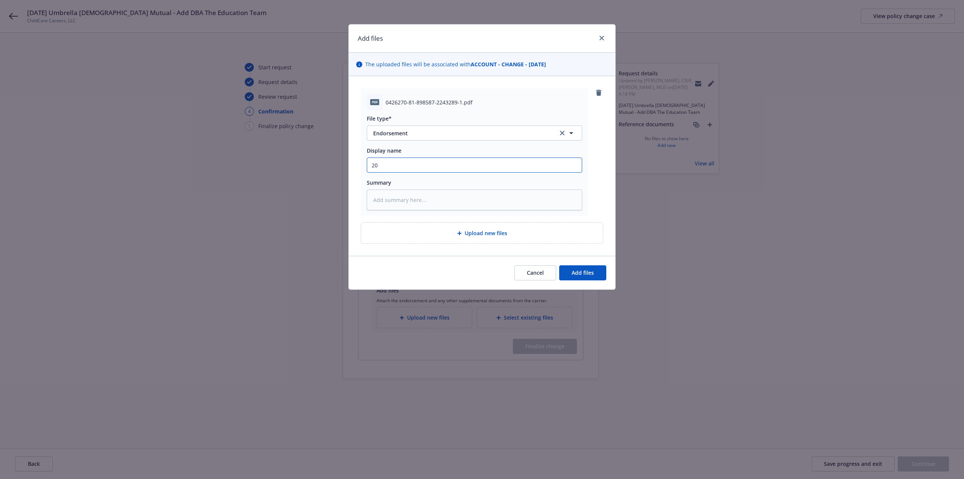
type textarea "x"
type input "202"
type textarea "x"
type input "2025"
type textarea "x"
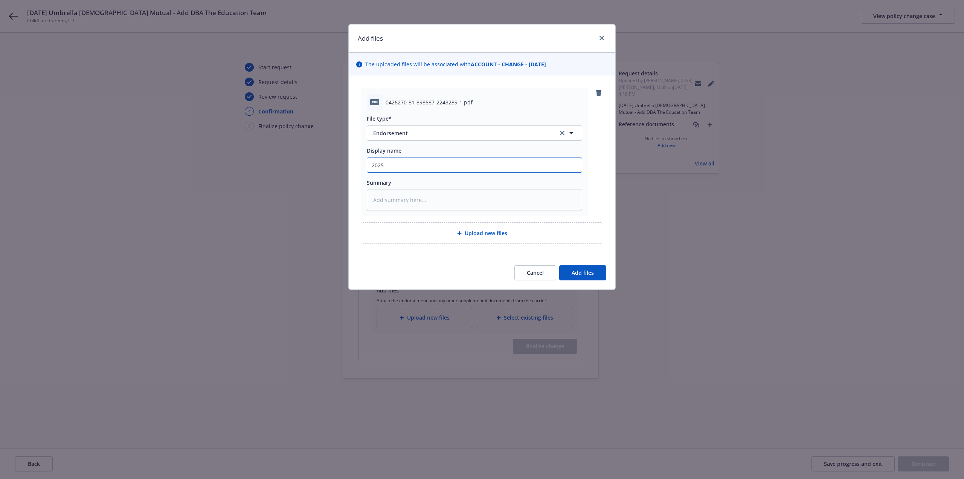
type input "2025"
type textarea "x"
type input "2025 Ch"
type textarea "x"
type input "2025 Chu"
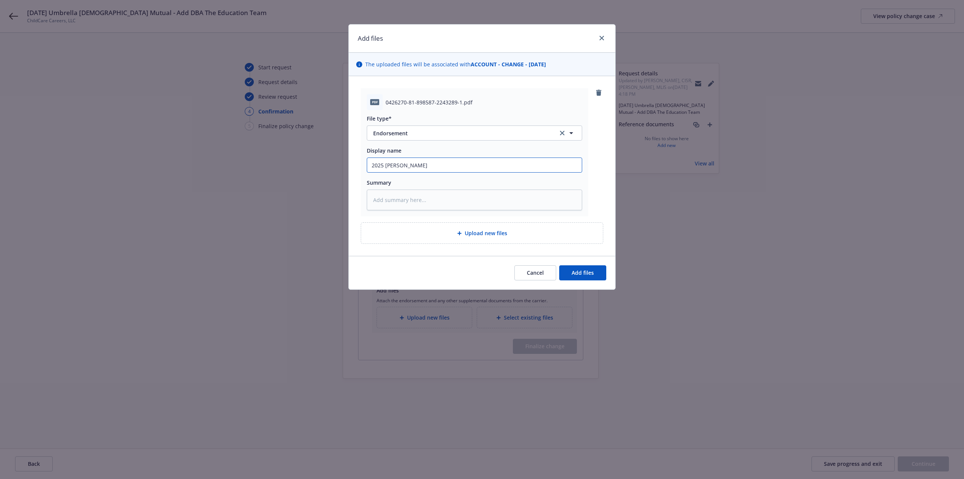
type textarea "x"
type input "2025 Chur"
type textarea "x"
type input "2025 Church"
type textarea "x"
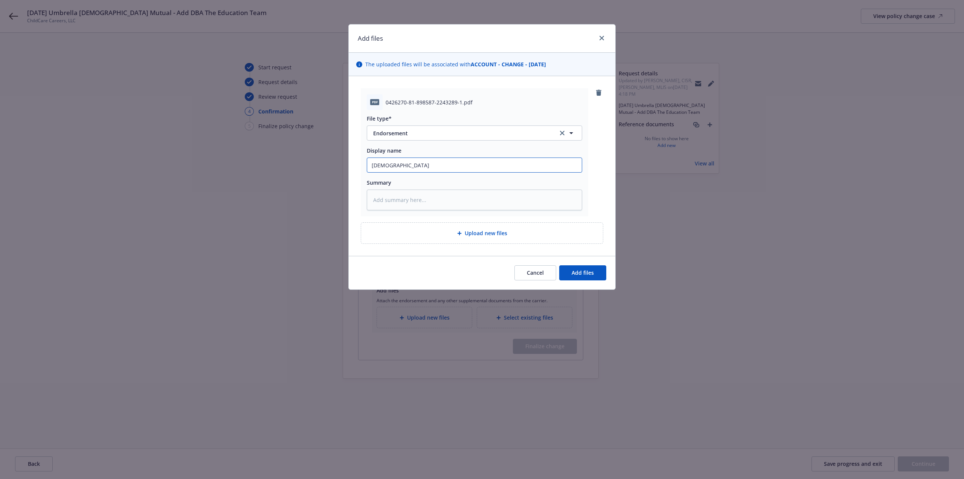
type input "2025 Church"
type textarea "x"
type input "2025 Church M"
type textarea "x"
type input "2025 Church Muu"
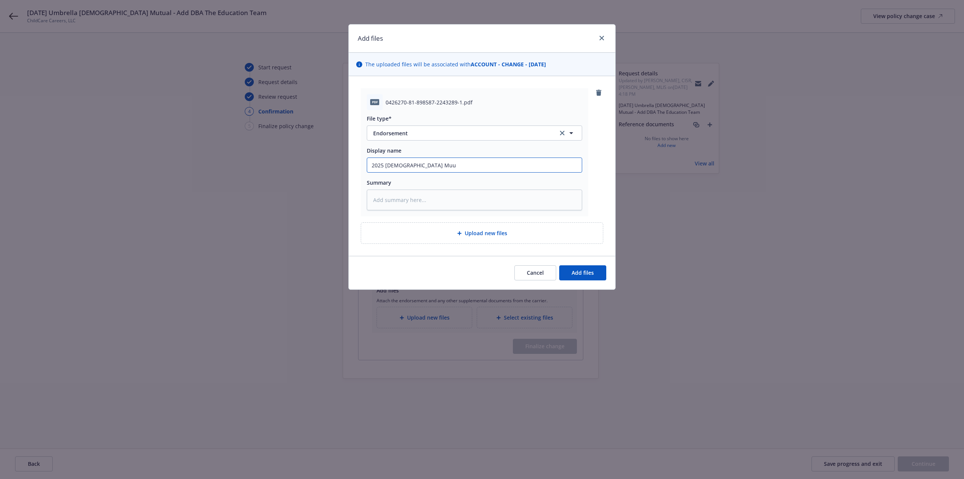
type textarea "x"
type input "2025 Church Muut"
type textarea "x"
type input "2025 Church Muuta"
type textarea "x"
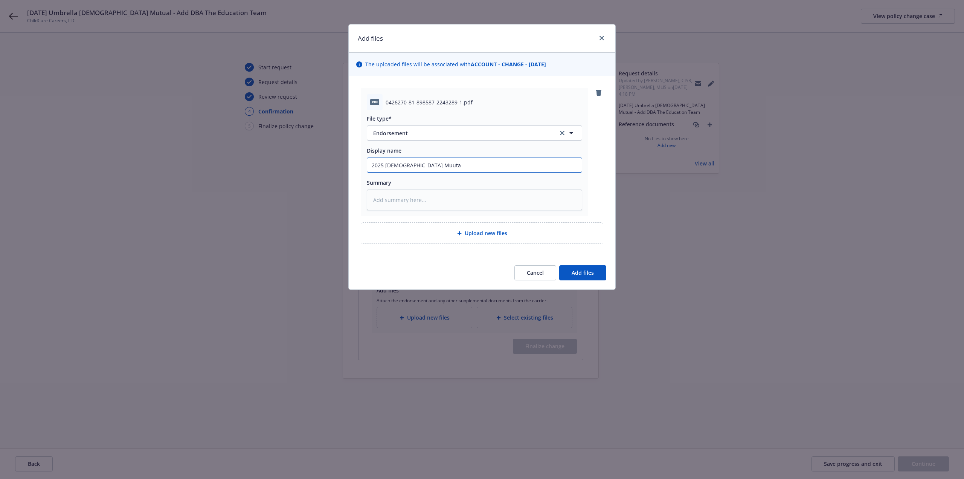
type input "2025 Church Muutal"
type textarea "x"
type input "2025 Church Muuta"
type textarea "x"
type input "2025 Church Muut"
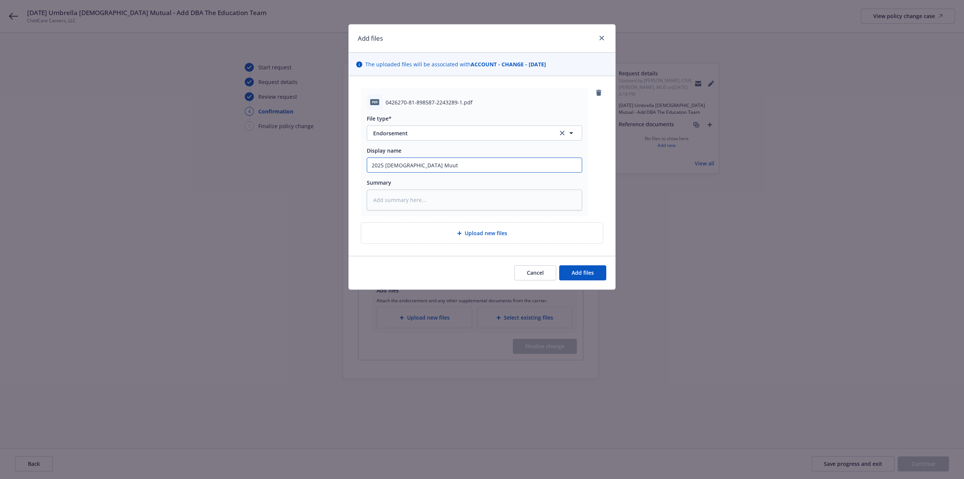
type textarea "x"
type input "2025 Church Muu"
type textarea "x"
type input "2025 Church Mu"
click at [595, 273] on button "Add files" at bounding box center [582, 272] width 47 height 15
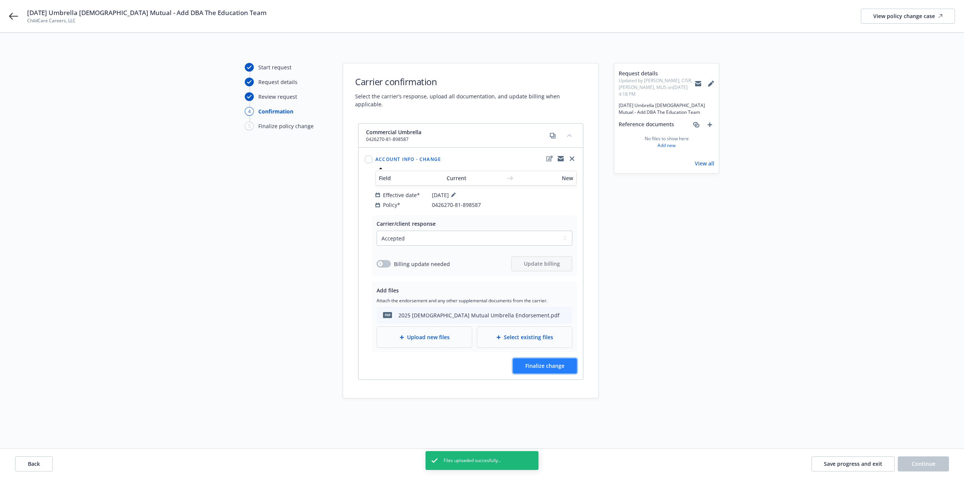
click at [563, 363] on button "Finalize change" at bounding box center [545, 365] width 64 height 15
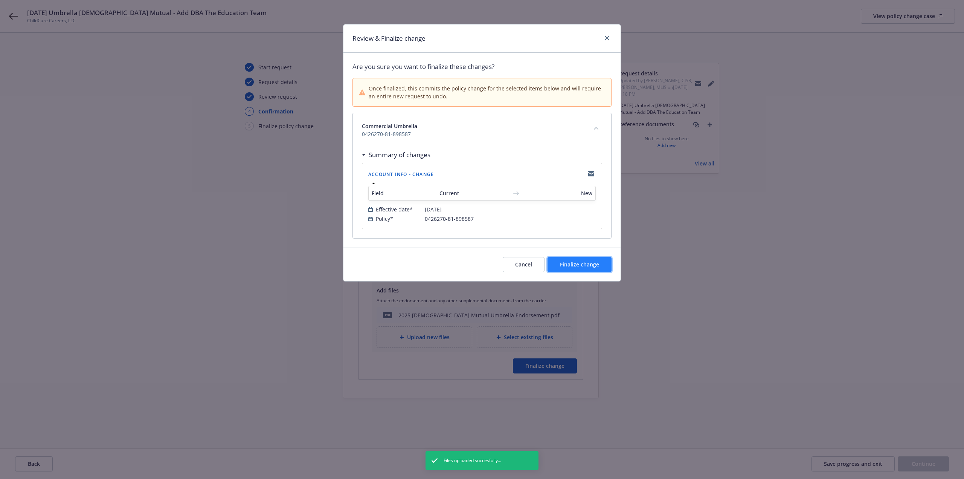
click at [603, 266] on button "Finalize change" at bounding box center [580, 264] width 64 height 15
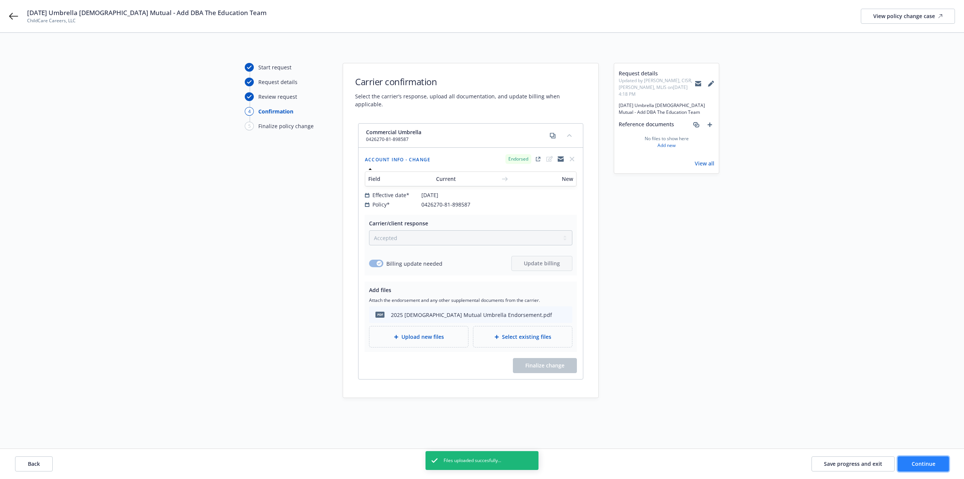
click at [925, 467] on button "Continue" at bounding box center [923, 463] width 51 height 15
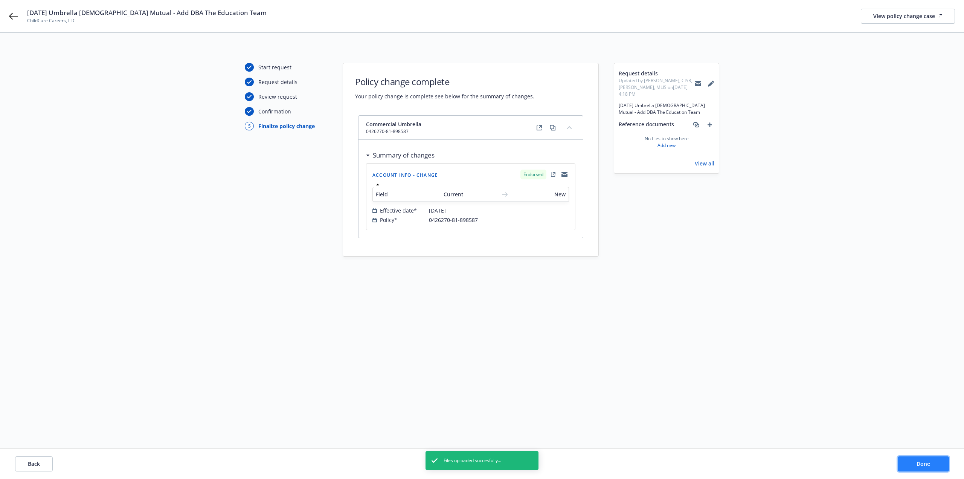
click at [925, 467] on button "Done" at bounding box center [923, 463] width 51 height 15
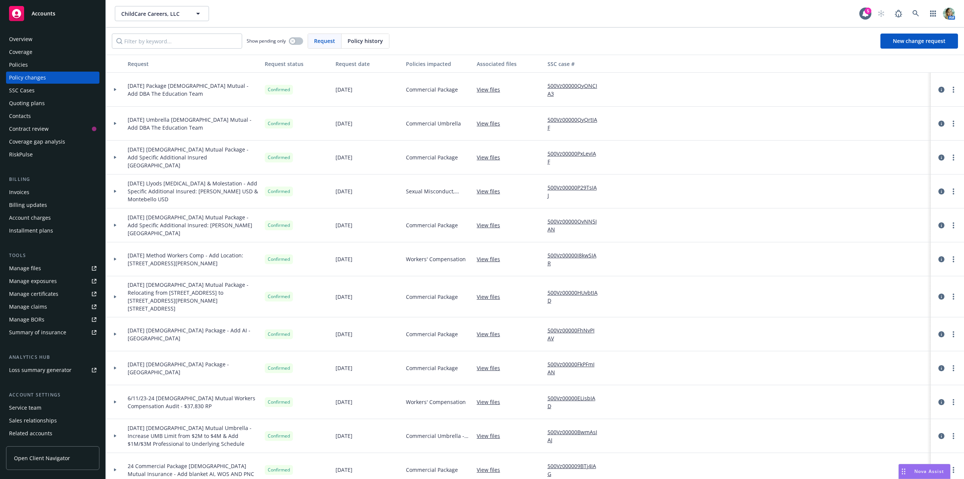
click at [34, 42] on div "Overview" at bounding box center [52, 39] width 87 height 12
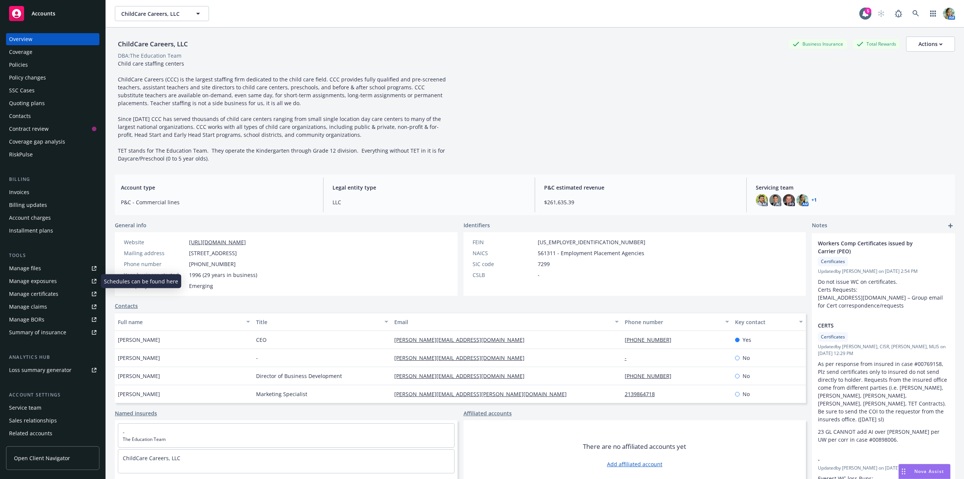
click at [38, 282] on div "Manage exposures" at bounding box center [33, 281] width 48 height 12
click at [40, 268] on link "Manage files" at bounding box center [52, 268] width 93 height 12
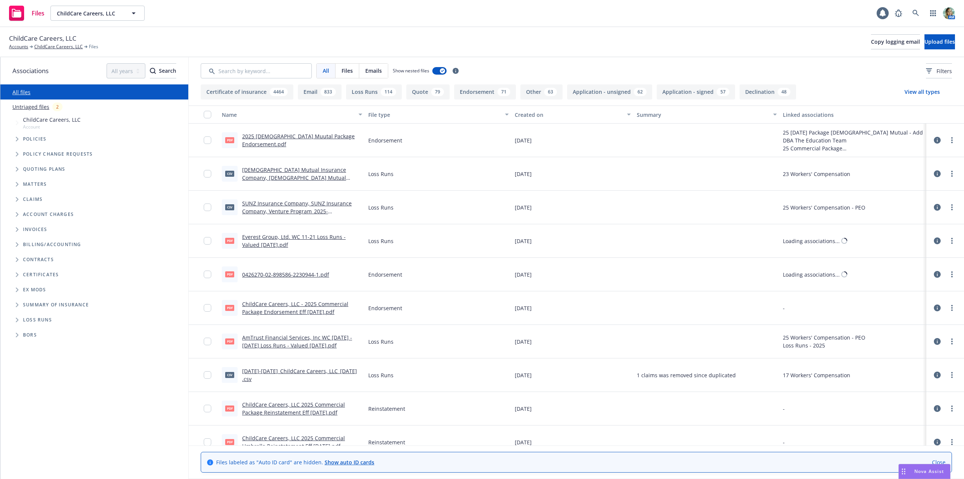
click at [41, 106] on link "Untriaged files" at bounding box center [30, 107] width 37 height 8
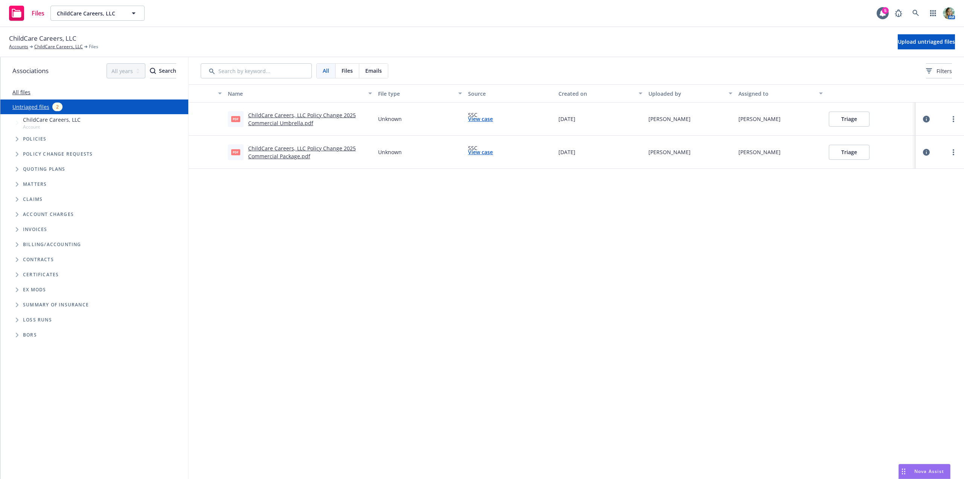
click at [861, 118] on button "Triage" at bounding box center [849, 118] width 41 height 15
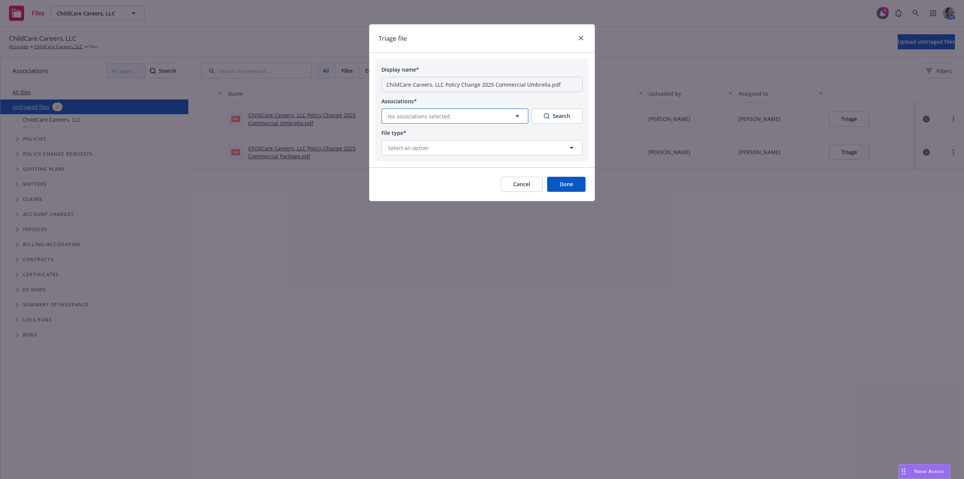
click at [490, 114] on button "No associations selected" at bounding box center [455, 115] width 147 height 15
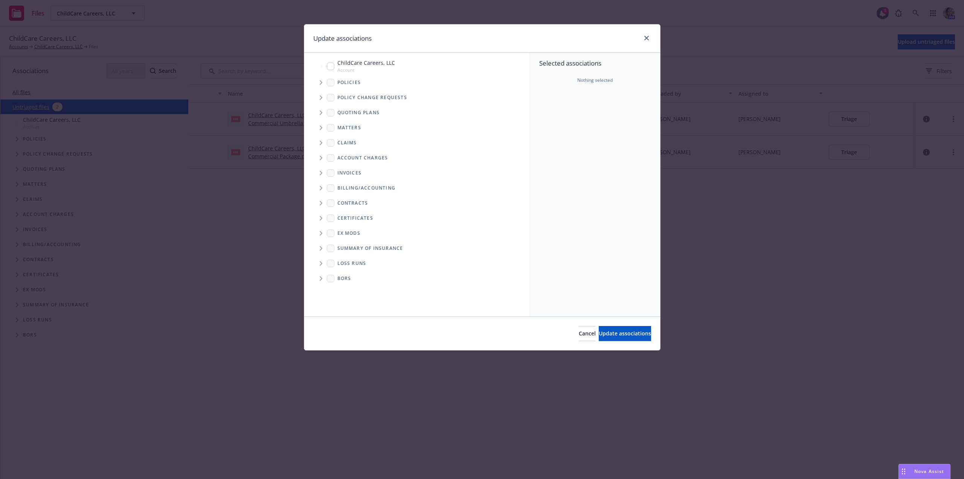
click at [352, 63] on span "ChildCare Careers, LLC" at bounding box center [367, 63] width 58 height 8
checkbox input "true"
click at [617, 334] on span "Update associations" at bounding box center [625, 333] width 52 height 7
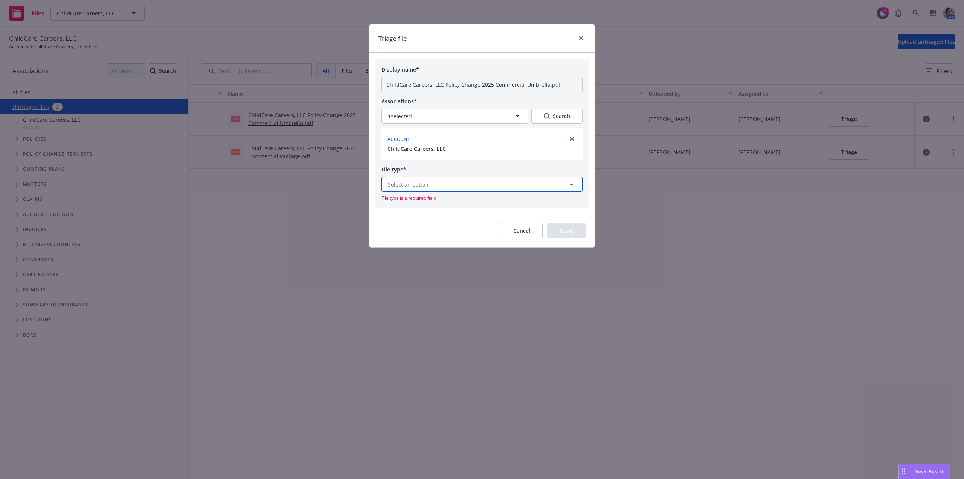
click at [476, 183] on button "Select an option" at bounding box center [482, 184] width 201 height 15
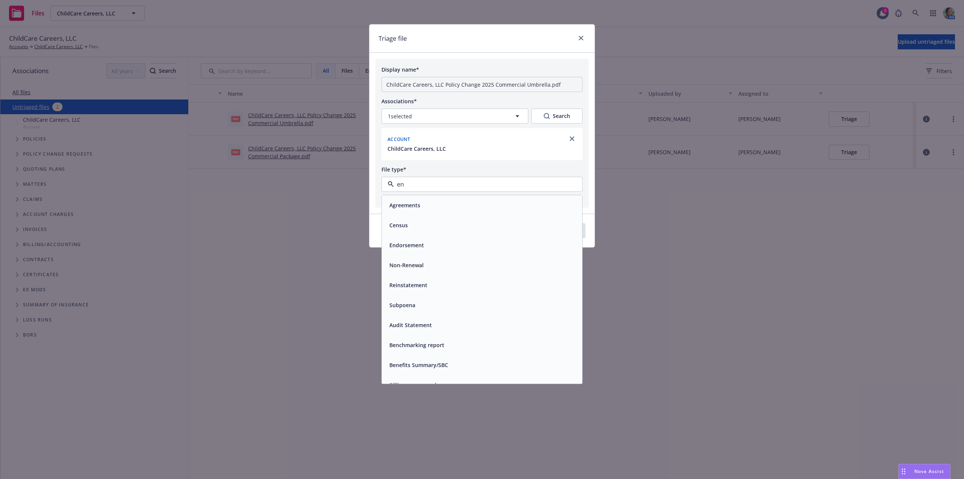
type input "end"
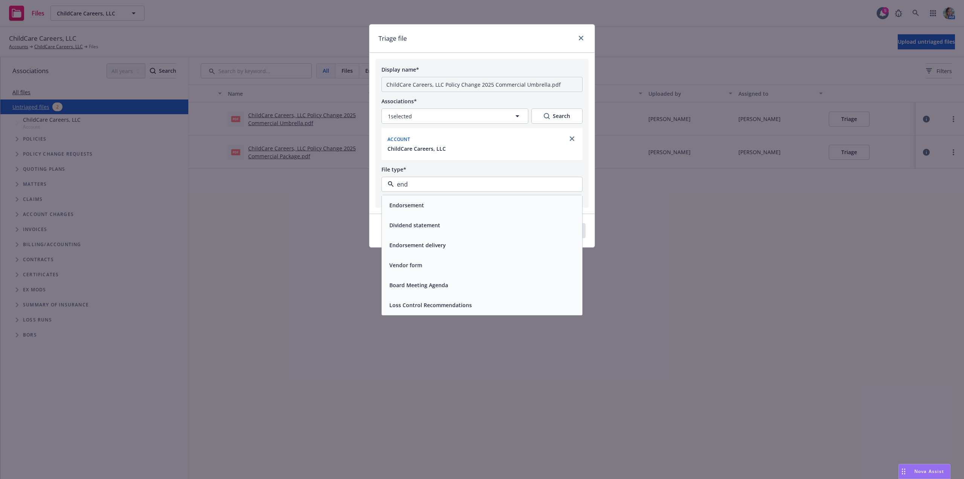
click at [423, 206] on span "Endorsement" at bounding box center [406, 205] width 35 height 8
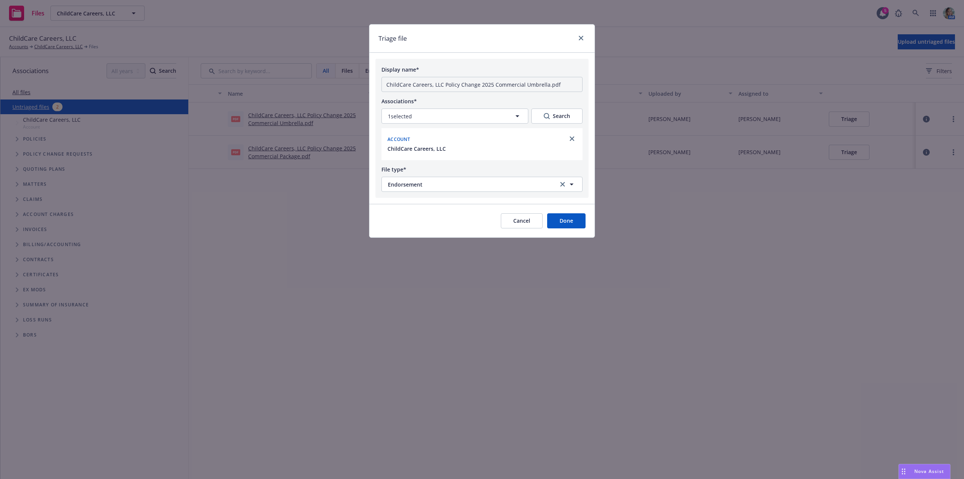
click at [558, 226] on button "Done" at bounding box center [566, 220] width 38 height 15
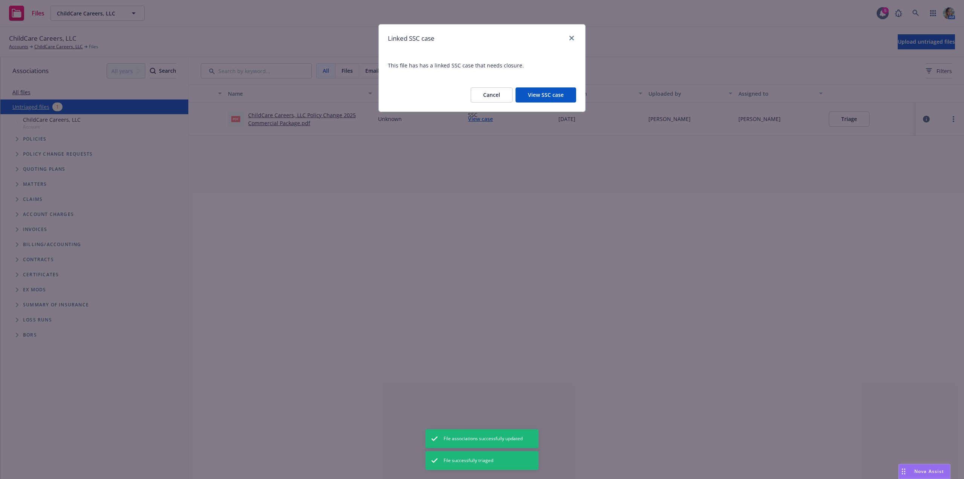
click at [577, 36] on div "Linked SSC case" at bounding box center [482, 38] width 206 height 28
click at [573, 37] on icon "close" at bounding box center [572, 38] width 5 height 5
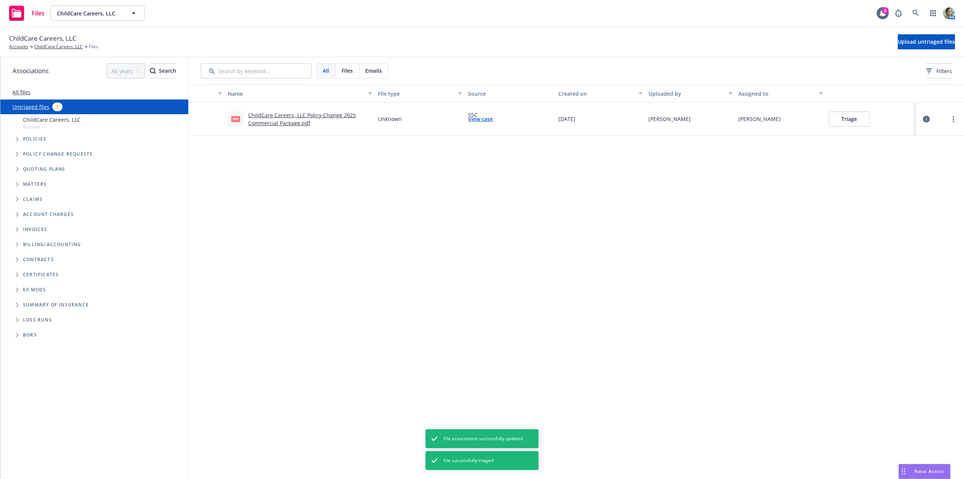
click at [837, 122] on button "Triage" at bounding box center [849, 118] width 41 height 15
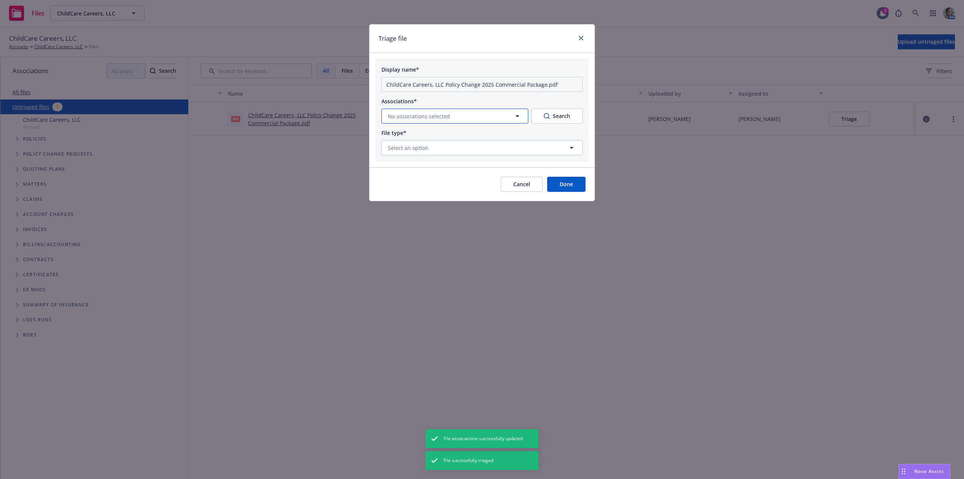
click at [424, 119] on span "No associations selected" at bounding box center [419, 116] width 62 height 8
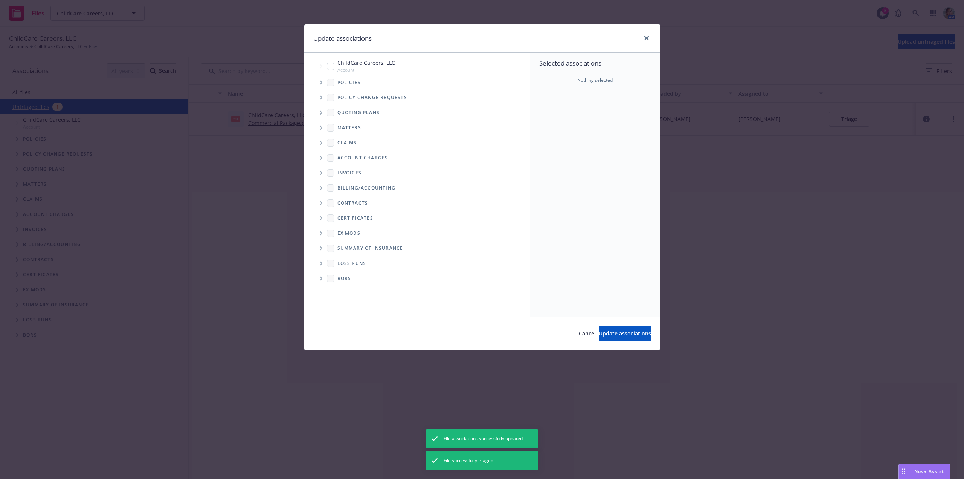
click at [333, 66] on input "Tree Example" at bounding box center [331, 67] width 8 height 8
checkbox input "true"
click at [599, 327] on button "Update associations" at bounding box center [625, 333] width 52 height 15
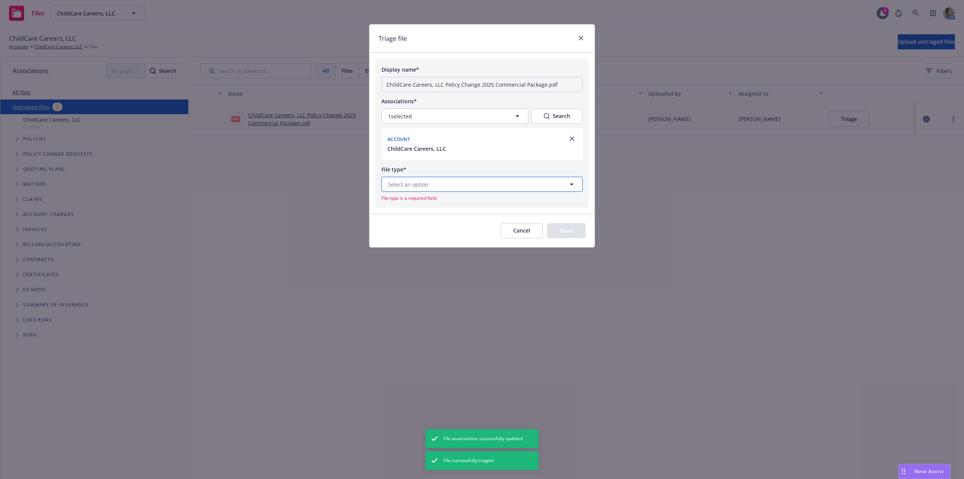
click at [423, 189] on button "Select an option" at bounding box center [482, 184] width 201 height 15
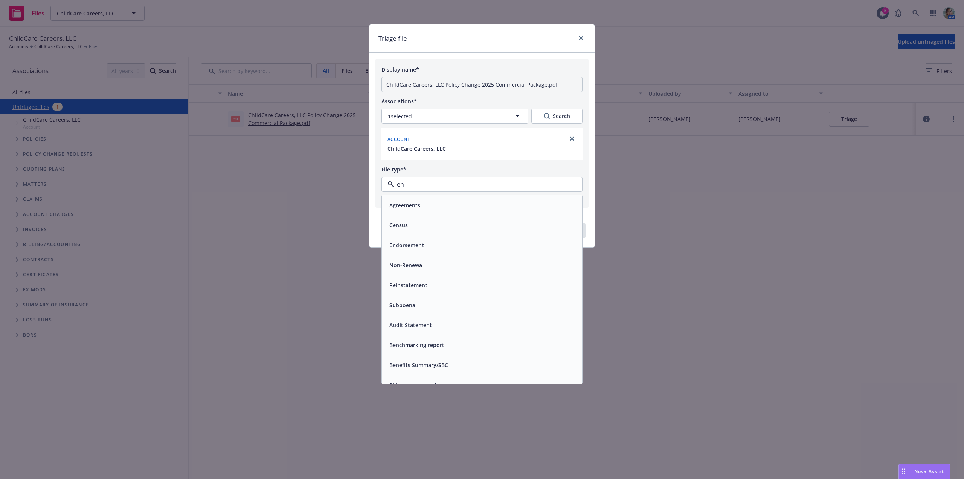
type input "end"
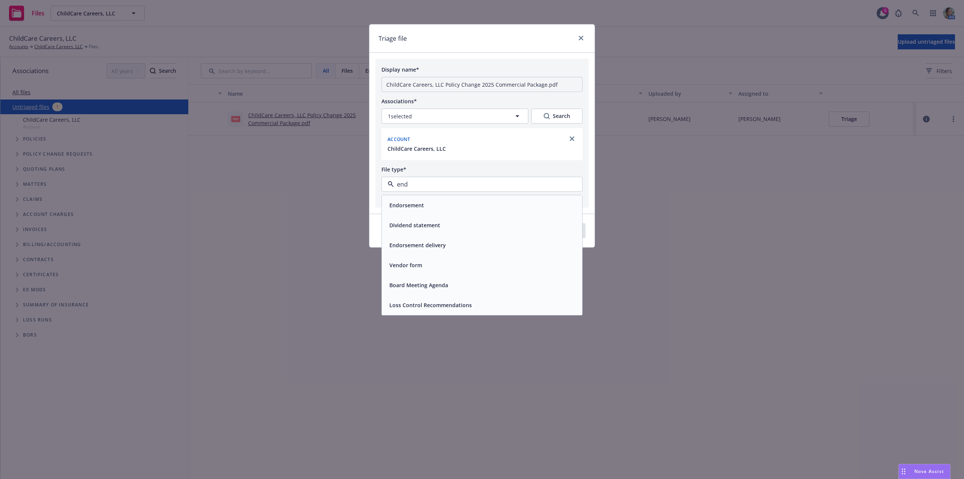
click at [422, 202] on span "Endorsement" at bounding box center [406, 205] width 35 height 8
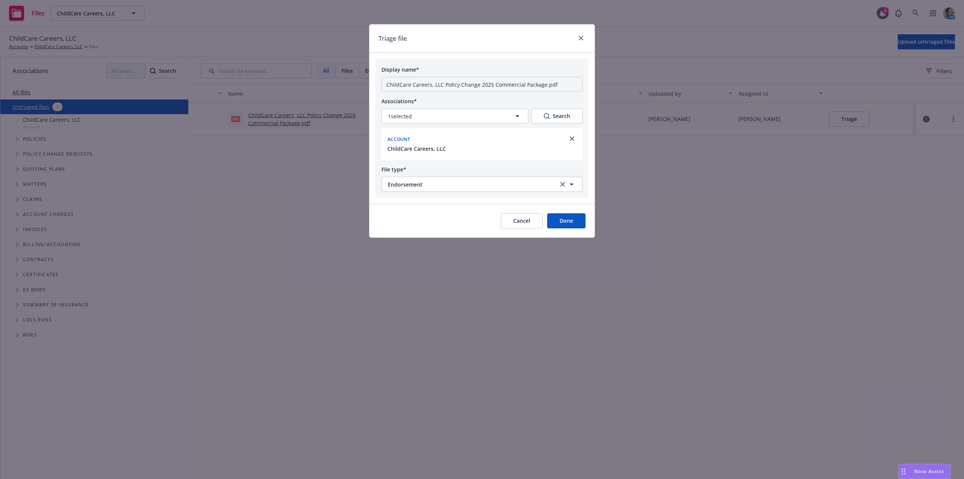
click at [560, 223] on button "Done" at bounding box center [566, 220] width 38 height 15
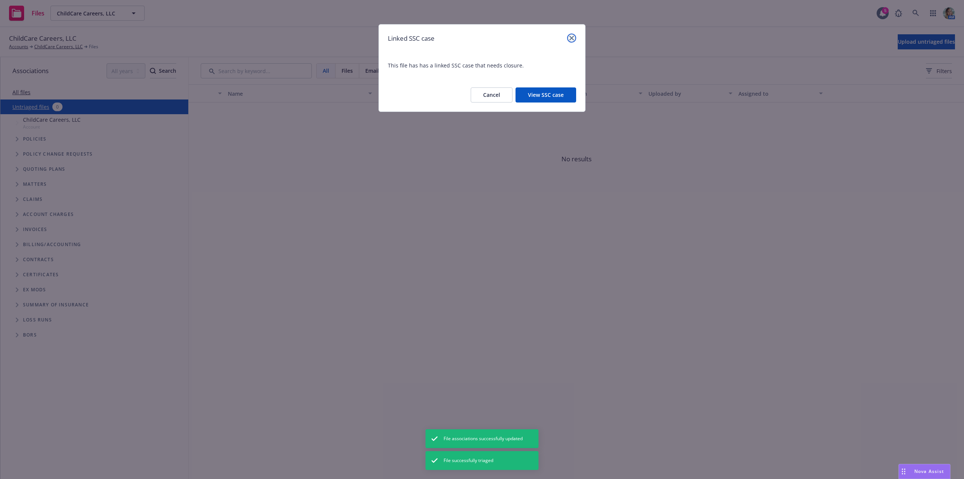
click at [572, 37] on icon "close" at bounding box center [572, 38] width 5 height 5
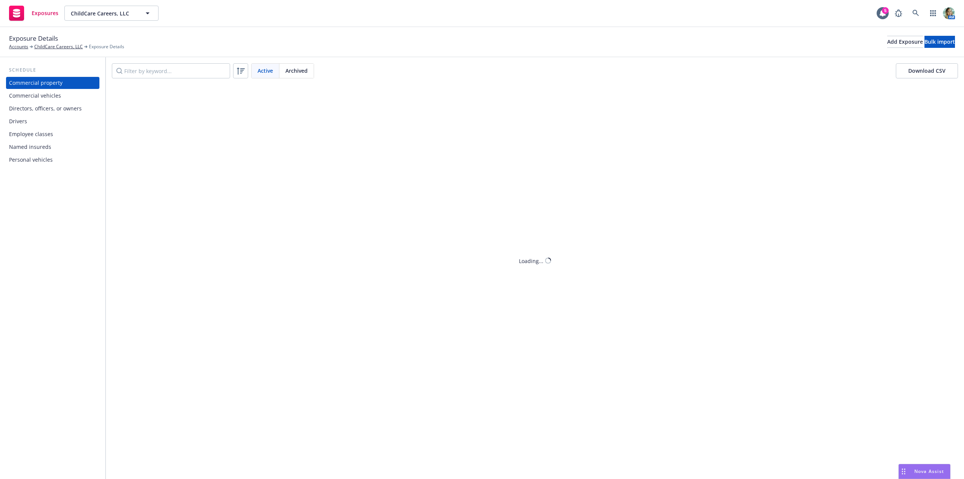
click at [29, 147] on div "Named insureds" at bounding box center [30, 147] width 42 height 12
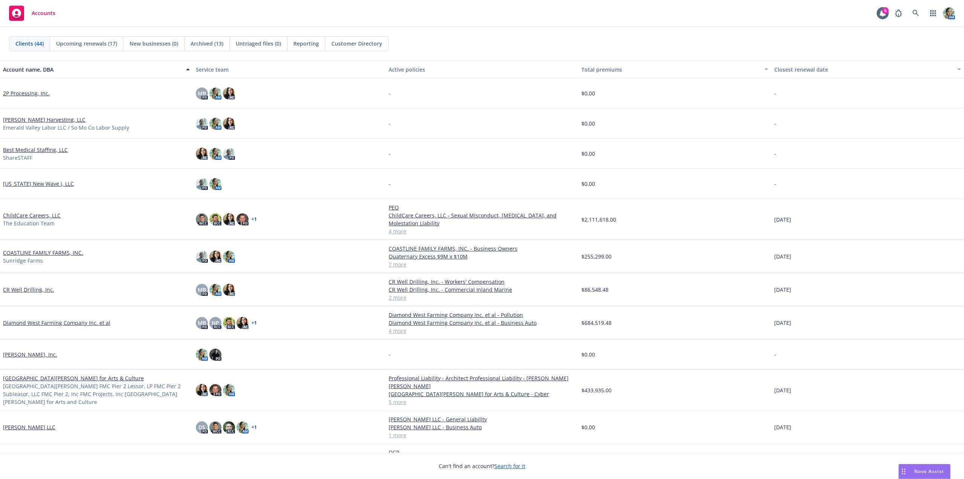
click at [299, 42] on span "Reporting" at bounding box center [306, 44] width 26 height 8
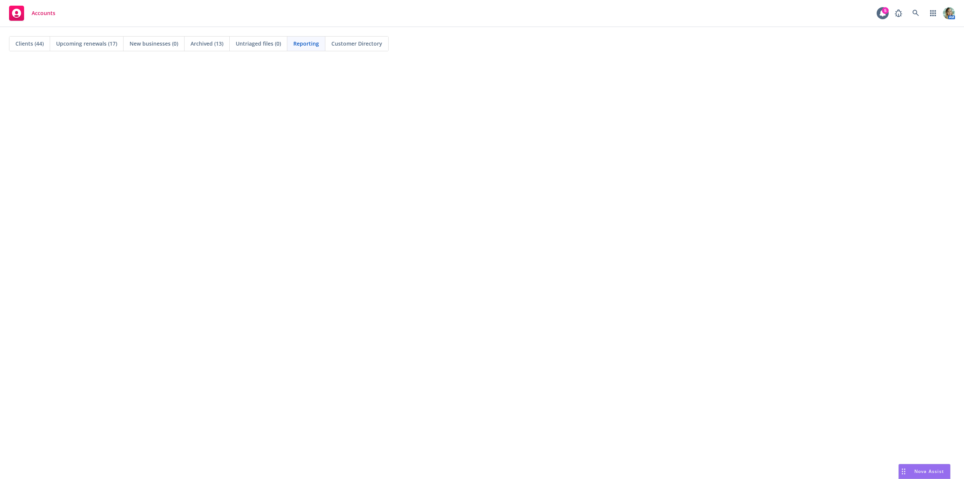
click at [34, 44] on span "Clients (44)" at bounding box center [29, 44] width 28 height 8
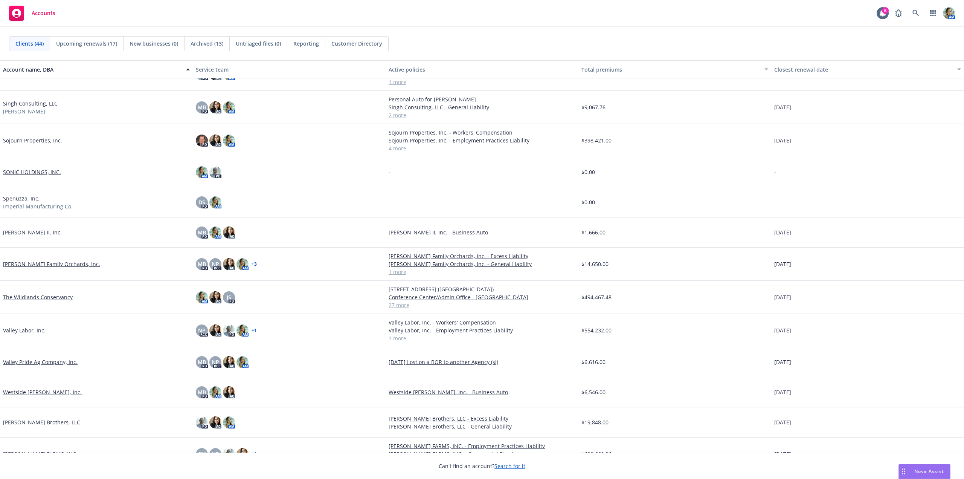
scroll to position [973, 0]
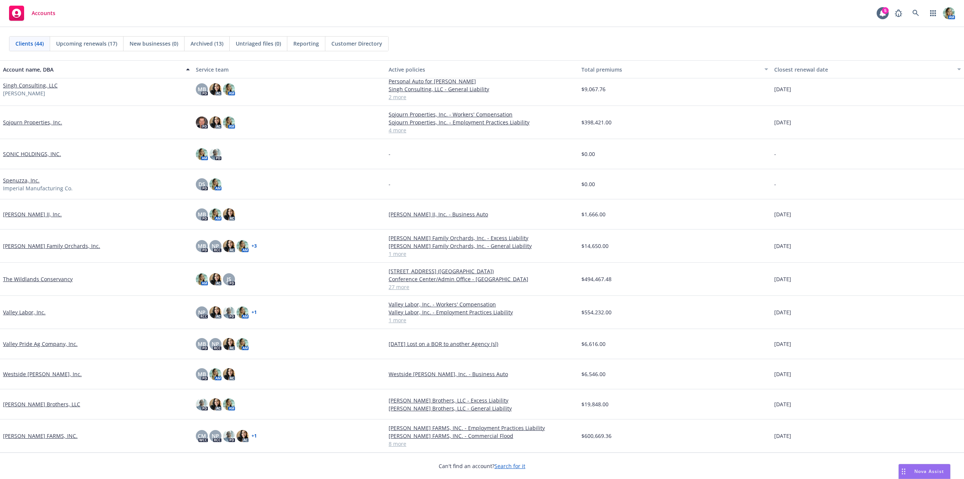
click at [56, 279] on link "The Wildlands Conservancy" at bounding box center [38, 279] width 70 height 8
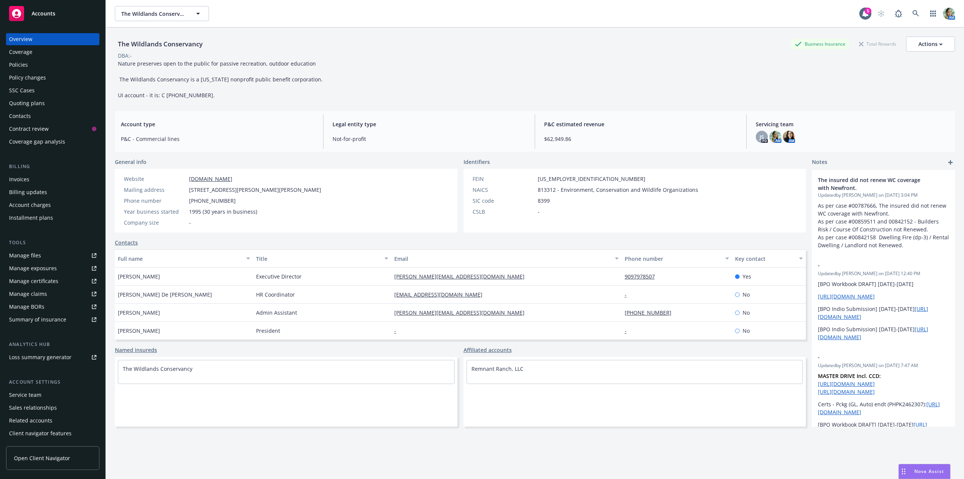
click at [18, 65] on div "Policies" at bounding box center [18, 65] width 19 height 12
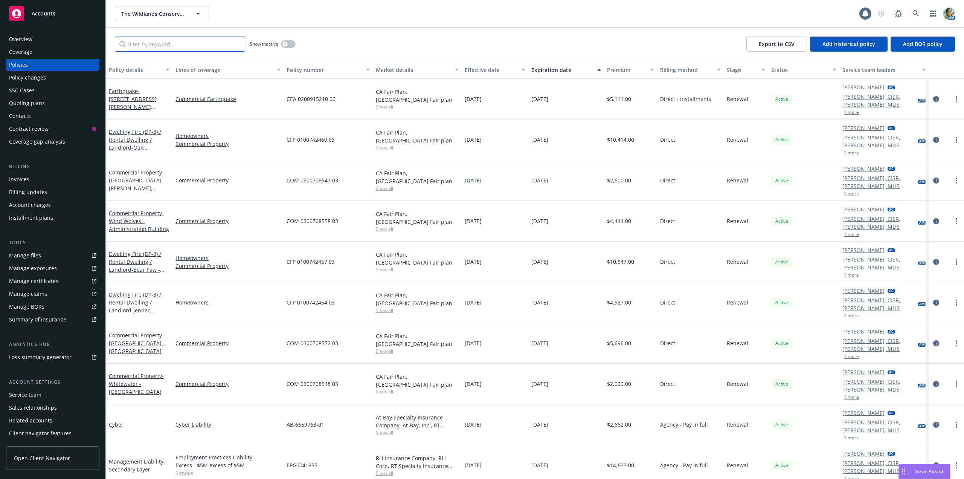
click at [176, 47] on input "Filter by keyword..." at bounding box center [180, 44] width 130 height 15
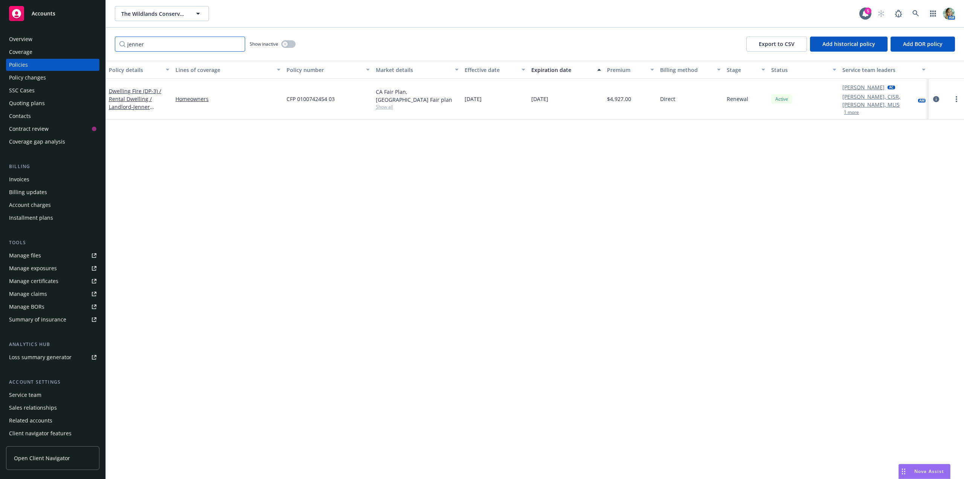
type input "jenner"
drag, startPoint x: 299, startPoint y: 97, endPoint x: 328, endPoint y: 100, distance: 29.2
click at [328, 100] on div "CFP 0100742454 03" at bounding box center [328, 99] width 89 height 41
copy span "0100742454"
click at [280, 153] on div "Policy details Lines of coverage Policy number Market details Effective date Ex…" at bounding box center [535, 270] width 858 height 418
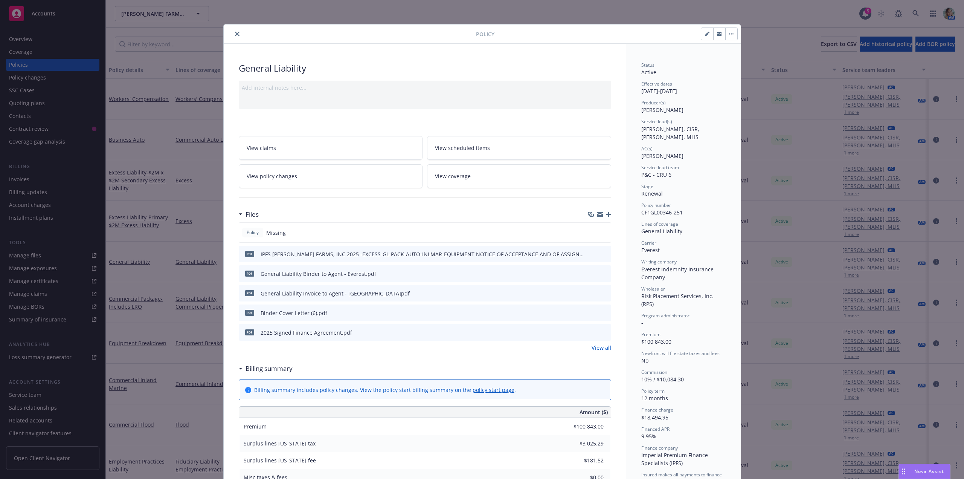
click at [237, 36] on button "close" at bounding box center [237, 33] width 9 height 9
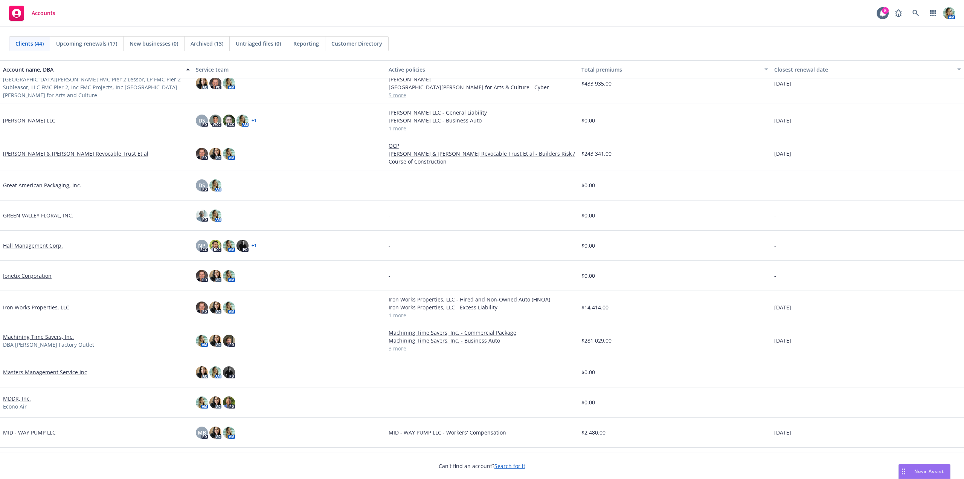
scroll to position [226, 0]
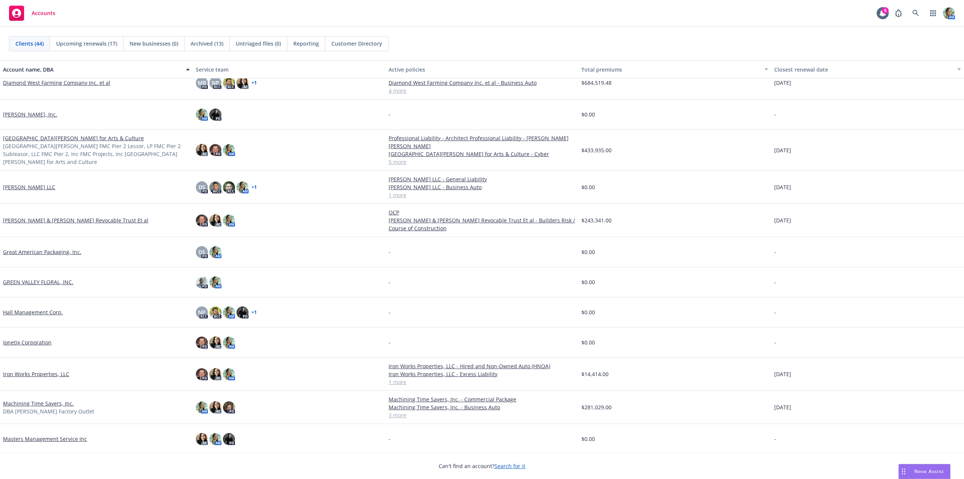
click at [86, 142] on link "[GEOGRAPHIC_DATA][PERSON_NAME] for Arts & Culture" at bounding box center [73, 138] width 141 height 8
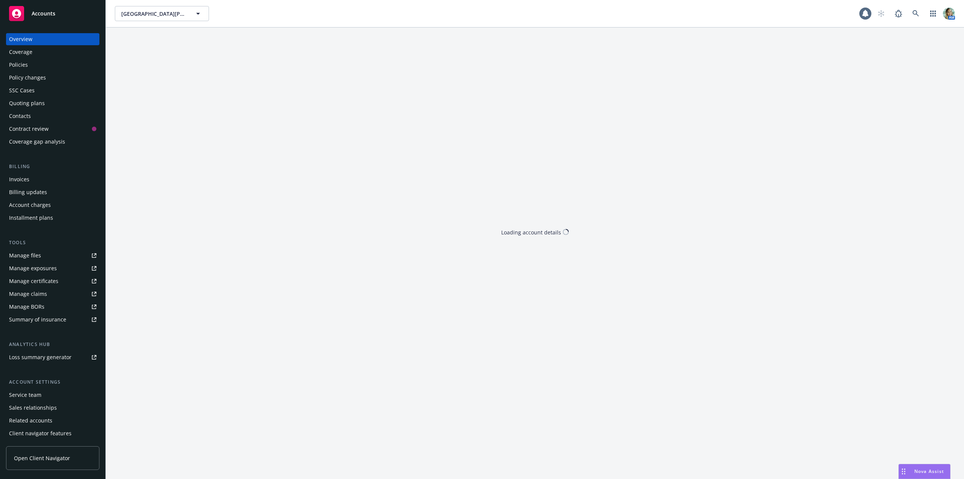
click at [27, 67] on div "Policies" at bounding box center [18, 65] width 19 height 12
